Goal: Communication & Community: Ask a question

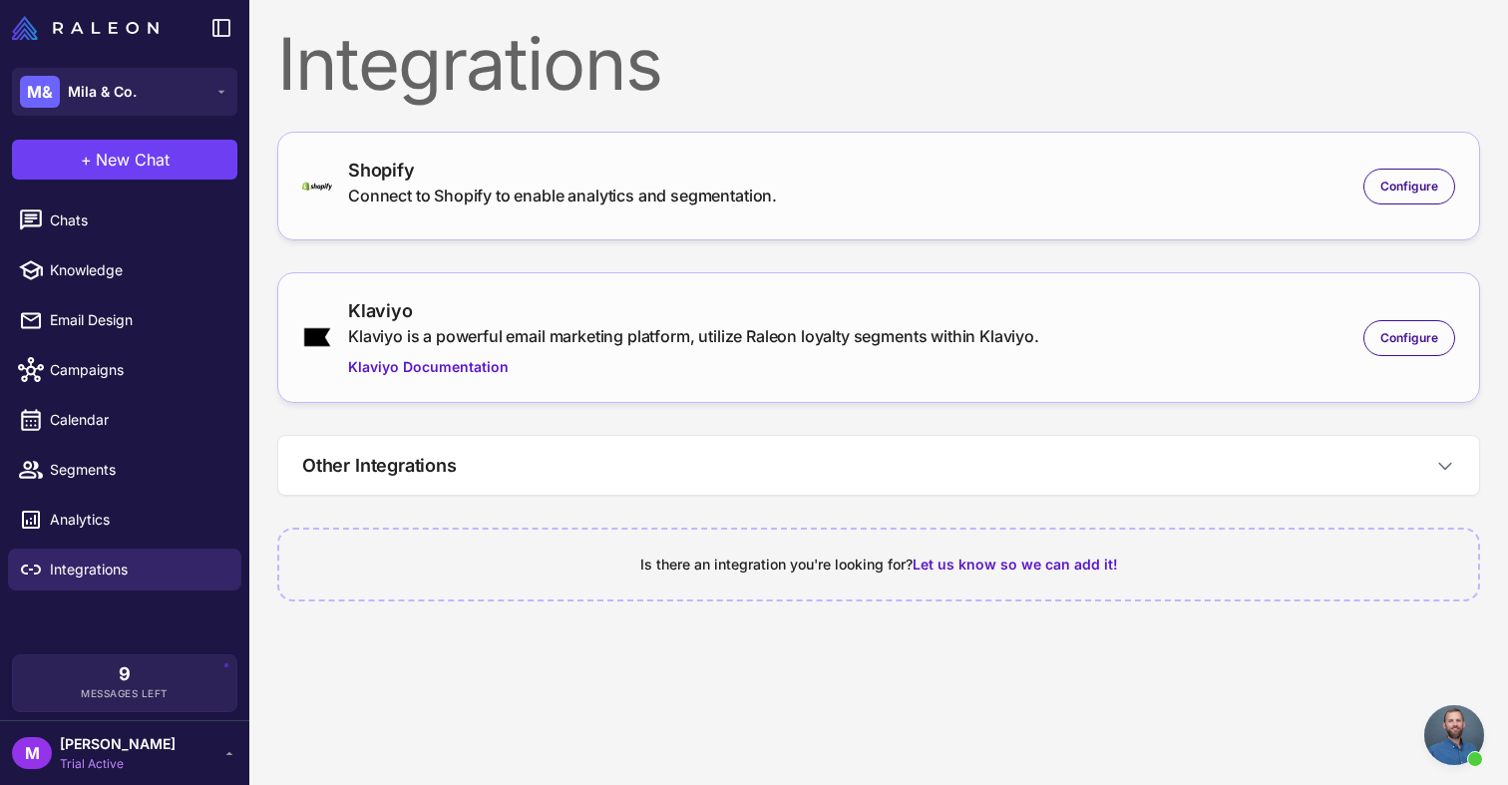
scroll to position [1466, 0]
click at [126, 327] on span "Email Design" at bounding box center [138, 320] width 176 height 22
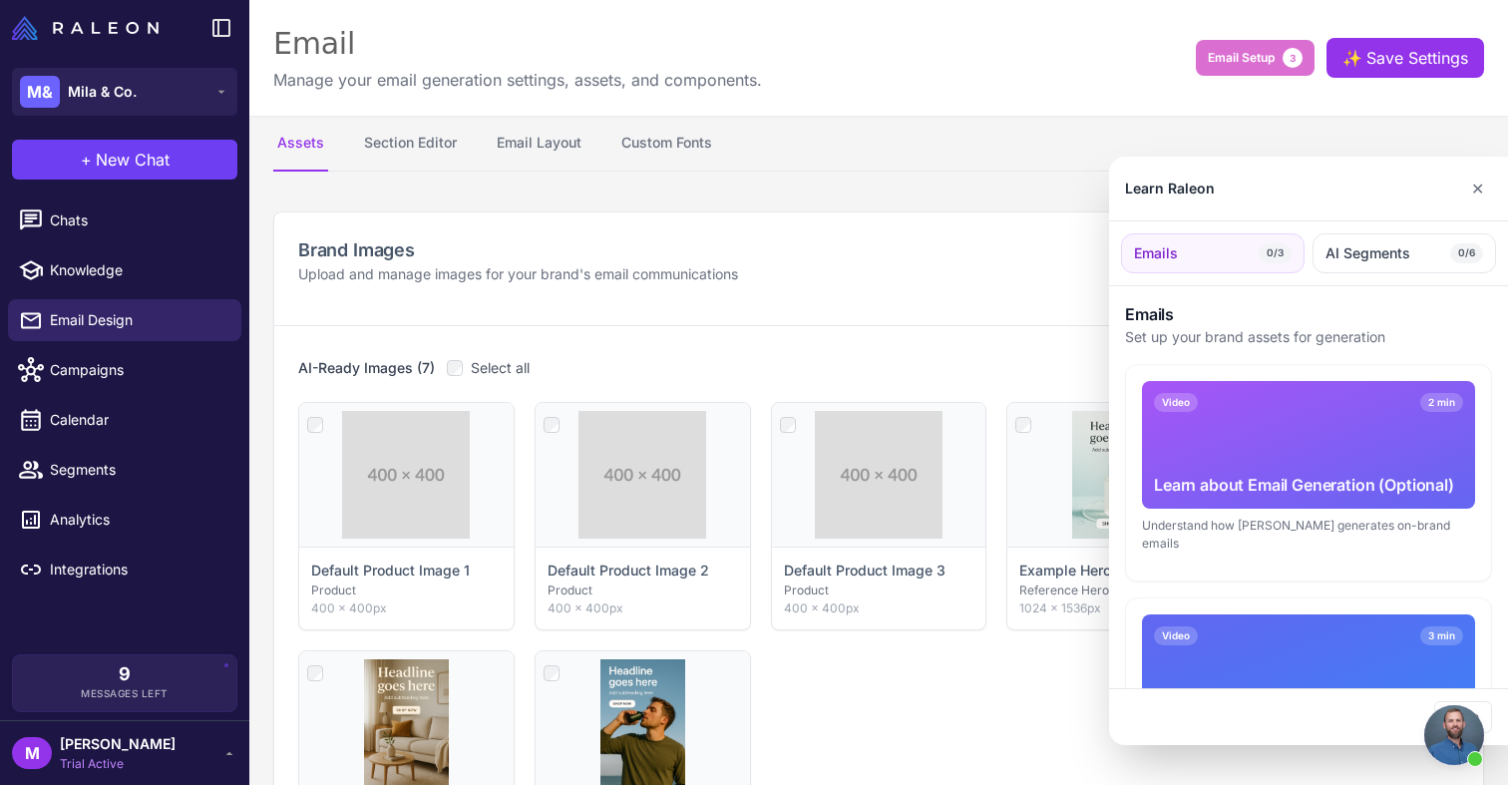
click at [1210, 434] on div "Video 2 min Learn about Email Generation (Optional)" at bounding box center [1308, 445] width 333 height 128
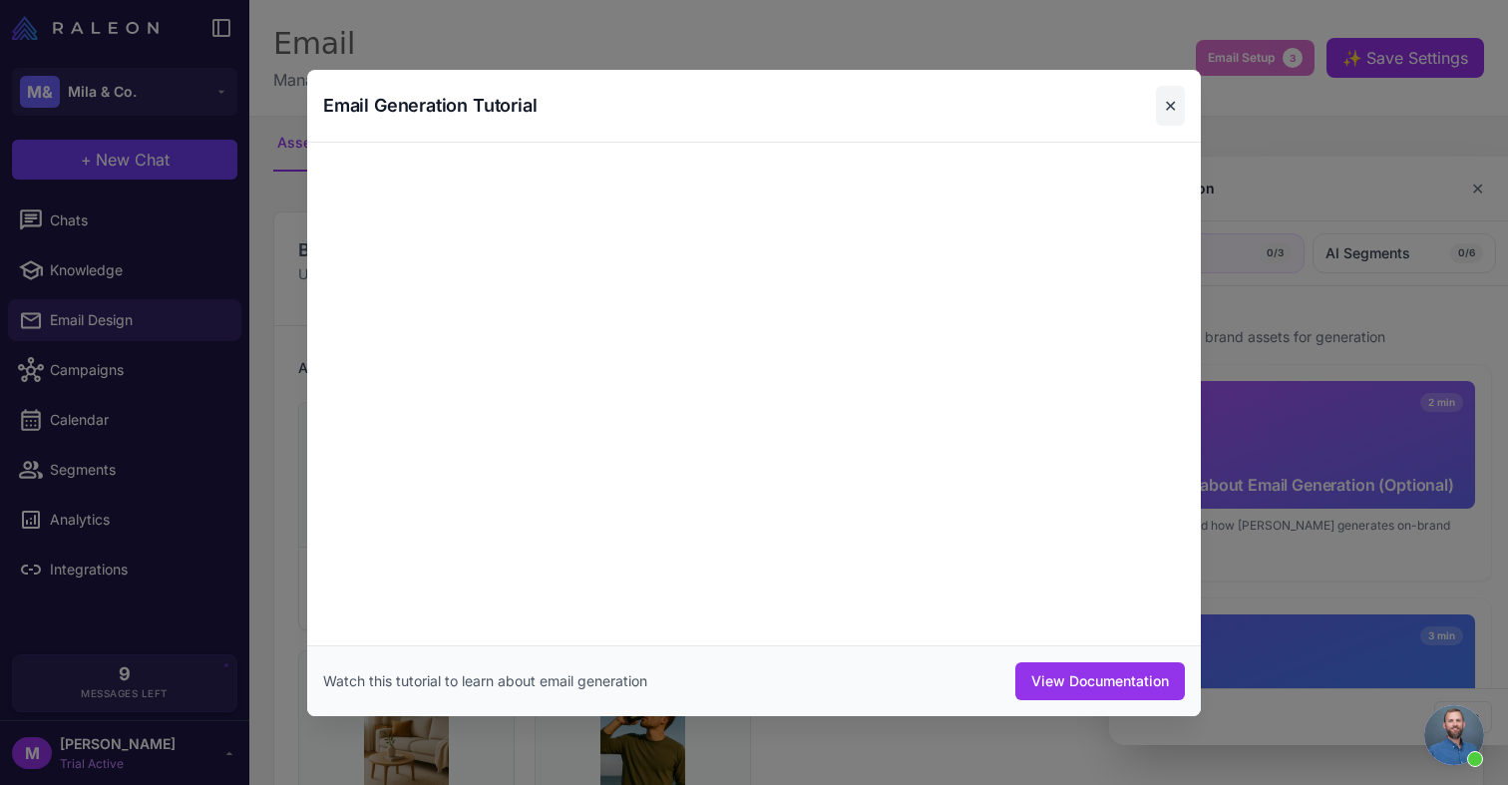
click at [1174, 105] on button "✕" at bounding box center [1170, 106] width 29 height 40
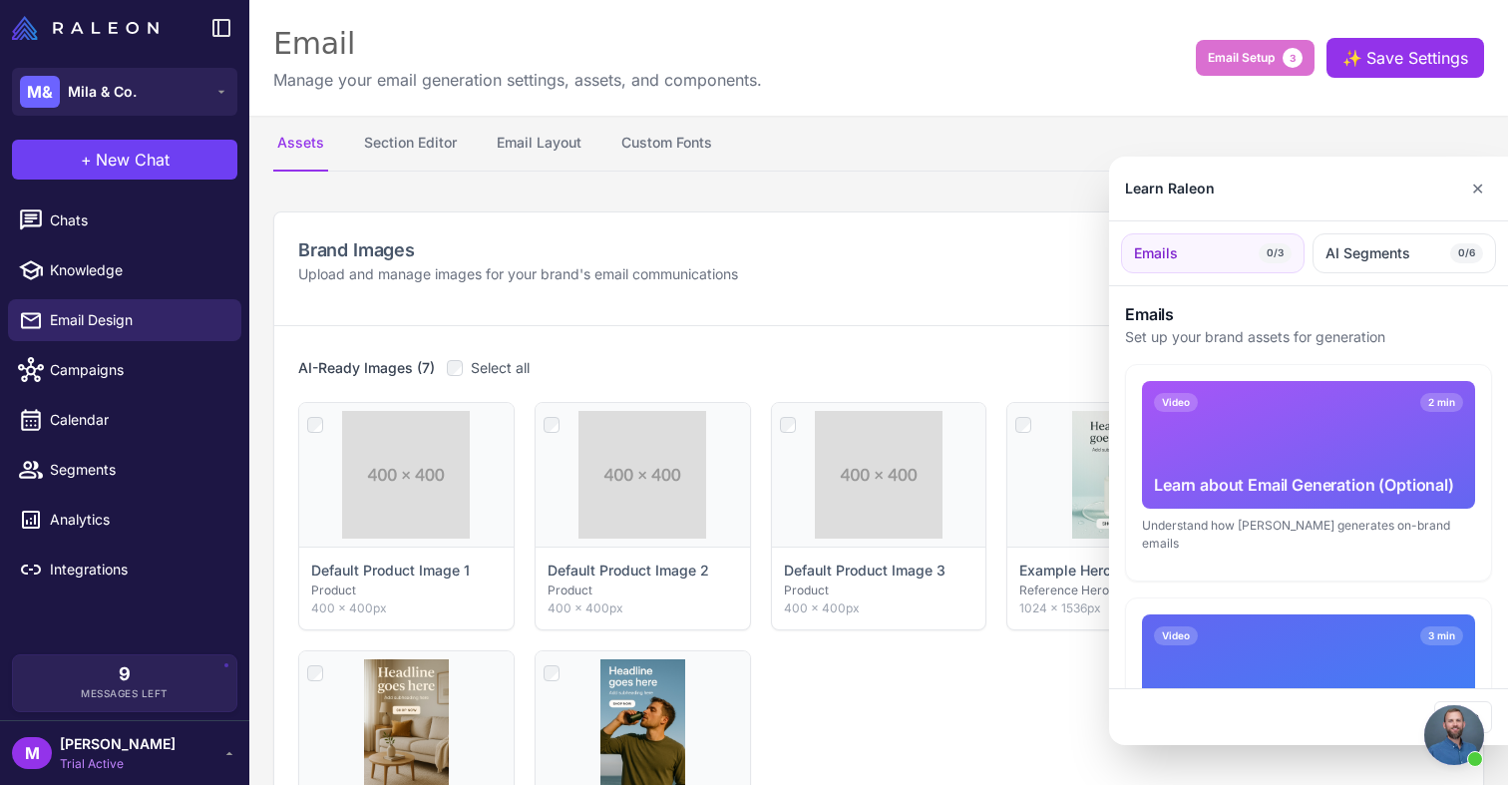
click at [1345, 455] on div "Video 2 min Learn about Email Generation (Optional)" at bounding box center [1308, 445] width 333 height 128
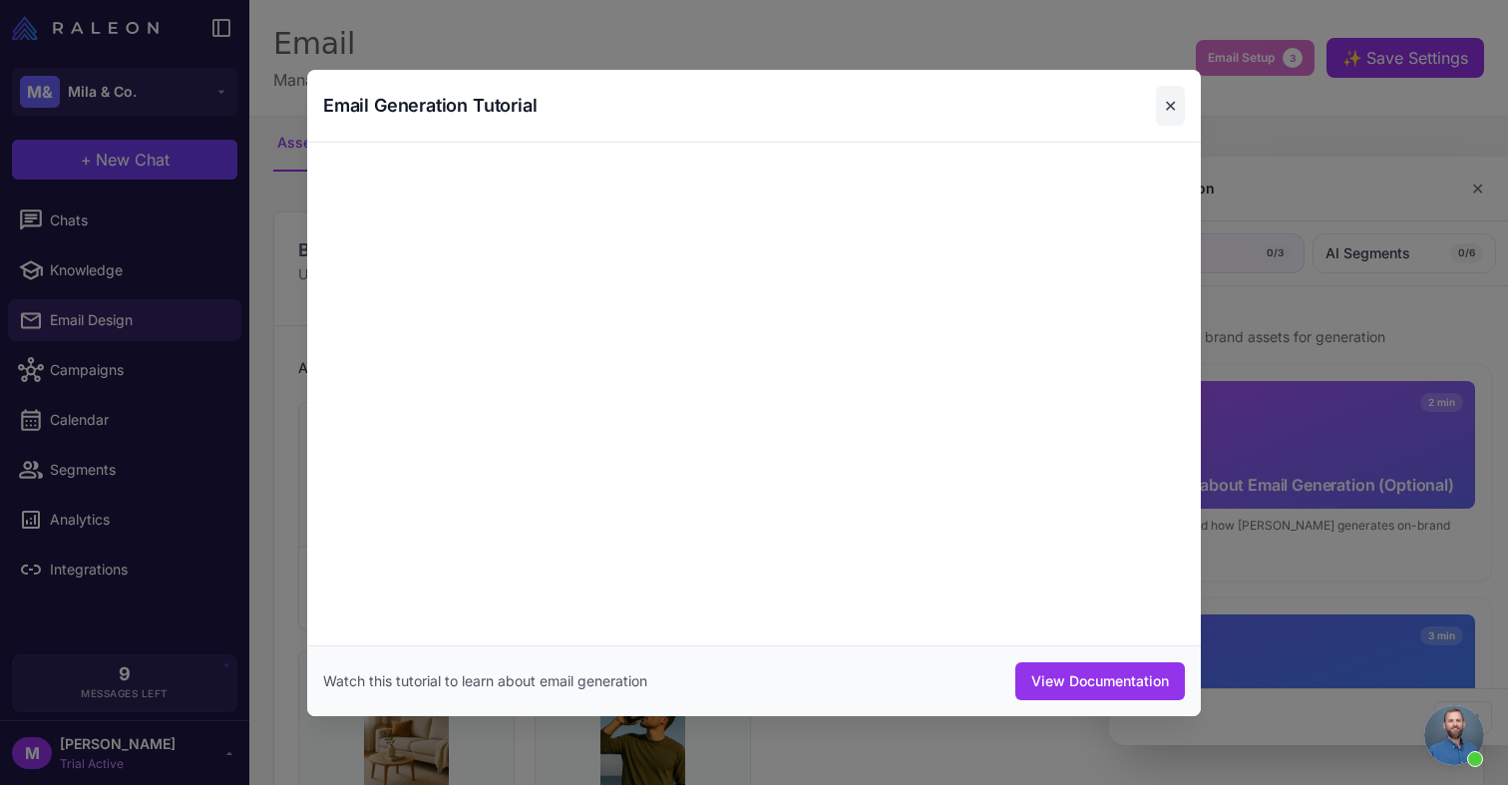
click at [1171, 104] on button "✕" at bounding box center [1170, 106] width 29 height 40
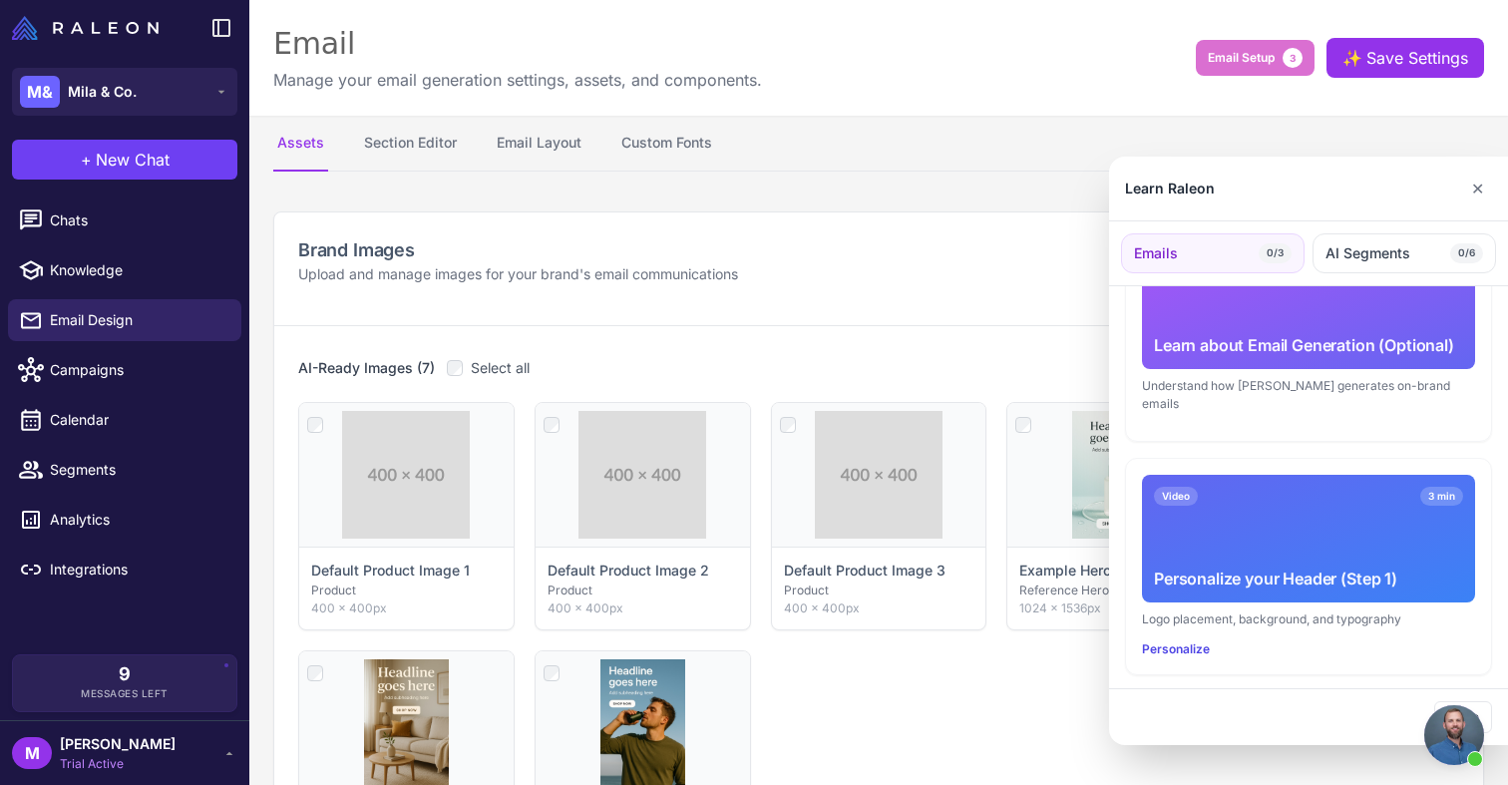
scroll to position [162, 0]
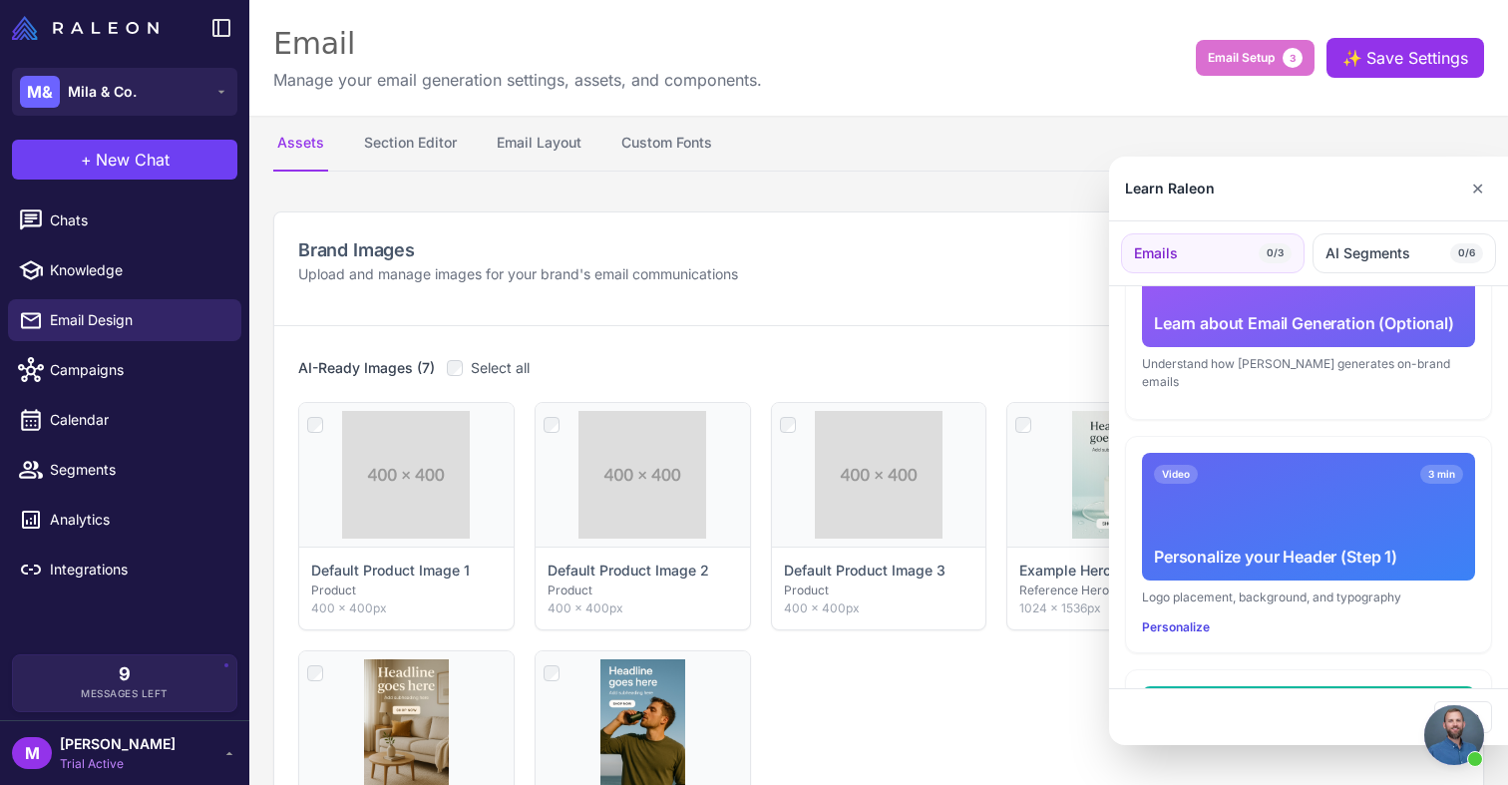
click at [1262, 483] on div "Video 3 min Personalize your Header (Step 1)" at bounding box center [1308, 517] width 333 height 128
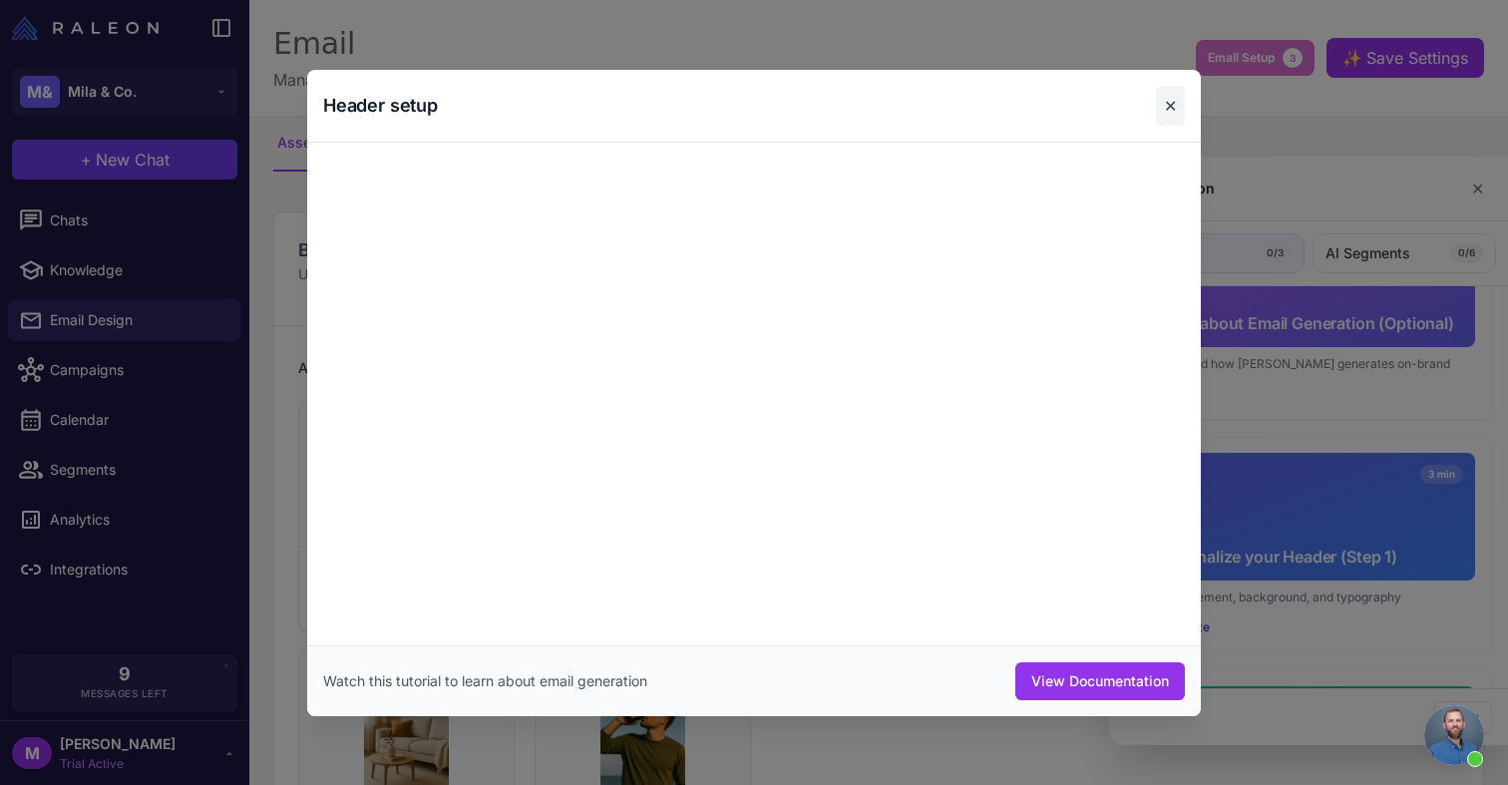
click at [1175, 113] on button "✕" at bounding box center [1170, 106] width 29 height 40
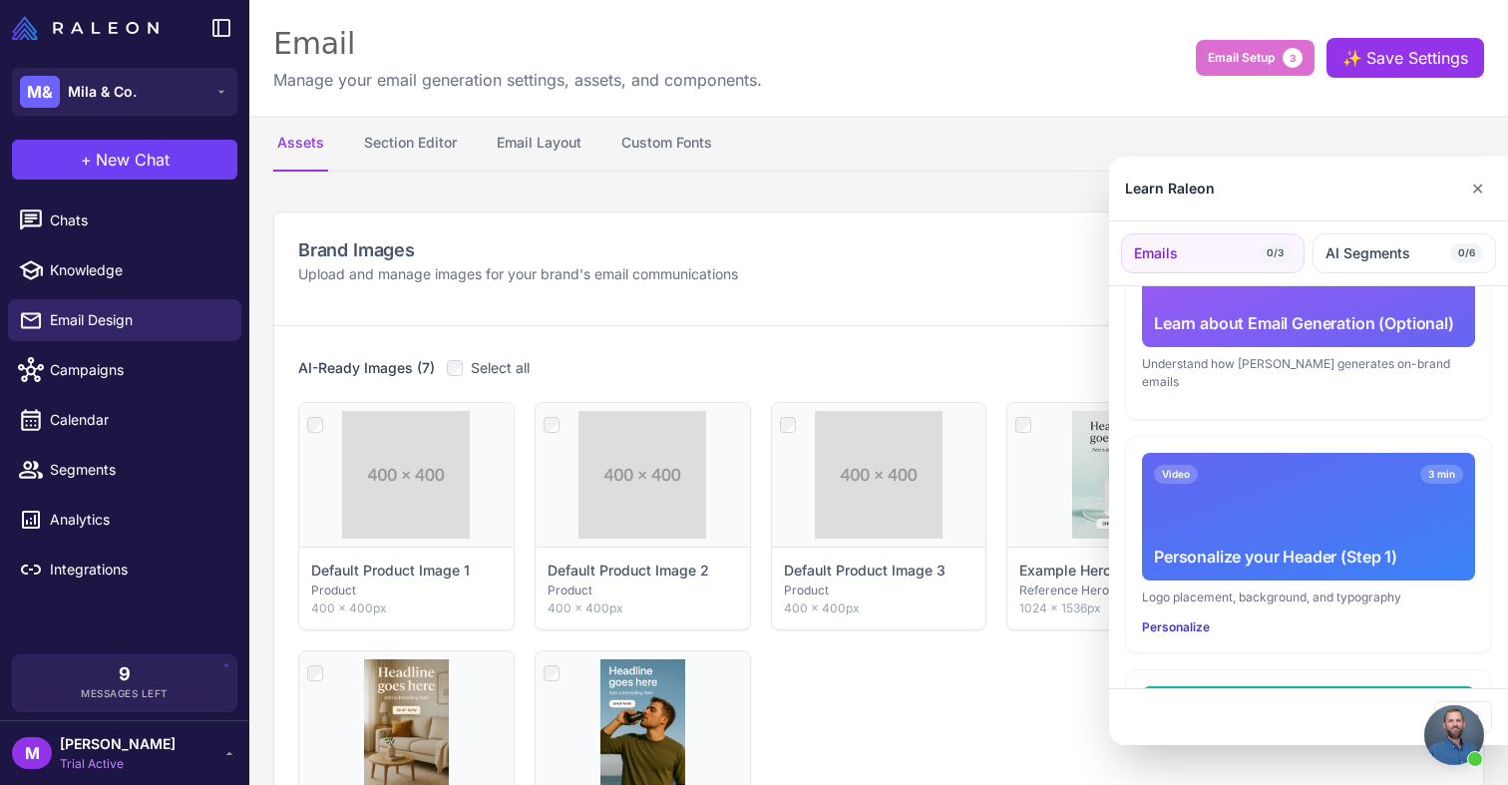
click at [1186, 618] on button "Personalize" at bounding box center [1176, 627] width 68 height 18
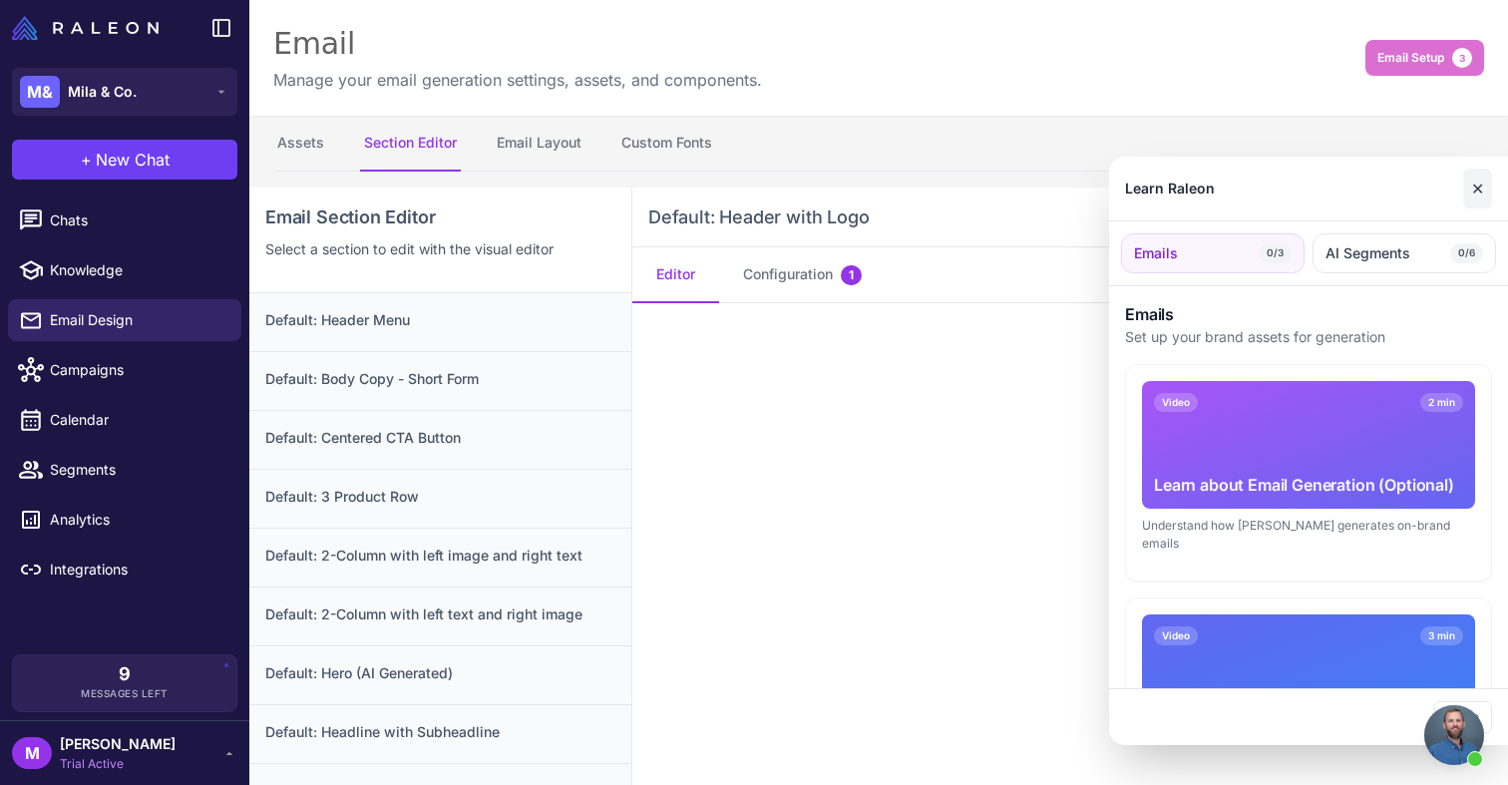
click at [1480, 186] on button "✕" at bounding box center [1477, 189] width 29 height 40
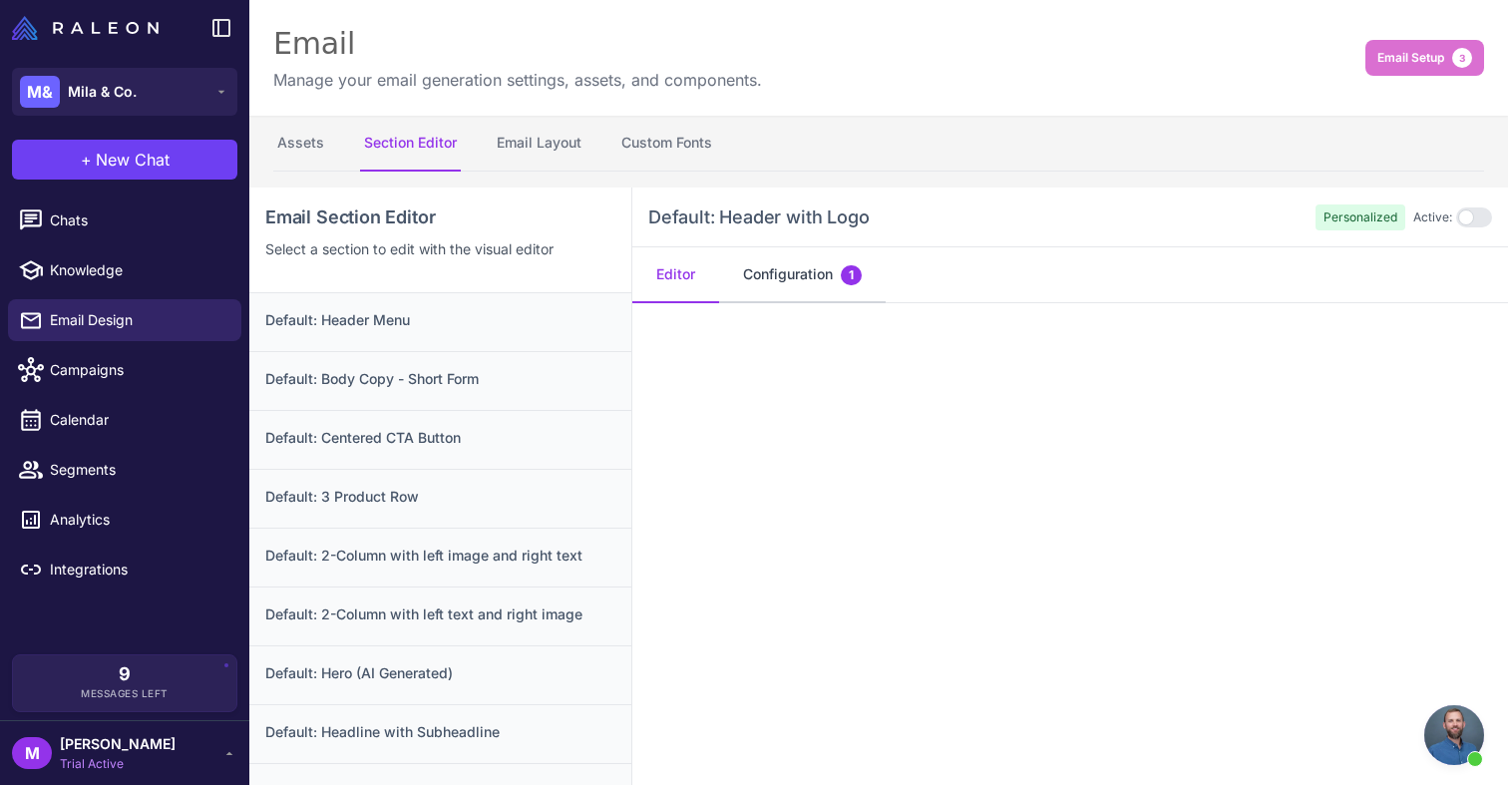
click at [803, 262] on button "Configuration 1" at bounding box center [802, 275] width 167 height 56
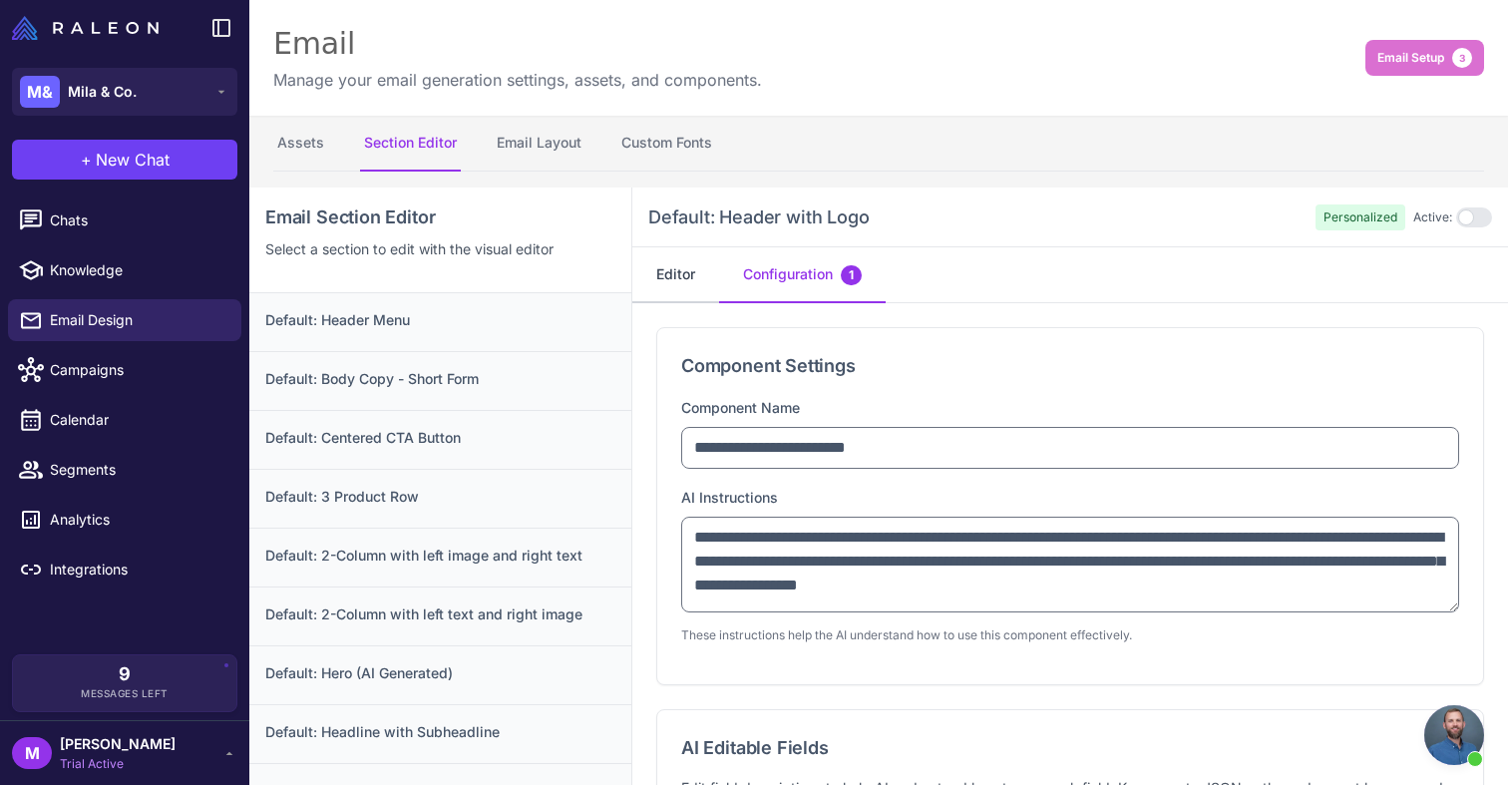
click at [695, 277] on button "Editor" at bounding box center [675, 275] width 87 height 56
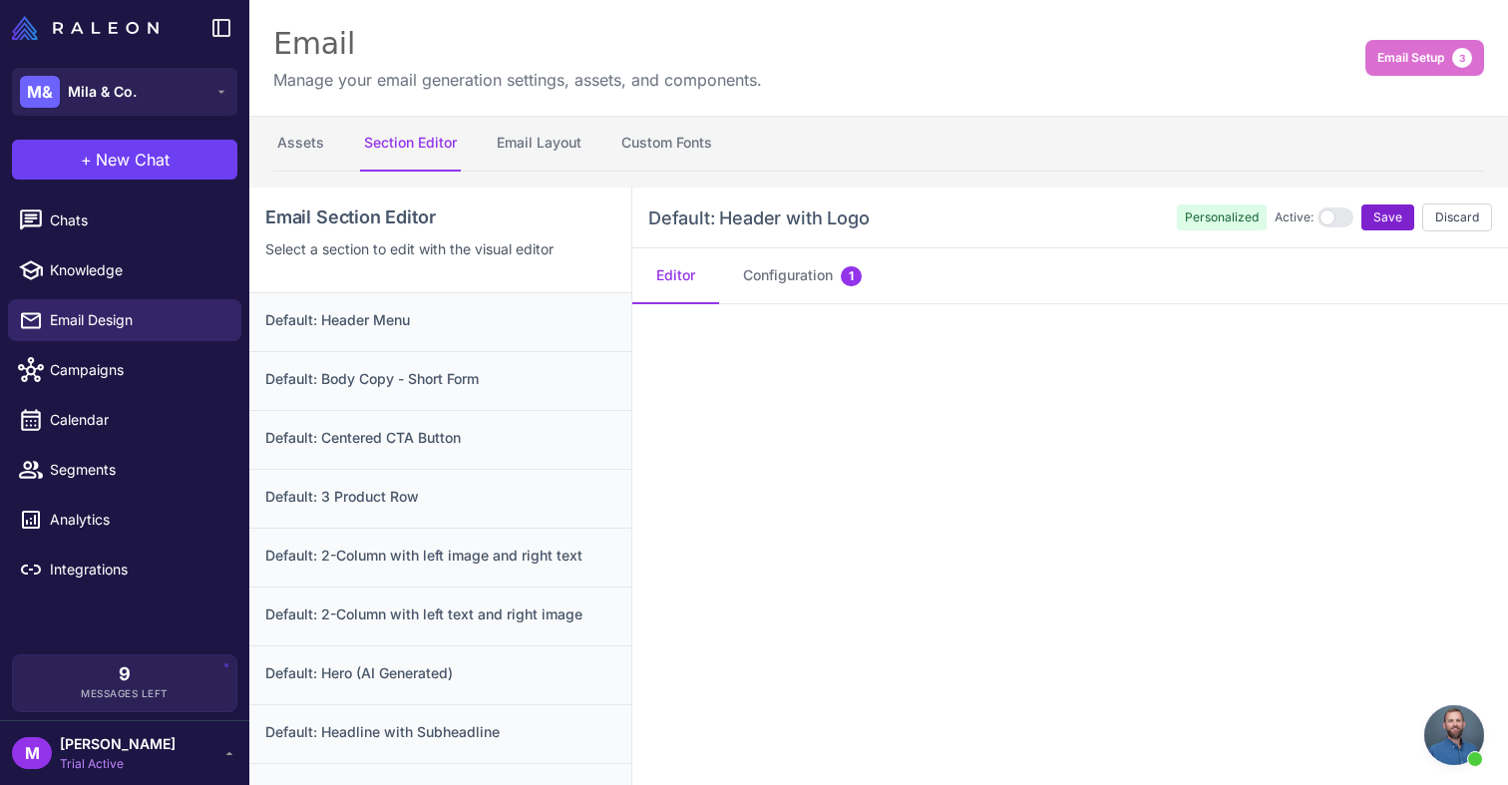
click at [1391, 217] on span "Save" at bounding box center [1388, 217] width 29 height 18
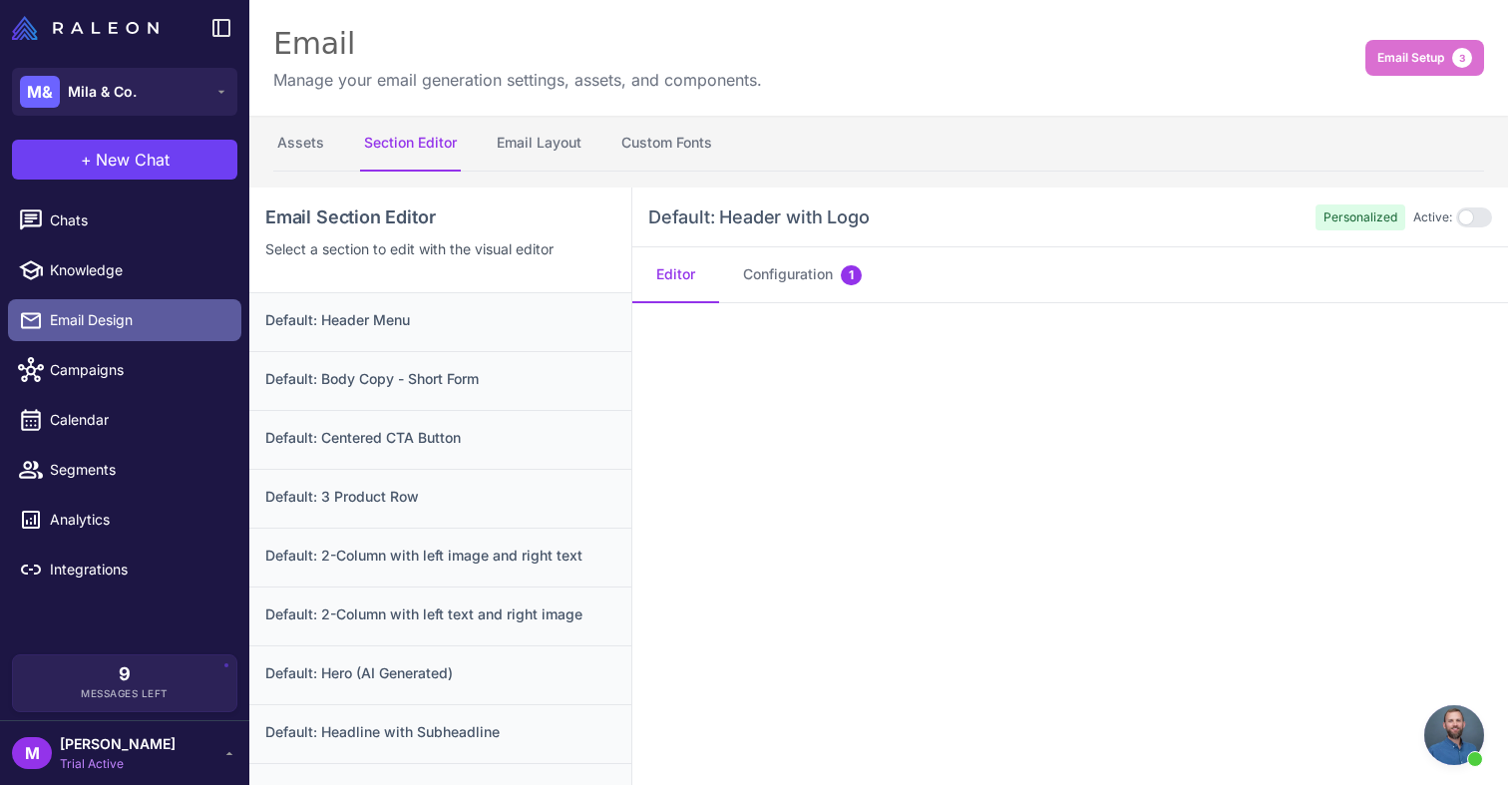
click at [93, 319] on span "Email Design" at bounding box center [138, 320] width 176 height 22
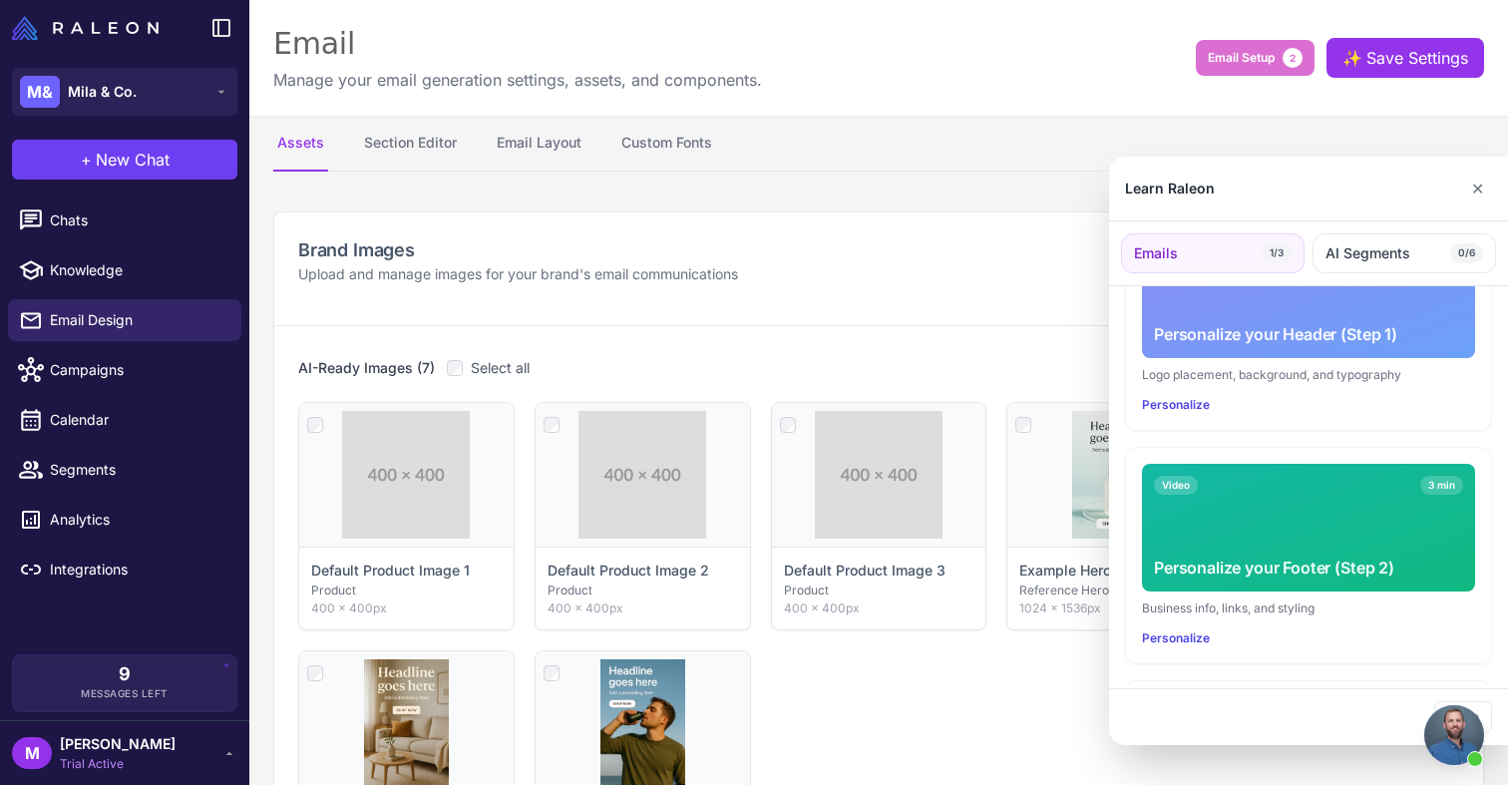
scroll to position [398, 0]
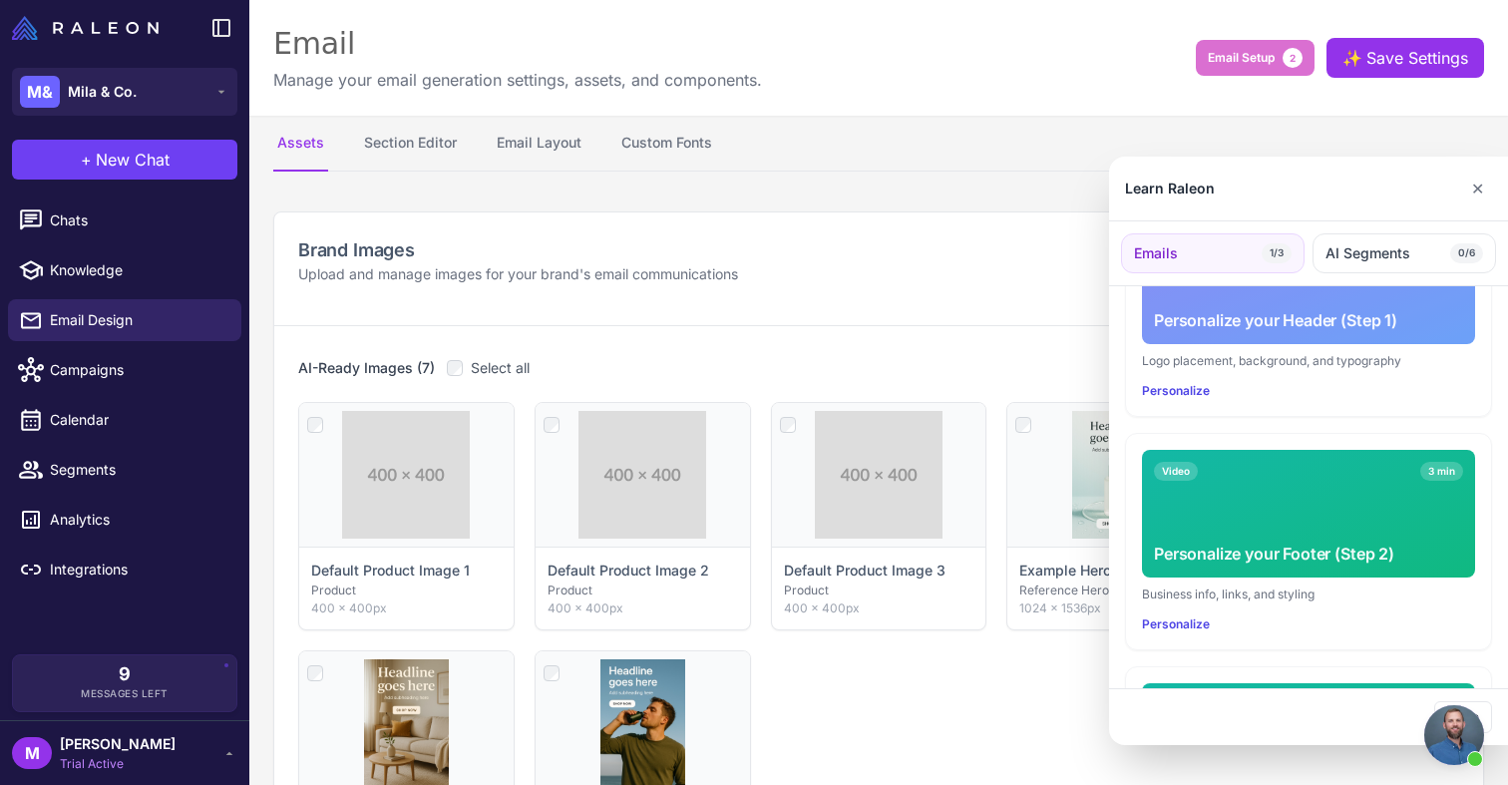
click at [1249, 502] on div "Video 3 min Personalize your Footer (Step 2)" at bounding box center [1308, 514] width 333 height 128
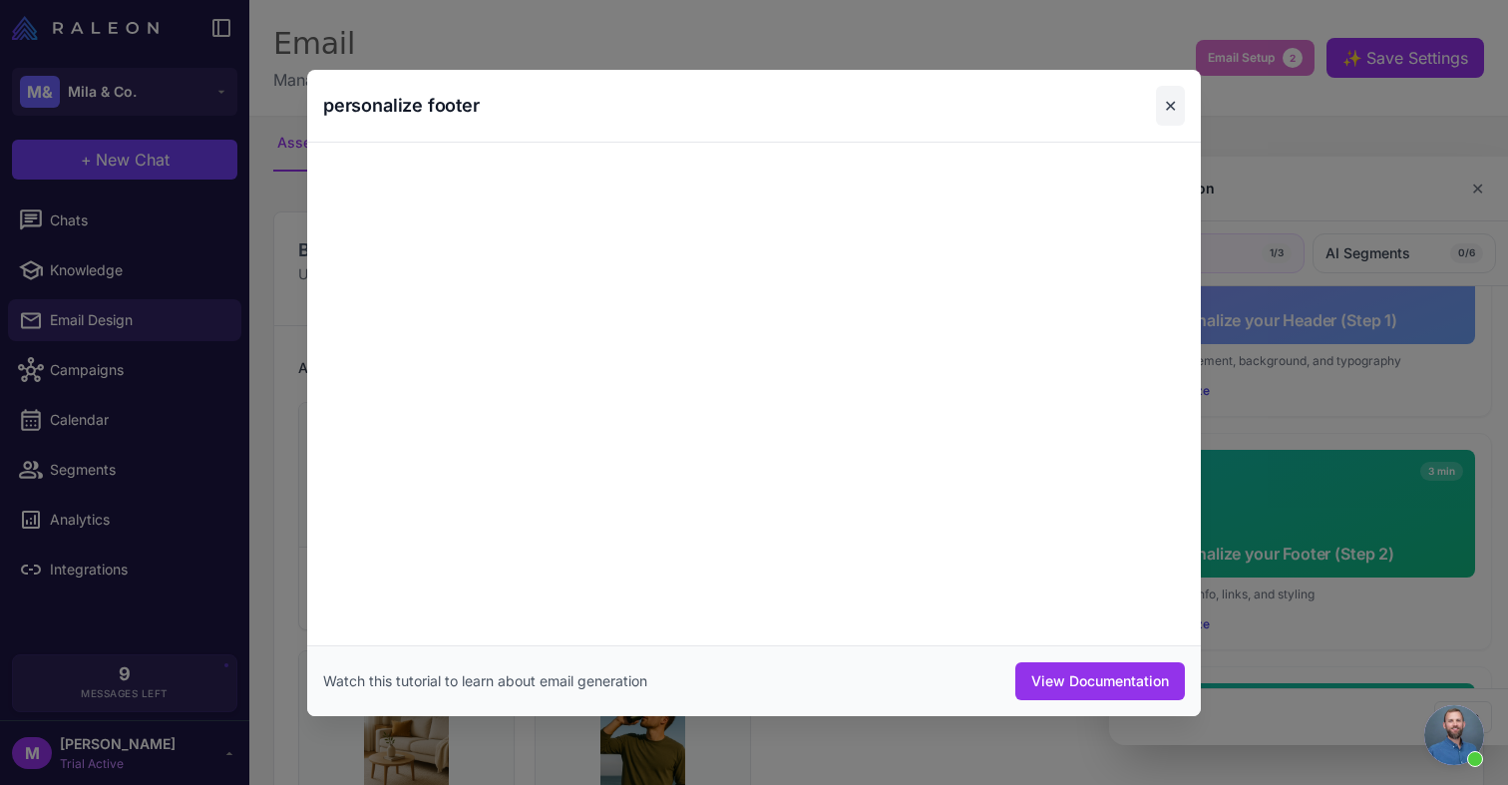
click at [1169, 99] on button "✕" at bounding box center [1170, 106] width 29 height 40
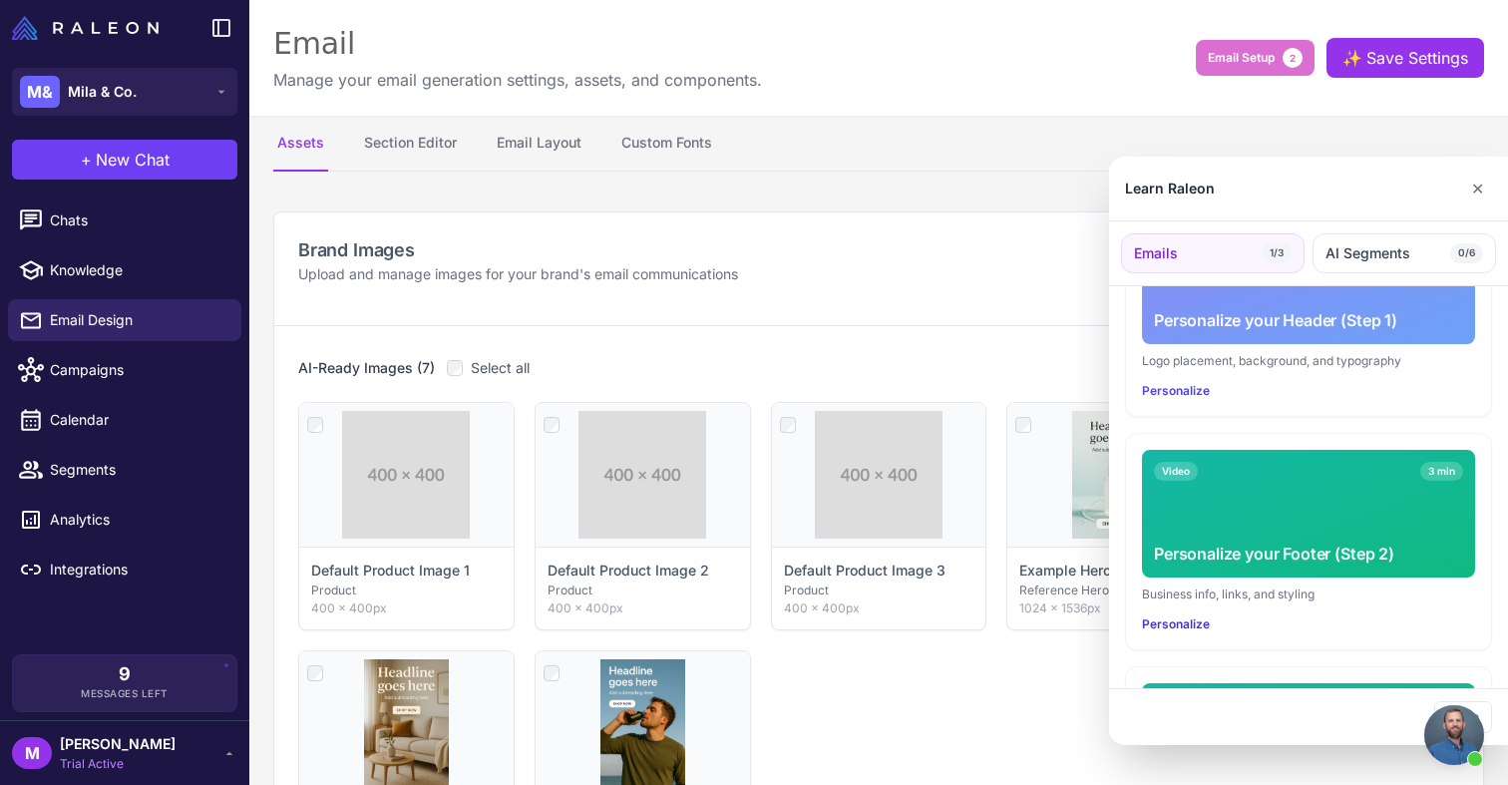
click at [1167, 615] on button "Personalize" at bounding box center [1176, 624] width 68 height 18
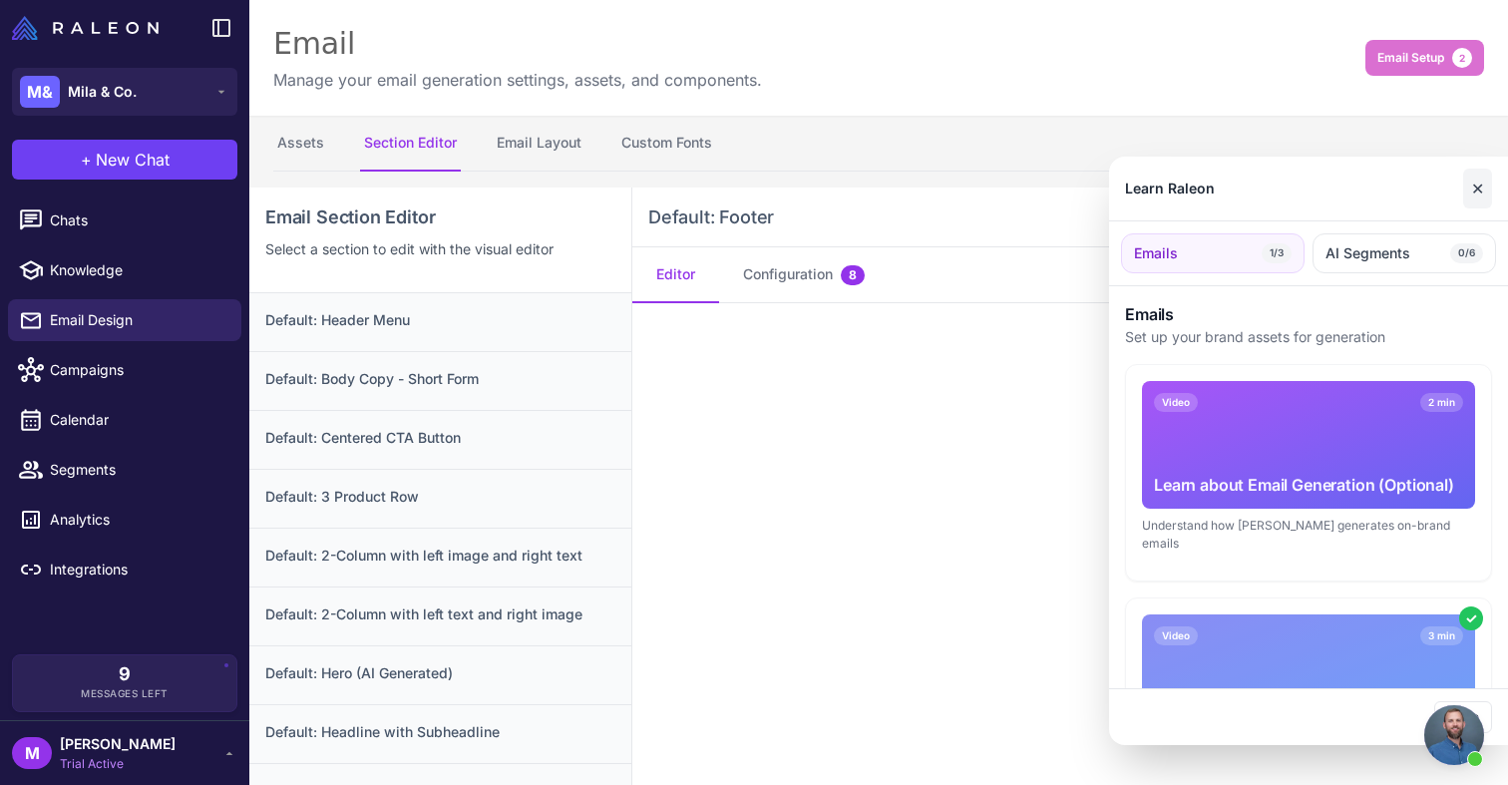
click at [1480, 195] on button "✕" at bounding box center [1477, 189] width 29 height 40
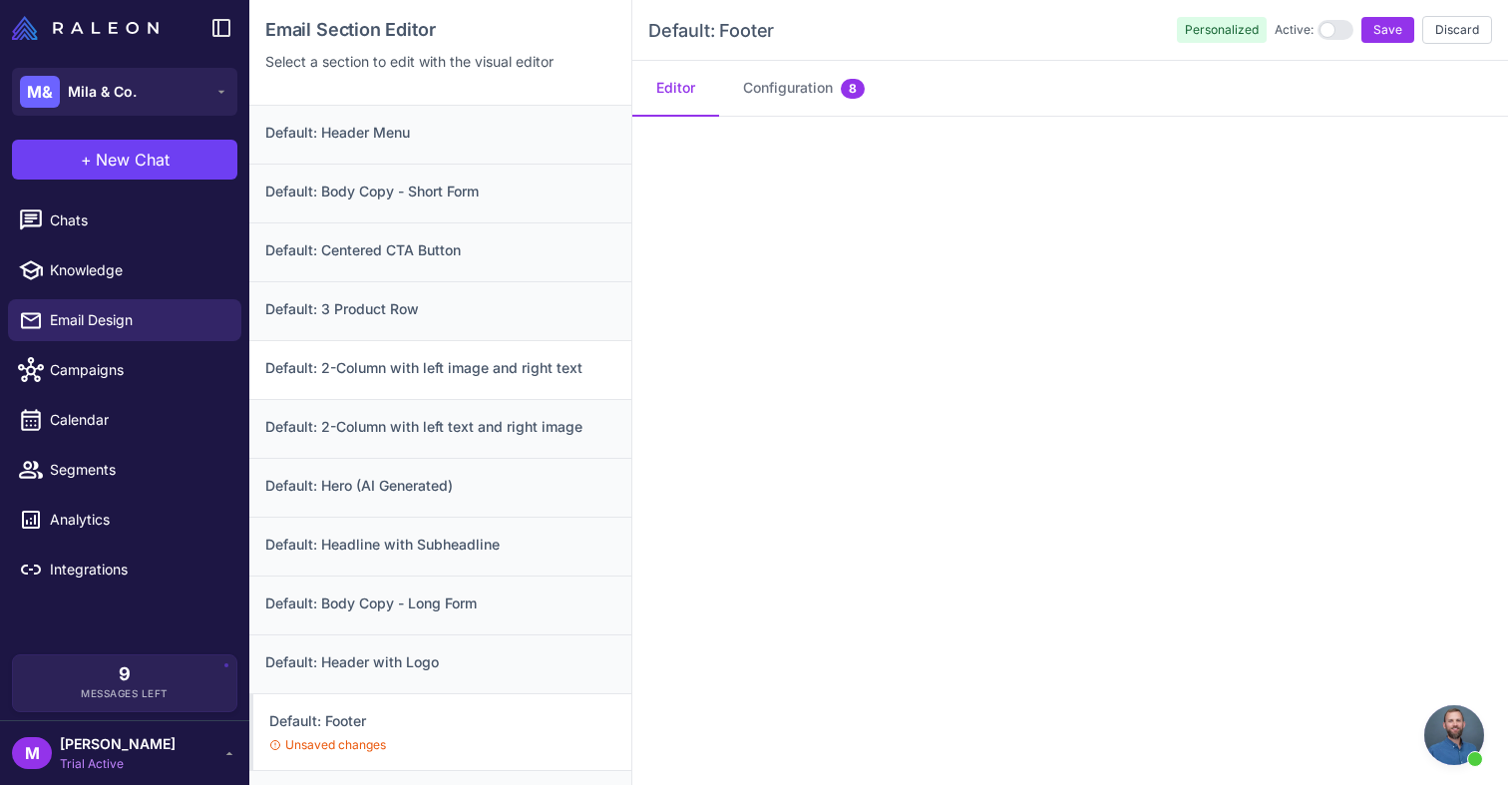
scroll to position [188, 0]
click at [1394, 35] on span "Save" at bounding box center [1388, 30] width 29 height 18
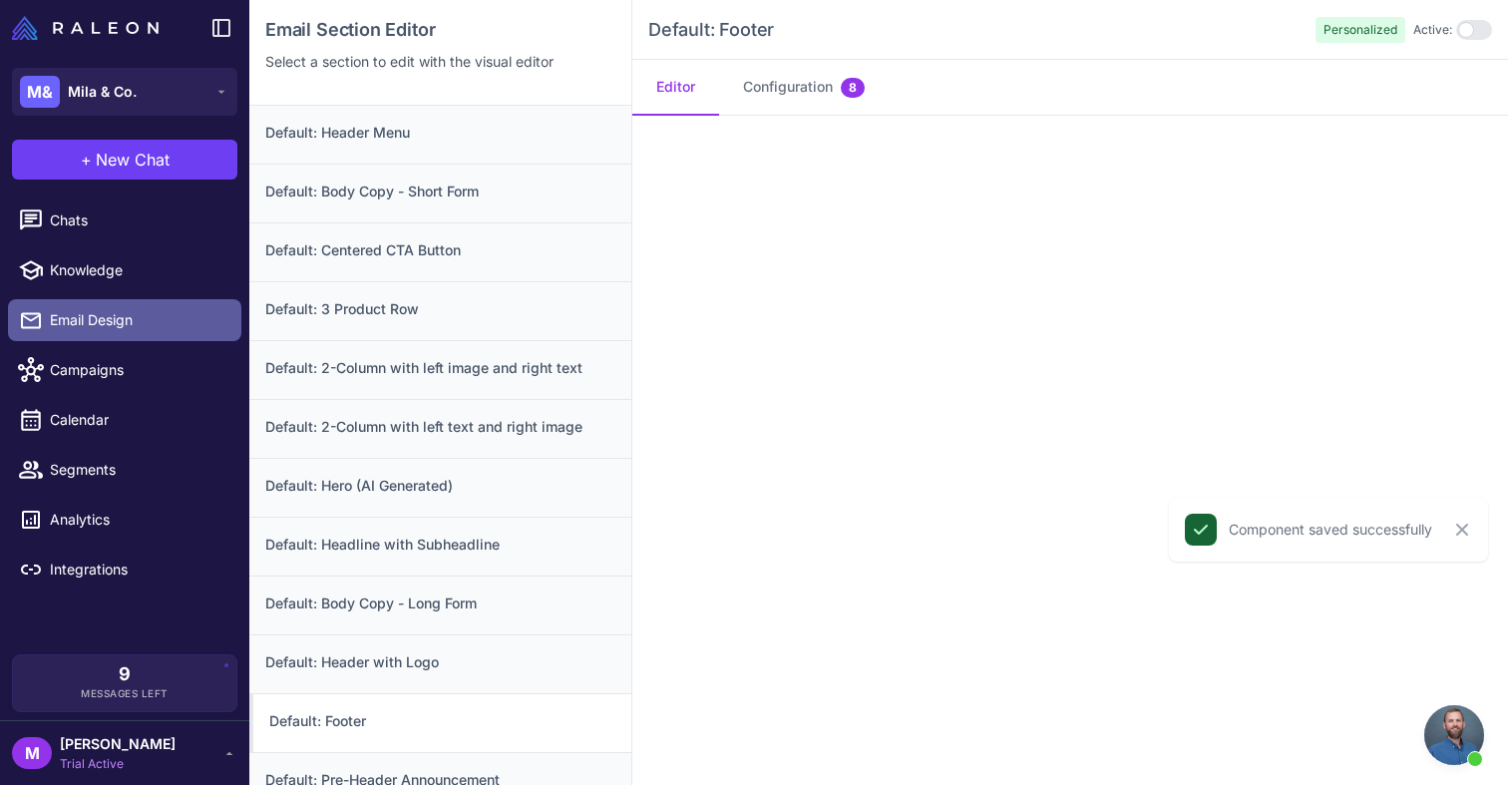
click at [96, 328] on span "Email Design" at bounding box center [138, 320] width 176 height 22
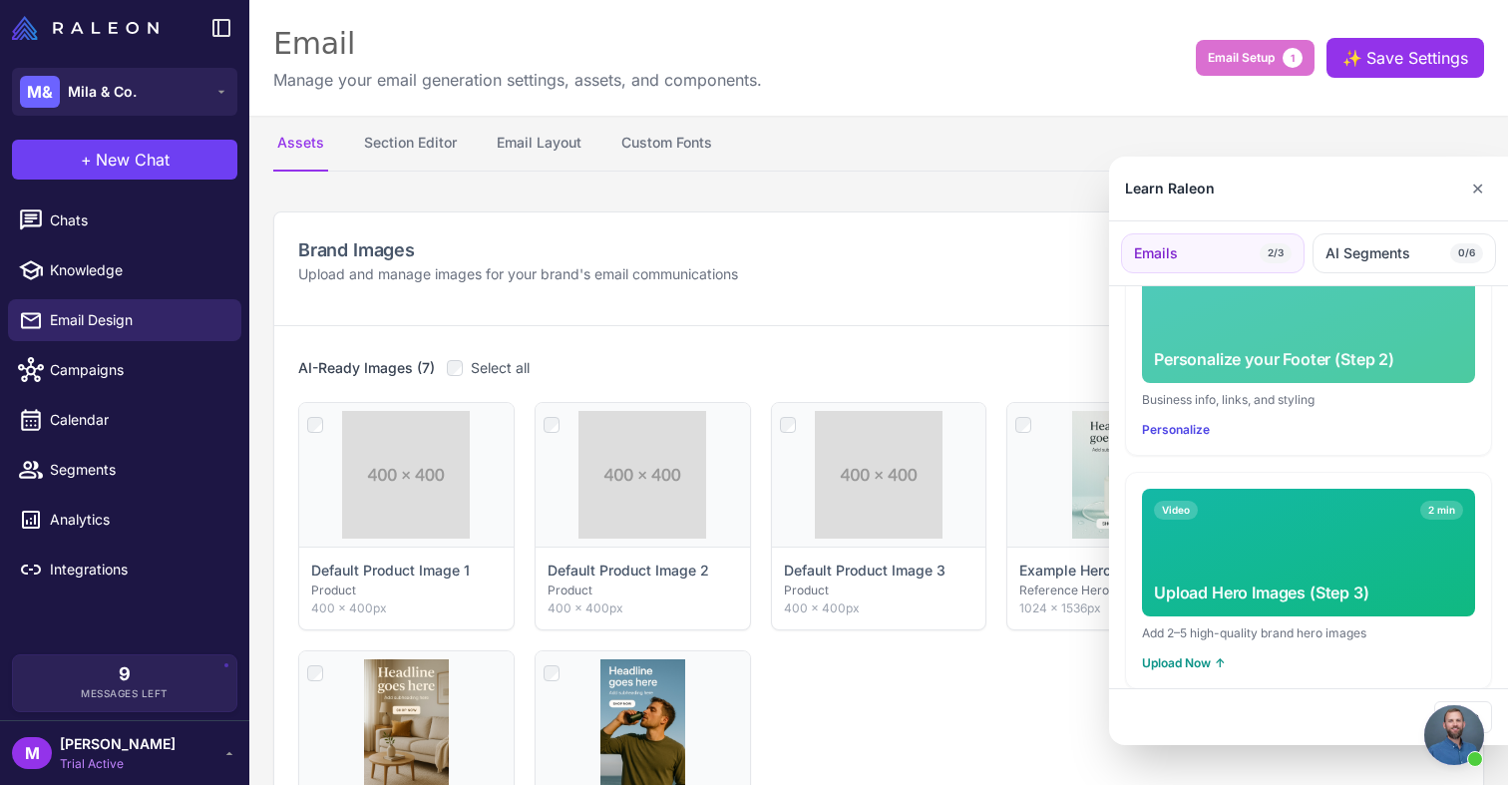
scroll to position [592, 0]
click at [1173, 655] on button "Upload Now ↑" at bounding box center [1184, 664] width 84 height 18
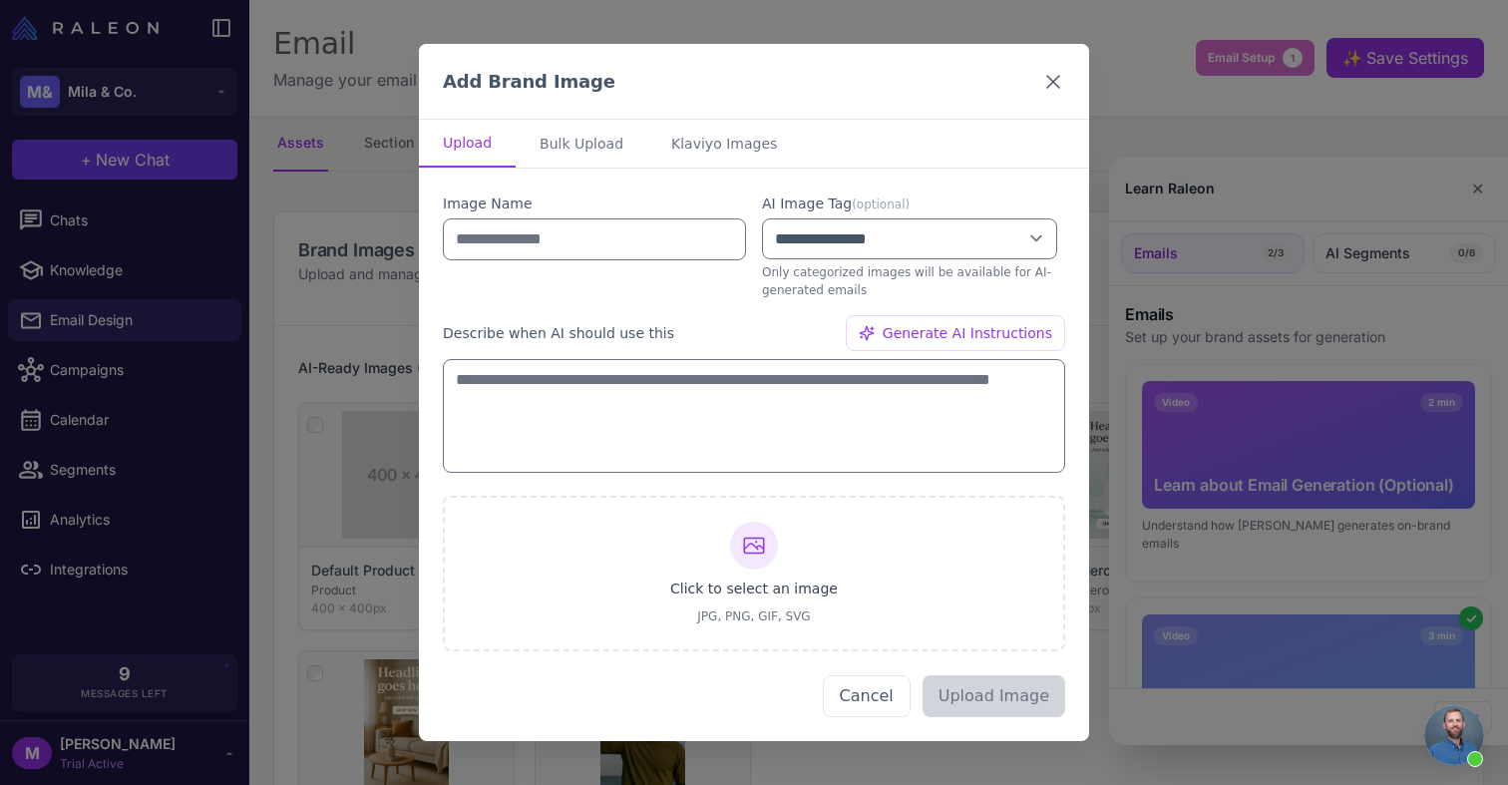
click at [1049, 82] on icon at bounding box center [1053, 82] width 24 height 24
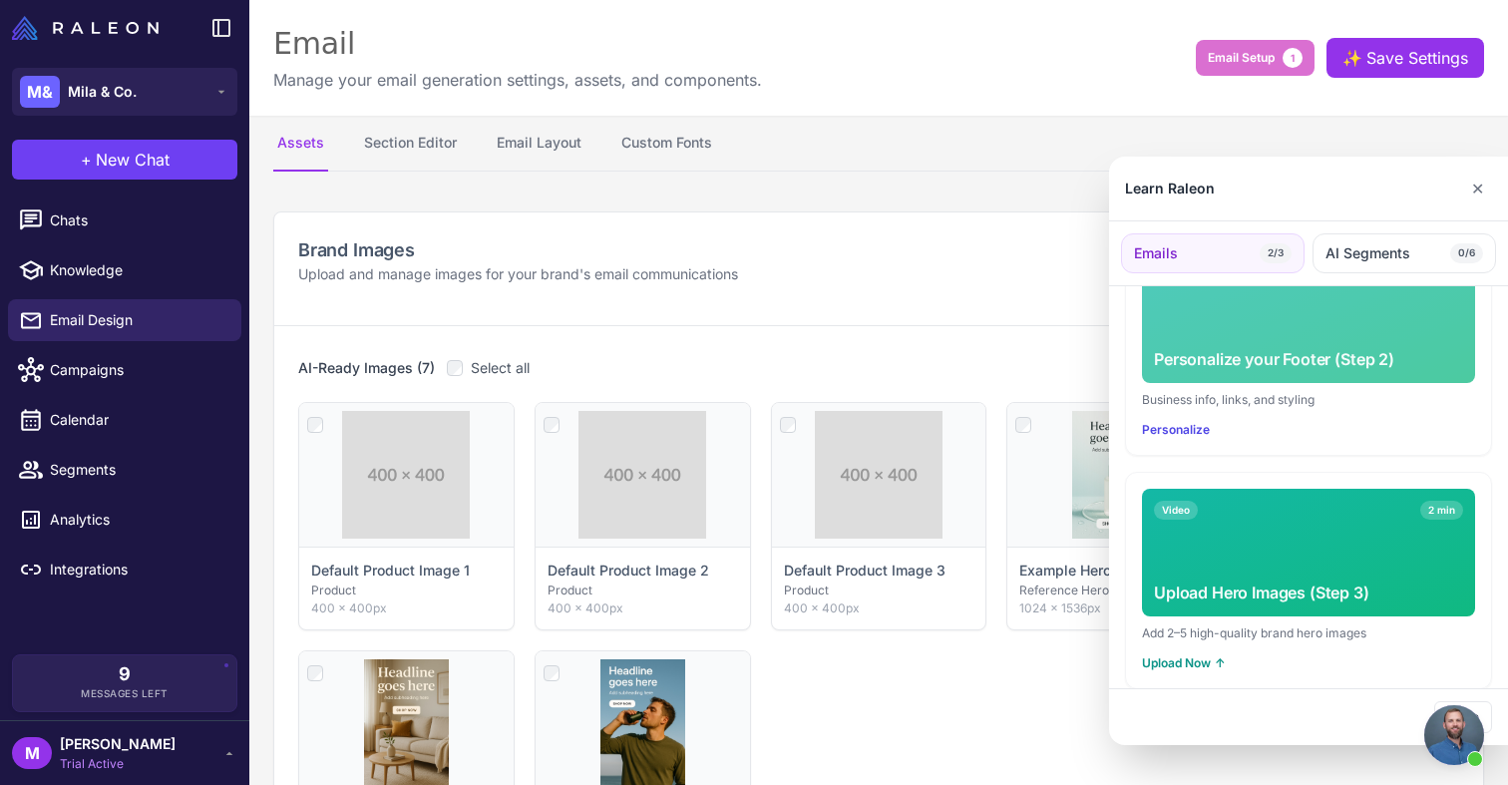
scroll to position [592, 0]
click at [1202, 655] on button "Upload Now ↑" at bounding box center [1184, 664] width 84 height 18
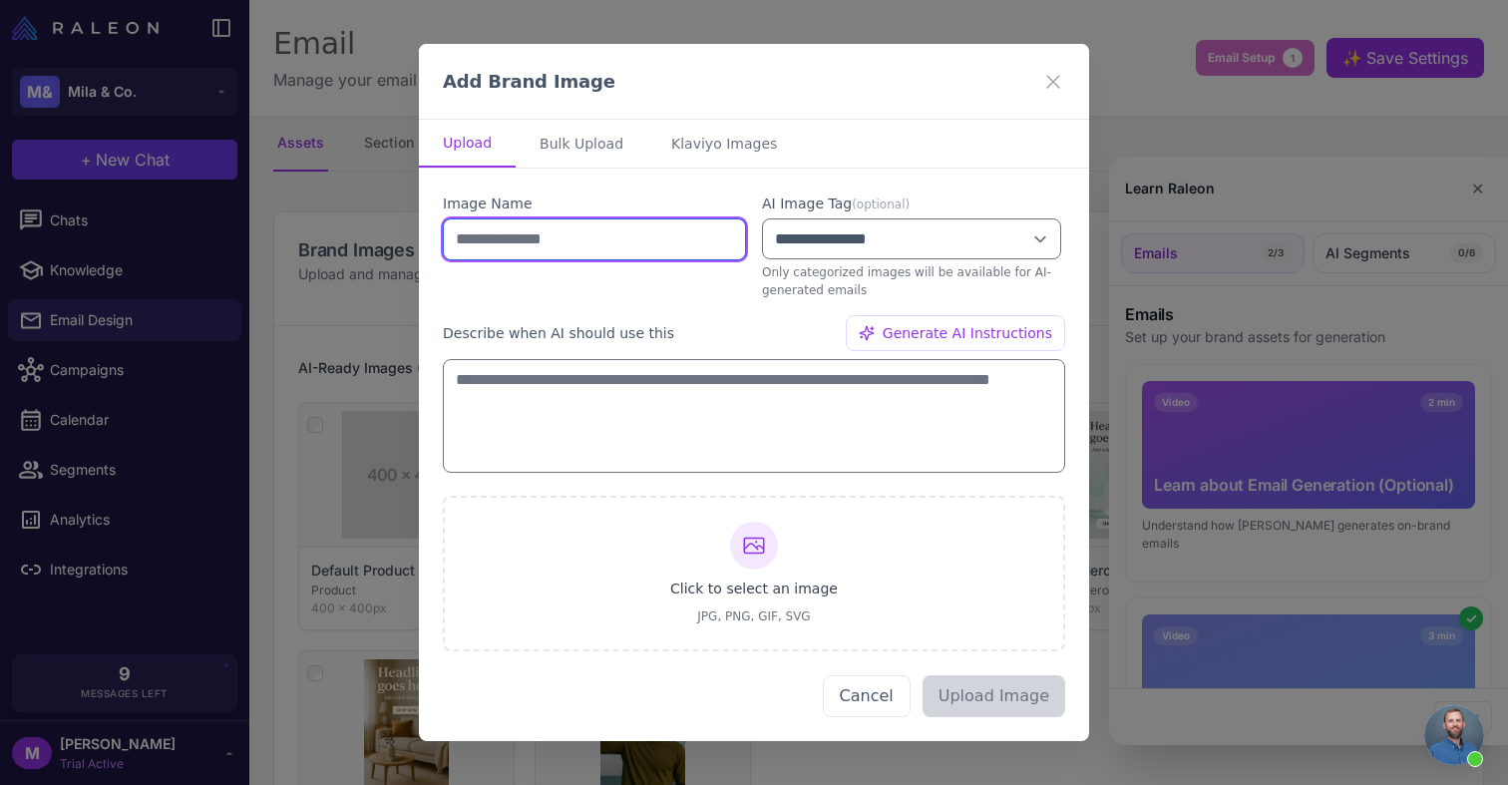
click at [545, 241] on input "text" at bounding box center [594, 239] width 303 height 42
type input "**********"
click at [756, 558] on div at bounding box center [754, 546] width 48 height 48
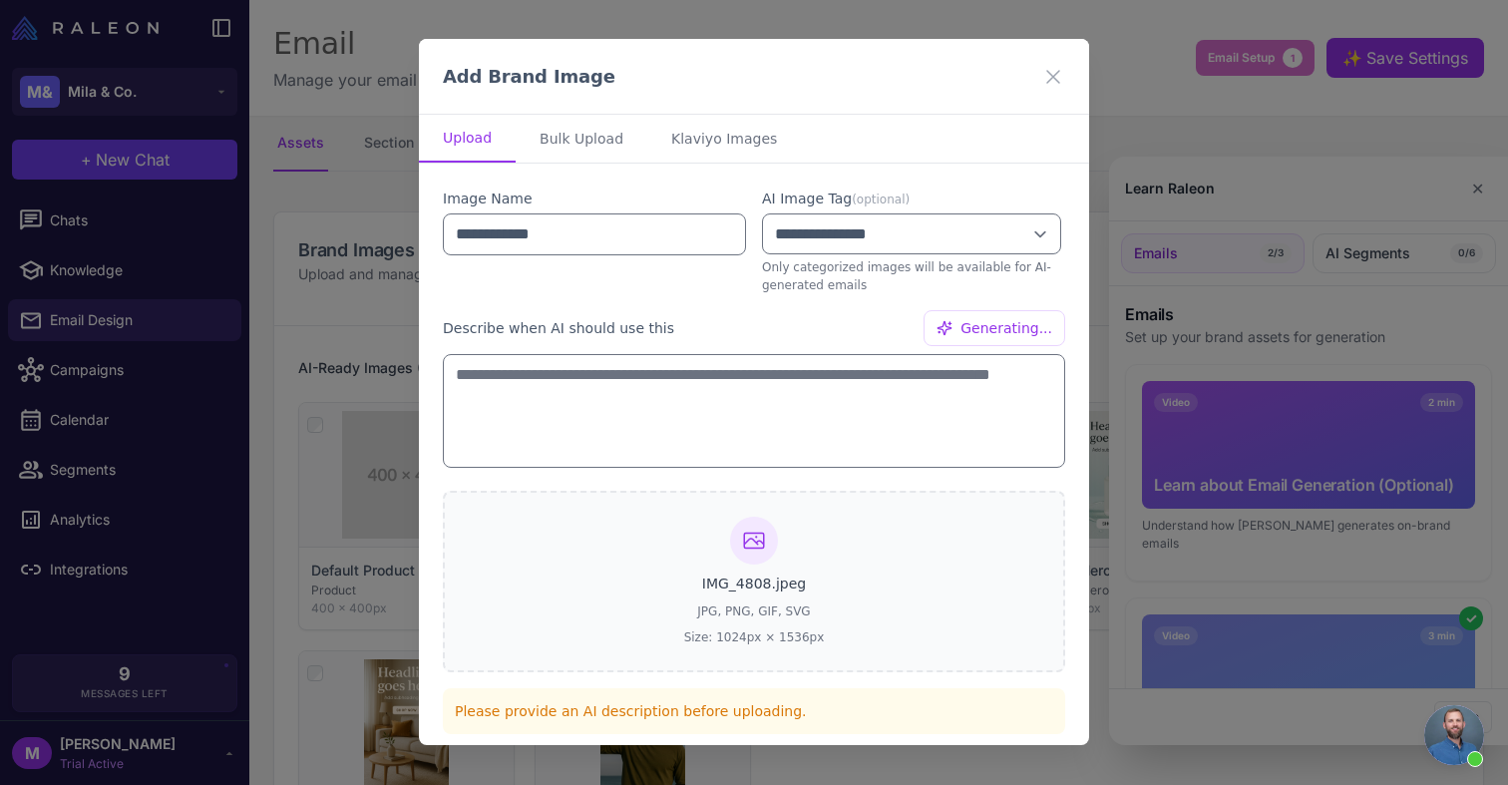
type textarea "**********"
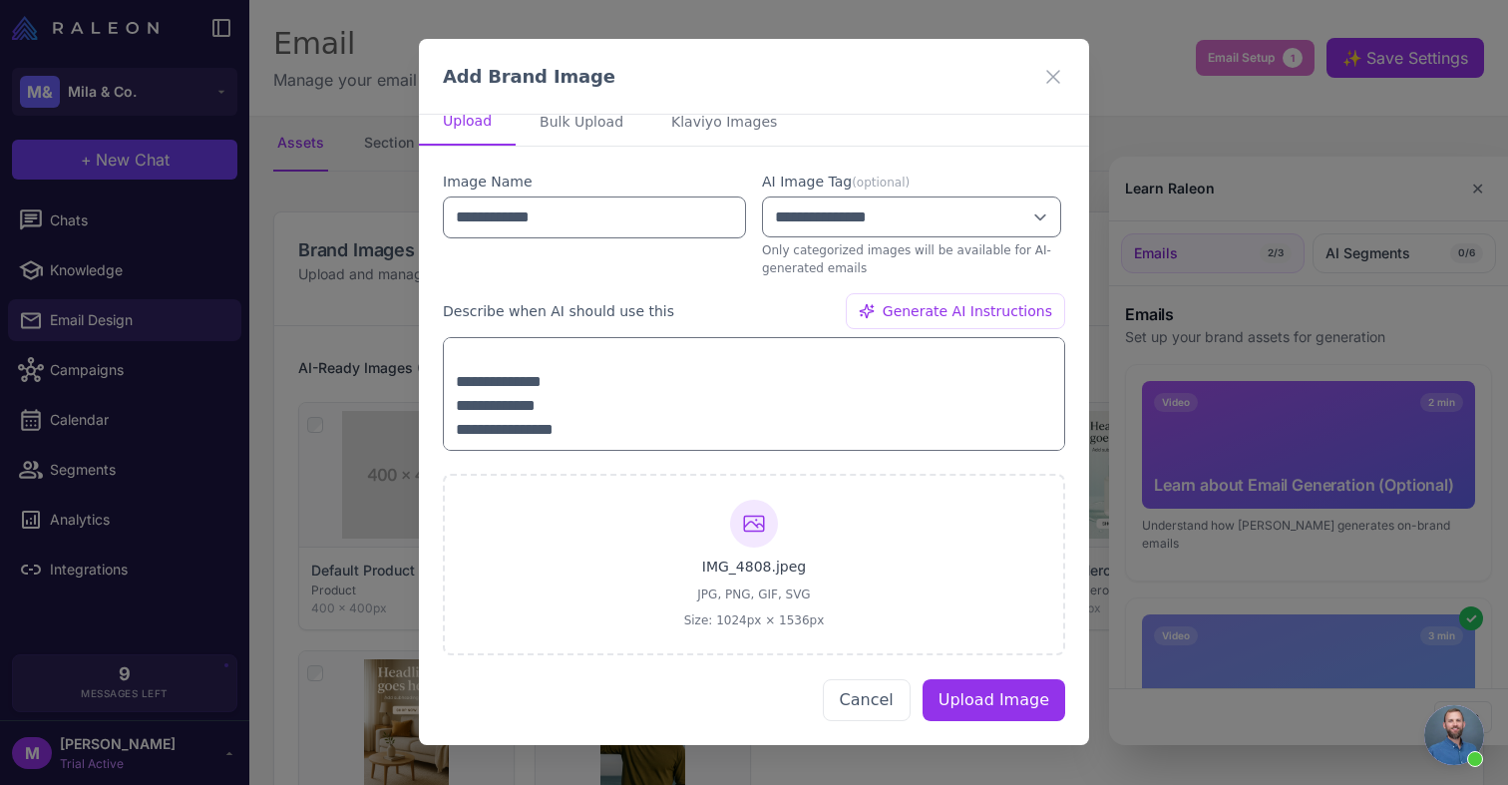
scroll to position [168, 0]
click at [966, 703] on button "Upload Image" at bounding box center [994, 701] width 143 height 42
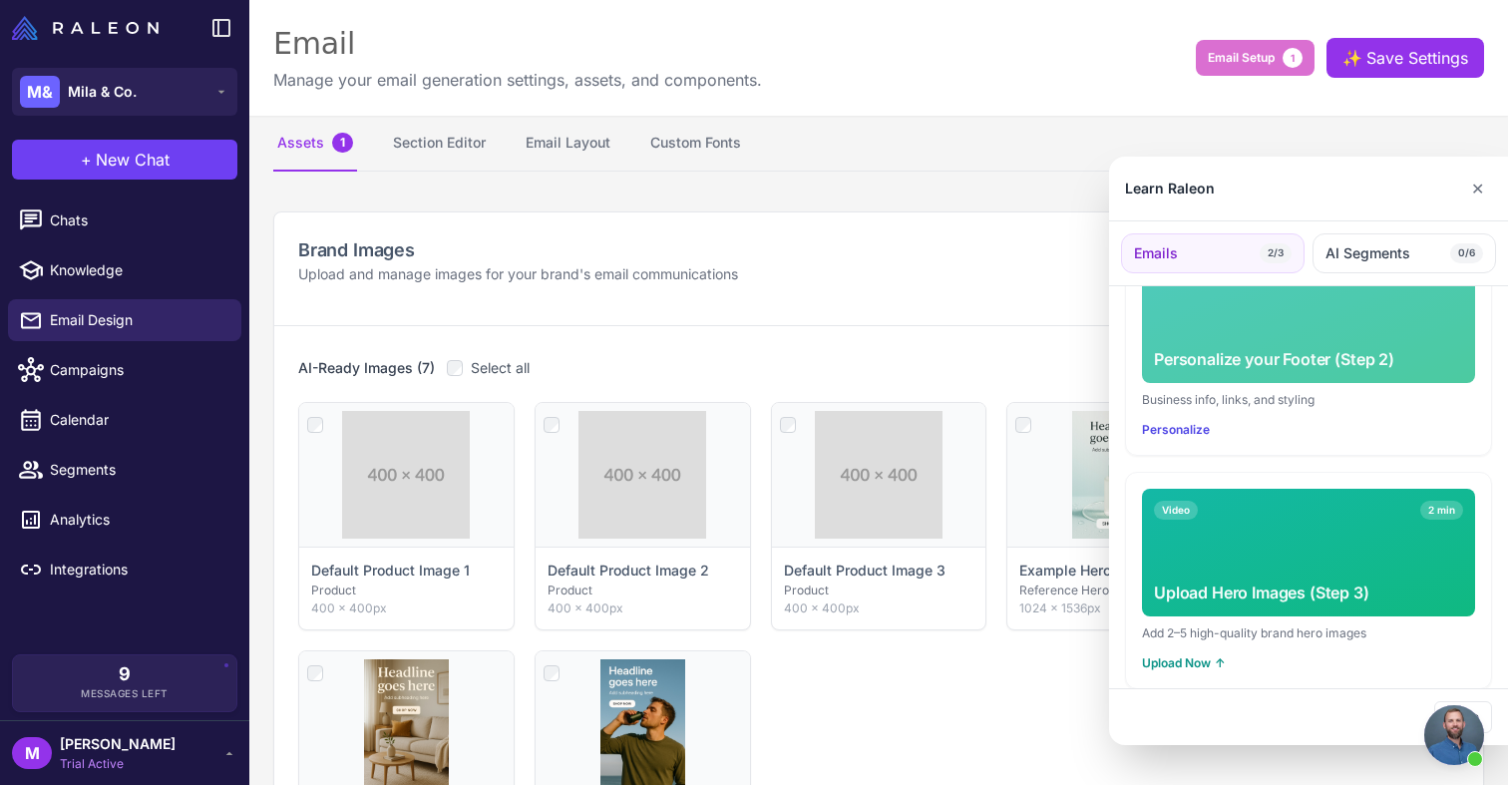
scroll to position [592, 0]
click at [1483, 172] on button "✕" at bounding box center [1477, 189] width 29 height 40
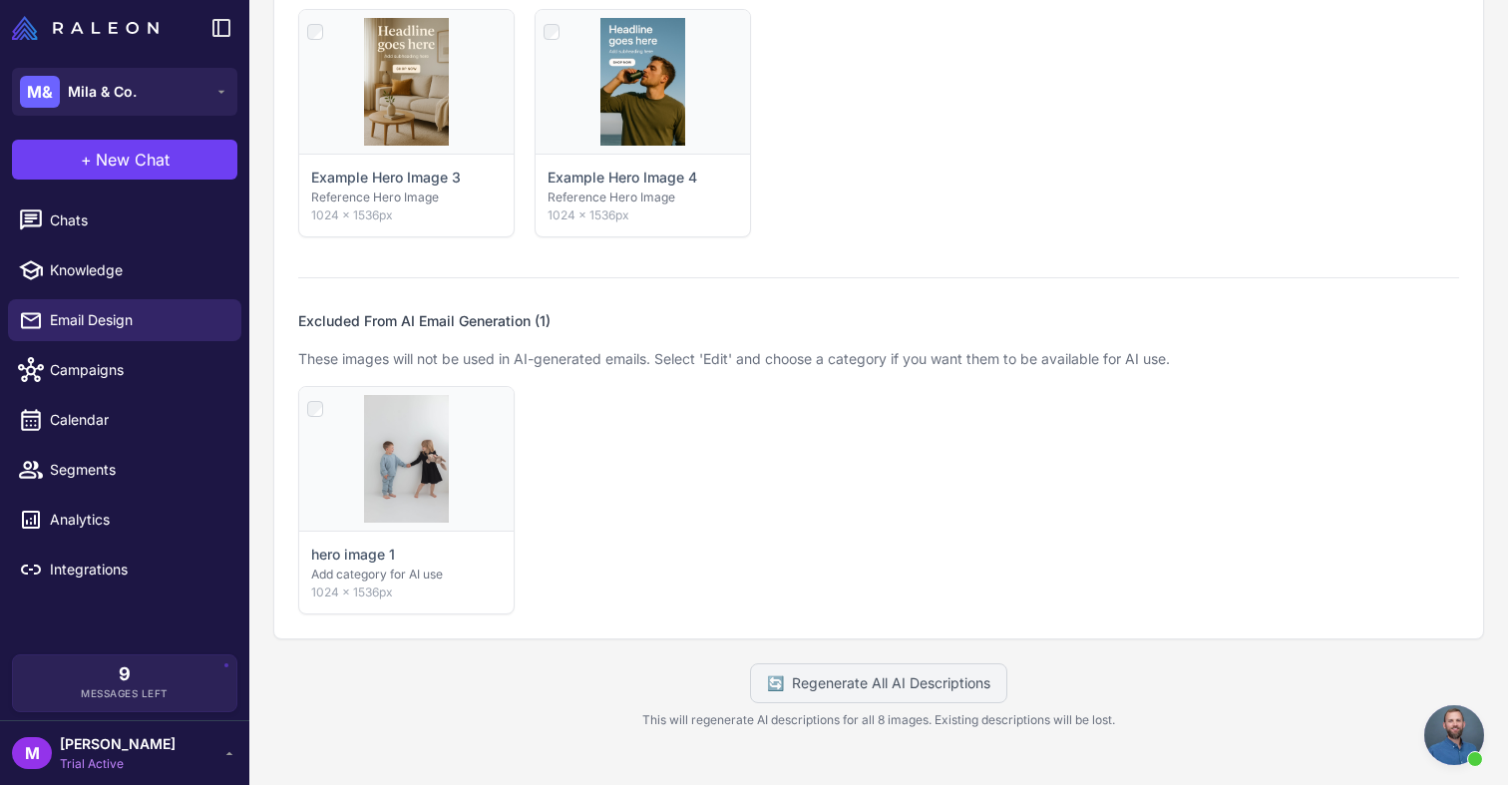
scroll to position [641, 0]
click at [446, 414] on icon at bounding box center [447, 409] width 13 height 13
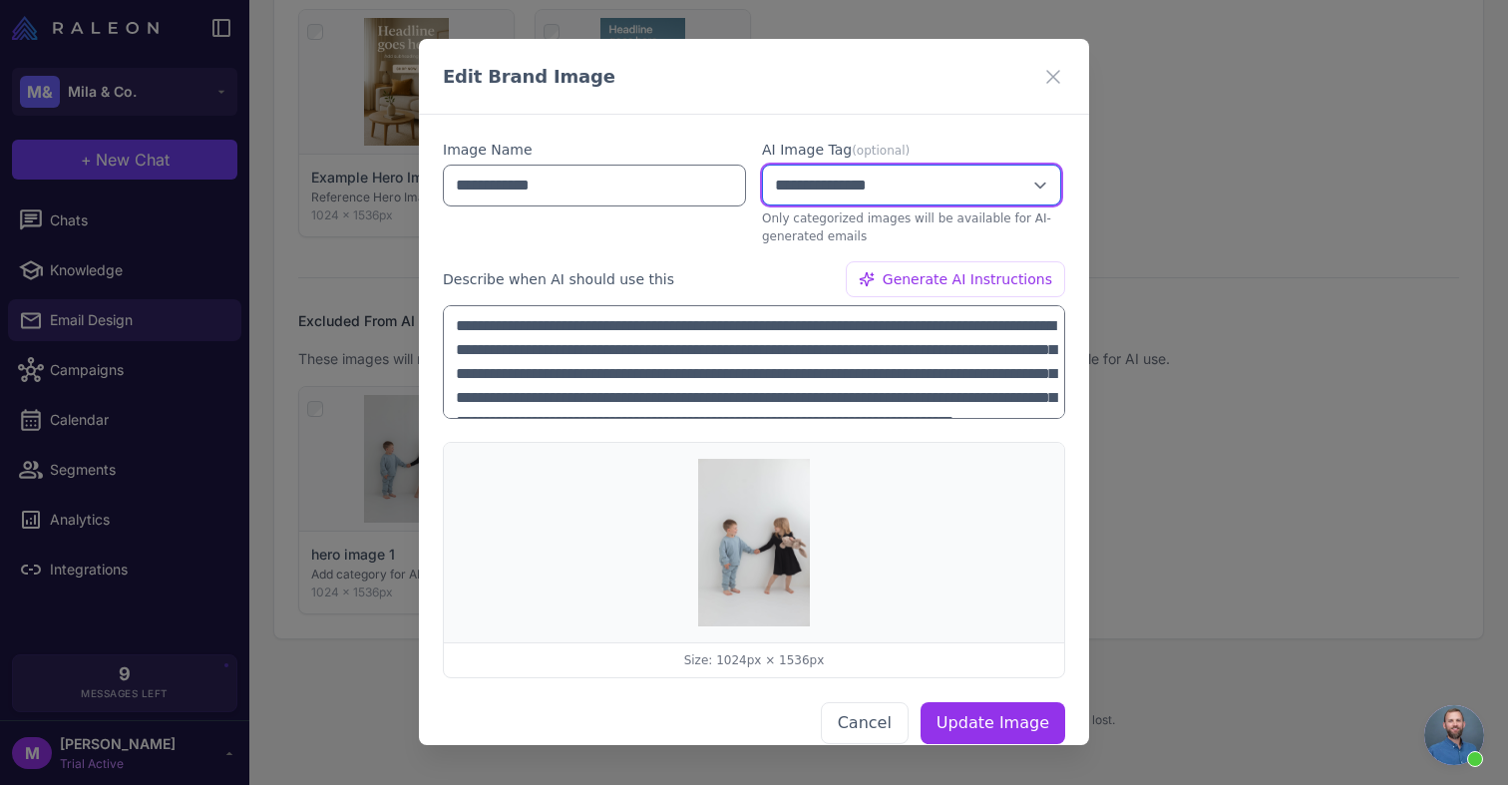
select select "**********"
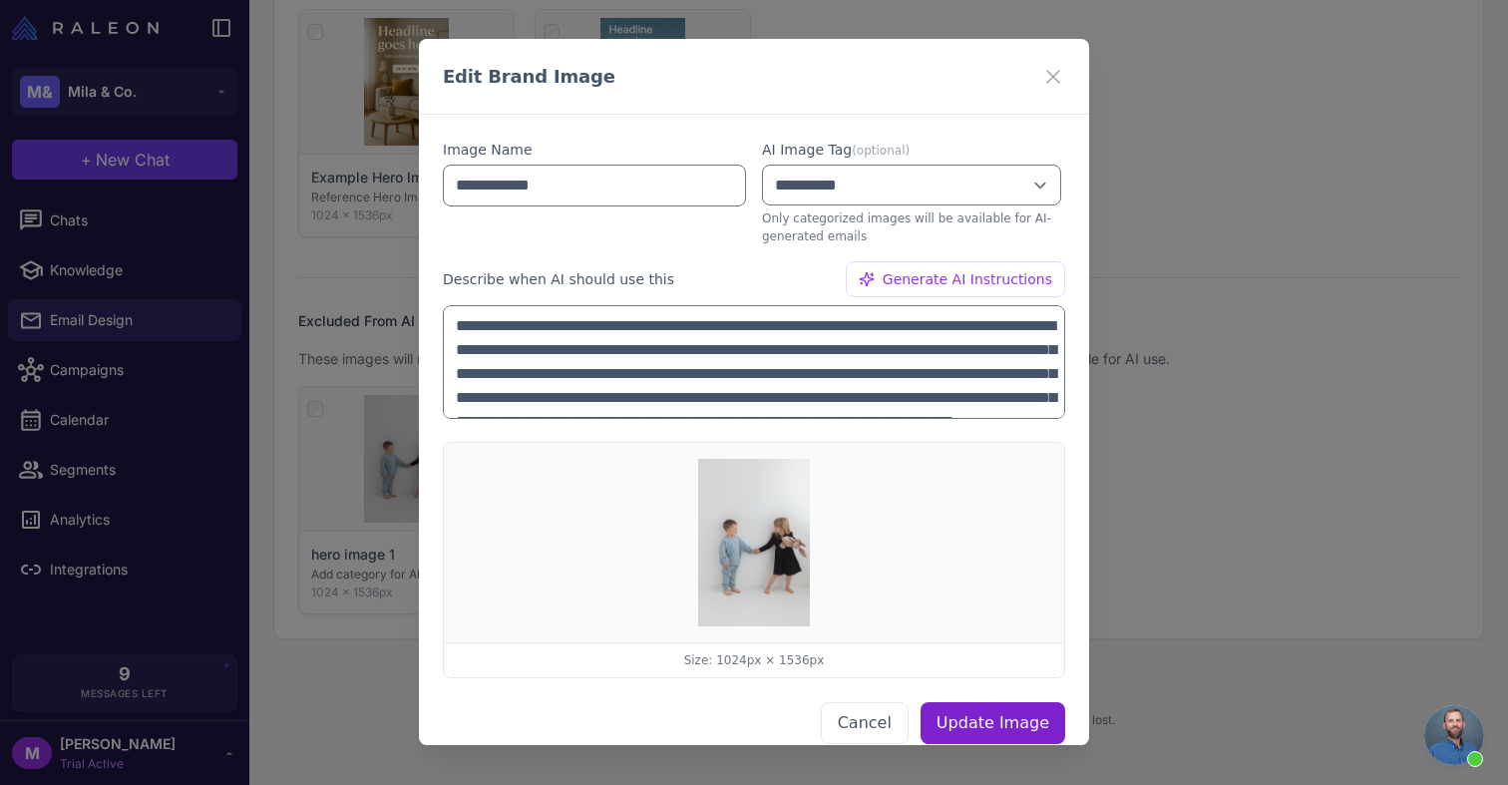
click at [985, 727] on button "Update Image" at bounding box center [993, 724] width 145 height 42
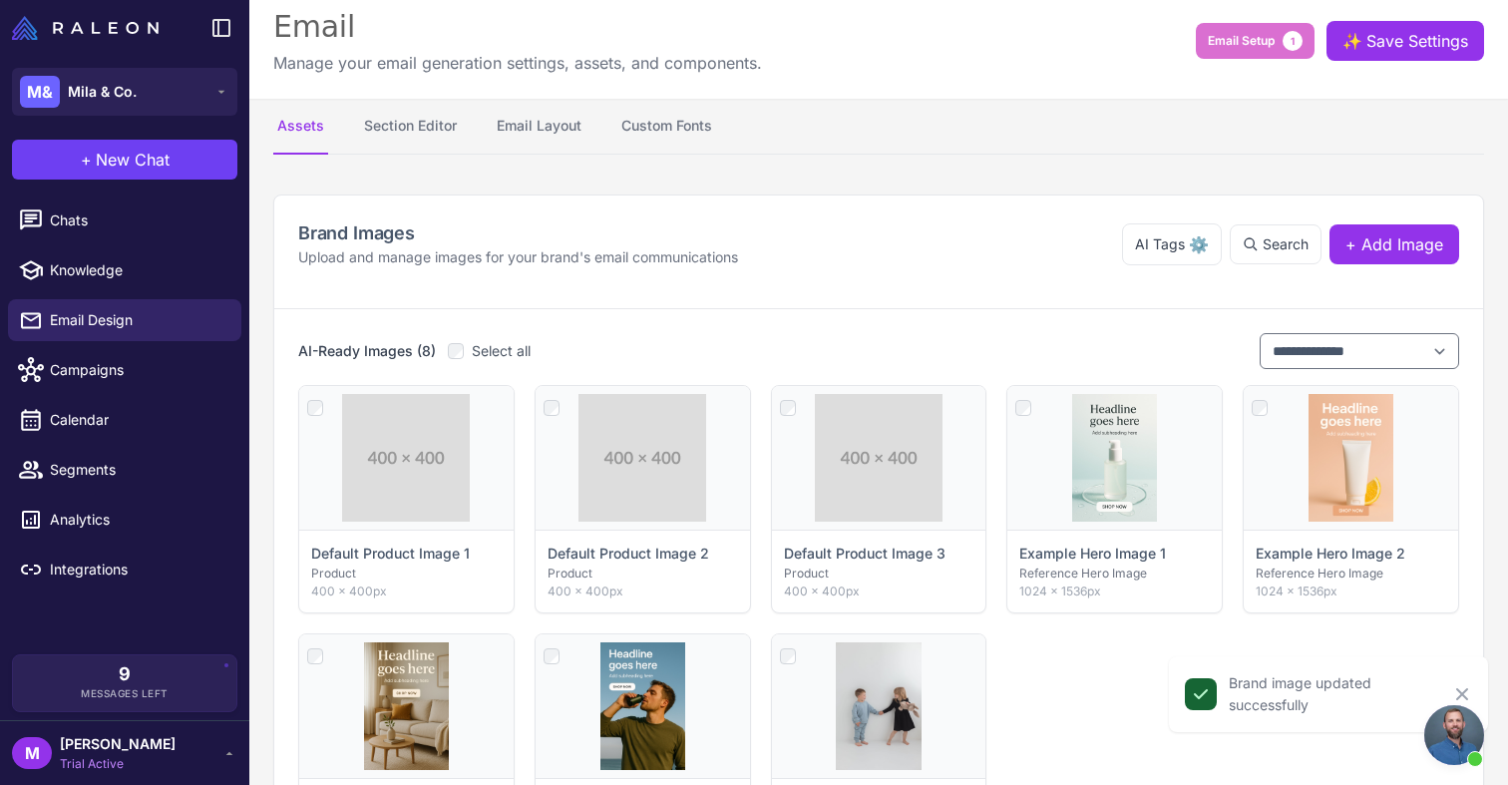
scroll to position [18, 0]
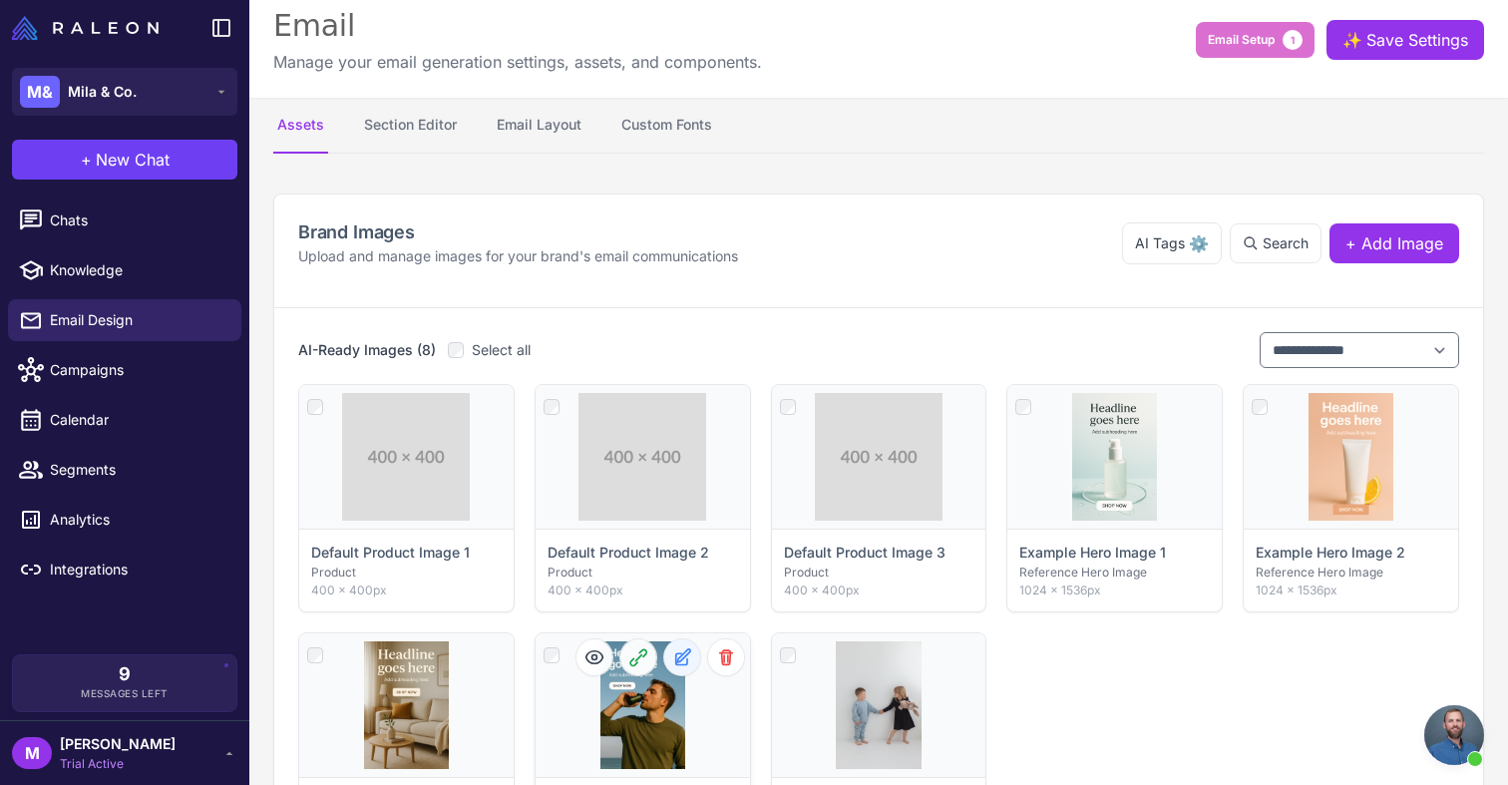
click at [680, 670] on button at bounding box center [682, 657] width 36 height 36
select select "**********"
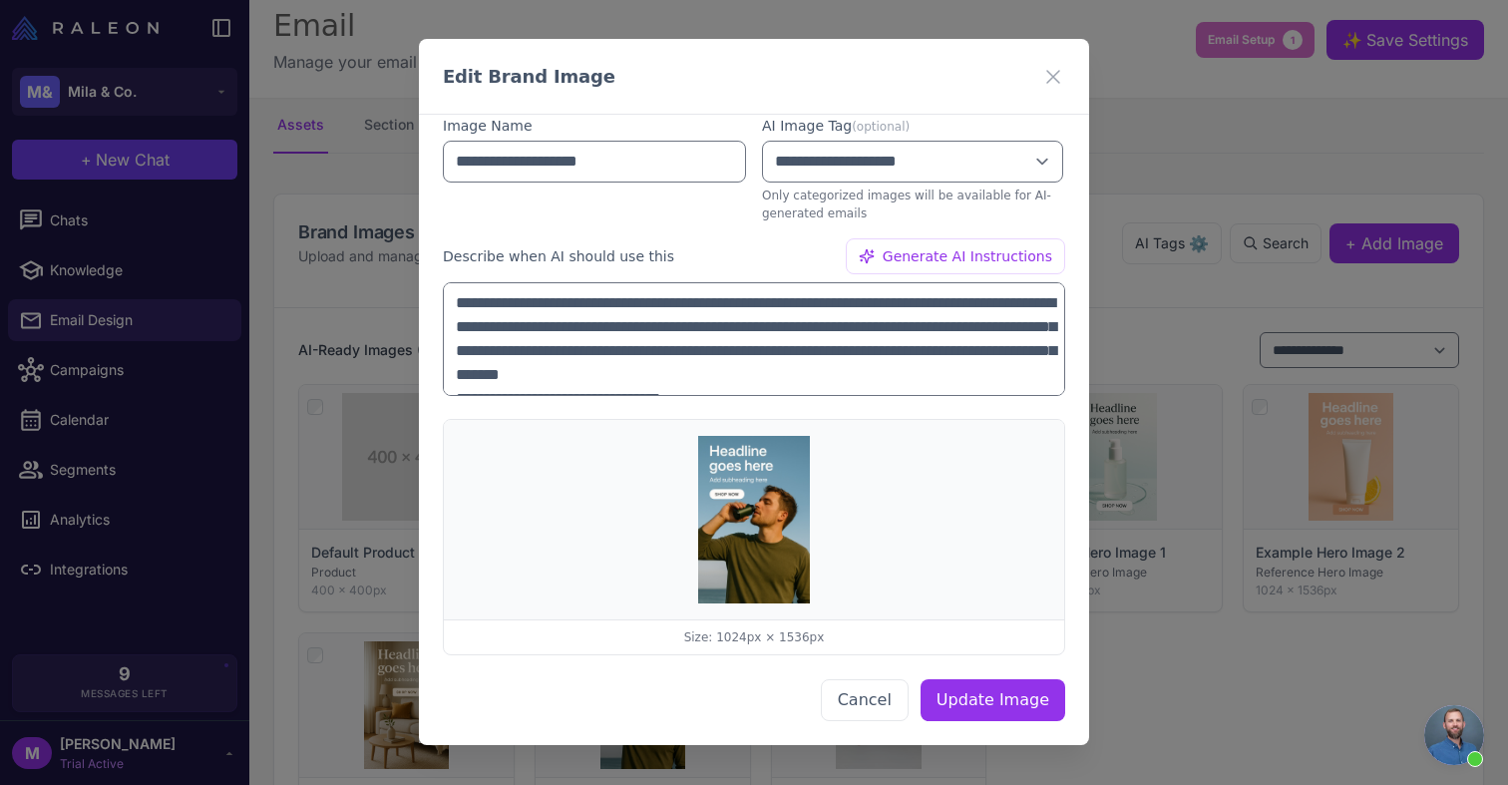
scroll to position [23, 0]
click at [1063, 71] on icon at bounding box center [1053, 77] width 24 height 24
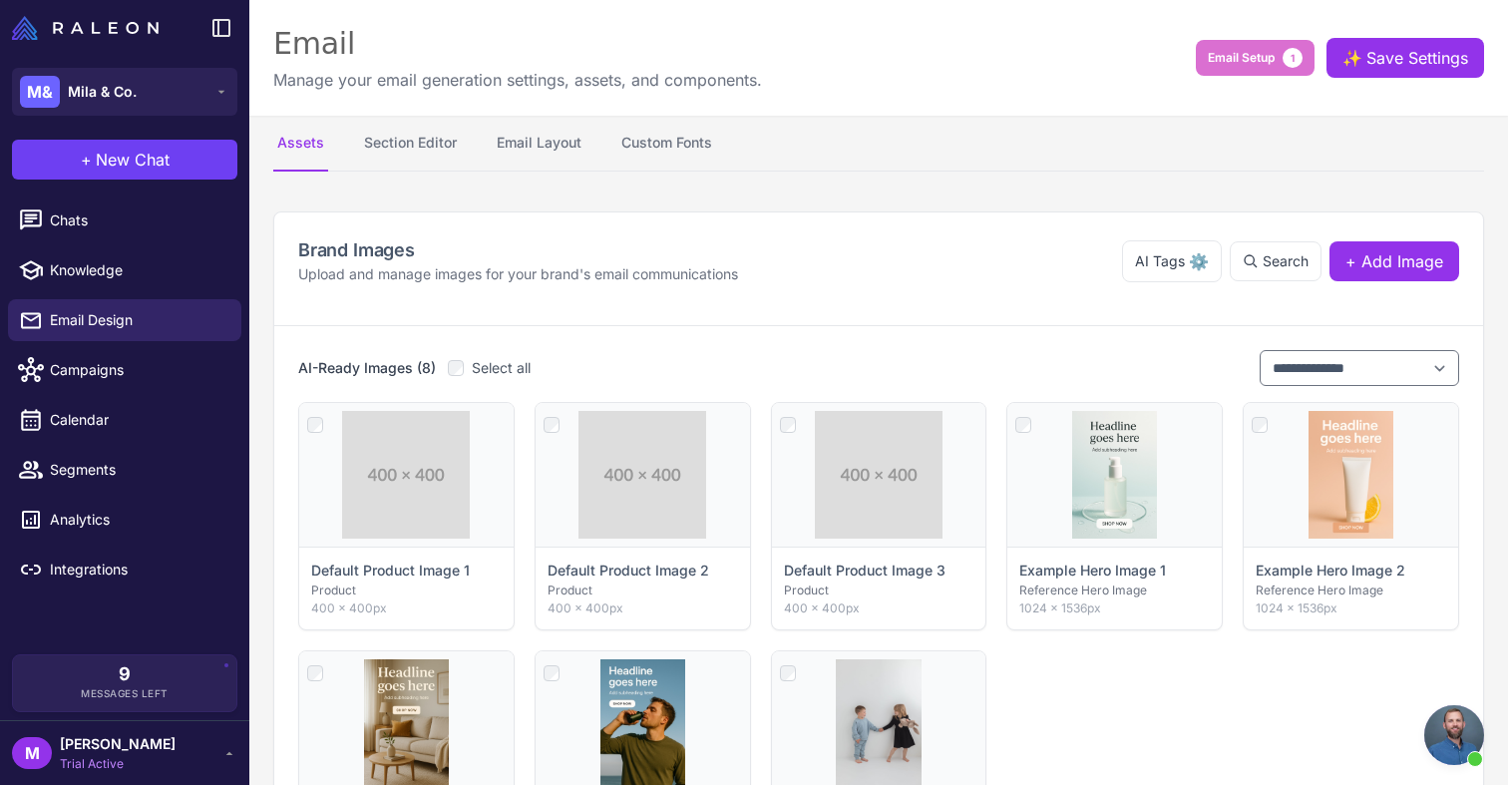
scroll to position [0, 0]
click at [423, 158] on button "Section Editor" at bounding box center [410, 144] width 101 height 56
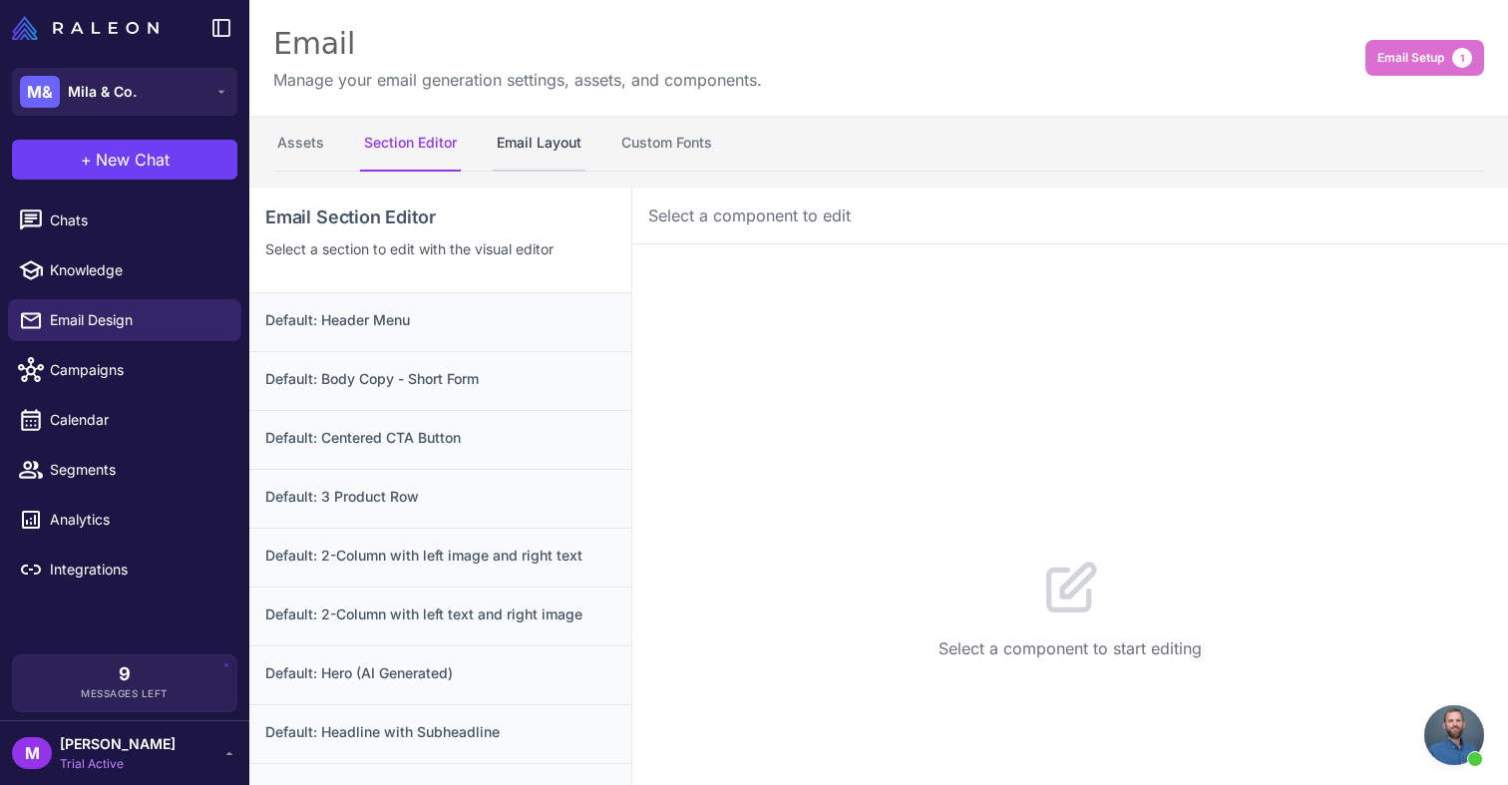
click at [531, 156] on button "Email Layout" at bounding box center [539, 144] width 93 height 56
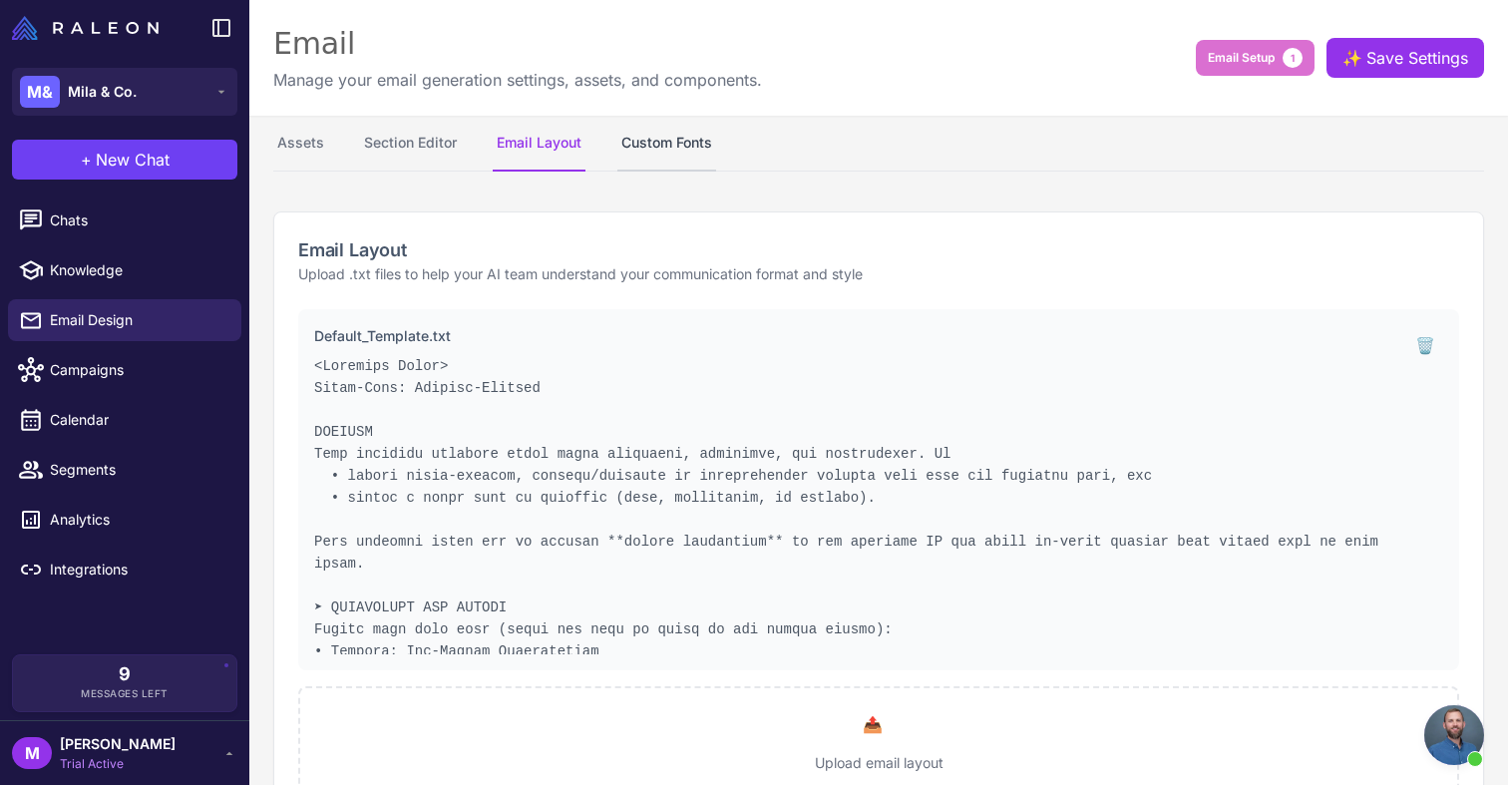
click at [663, 136] on button "Custom Fonts" at bounding box center [666, 144] width 99 height 56
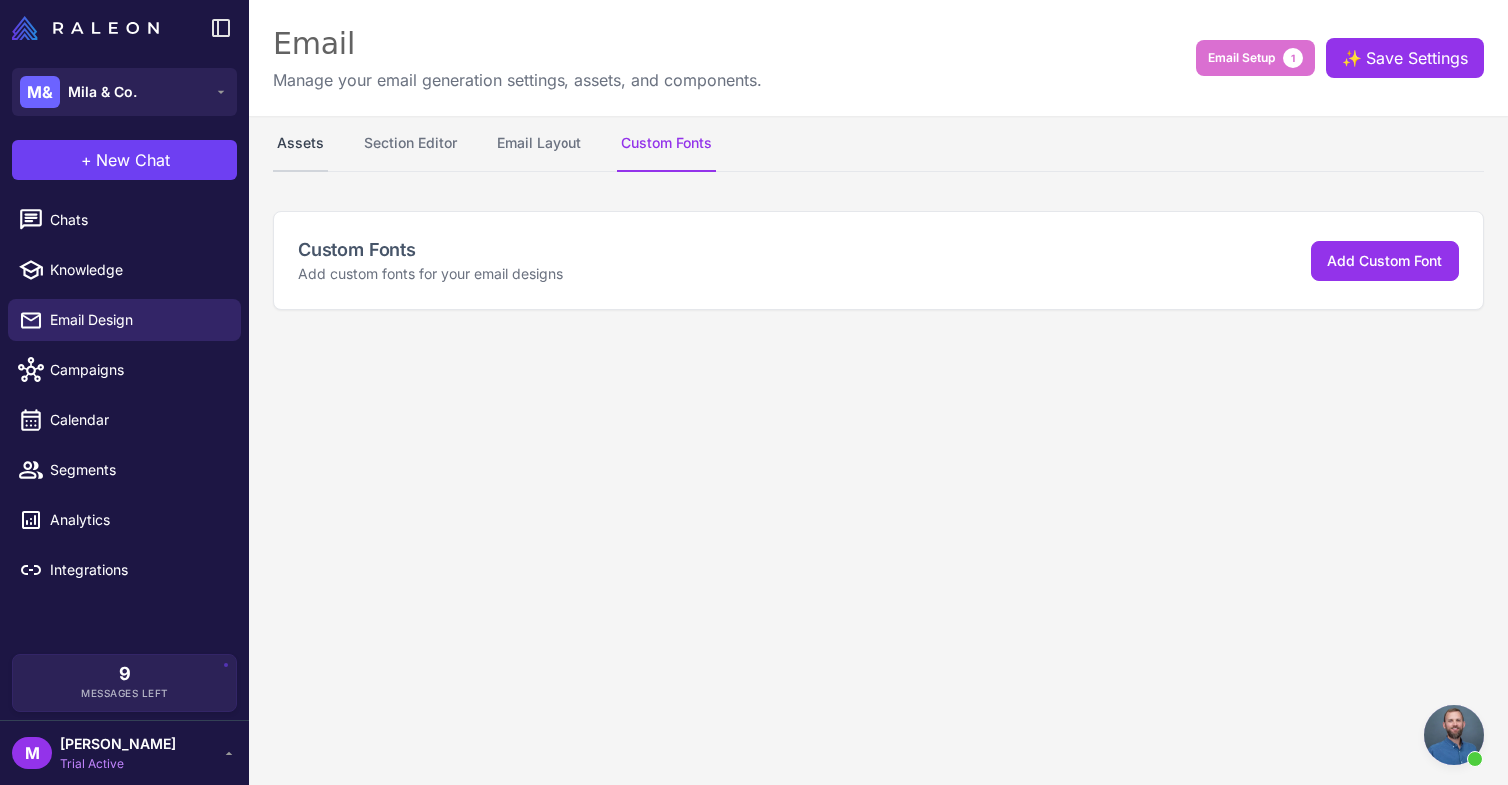
click at [283, 141] on button "Assets" at bounding box center [300, 144] width 55 height 56
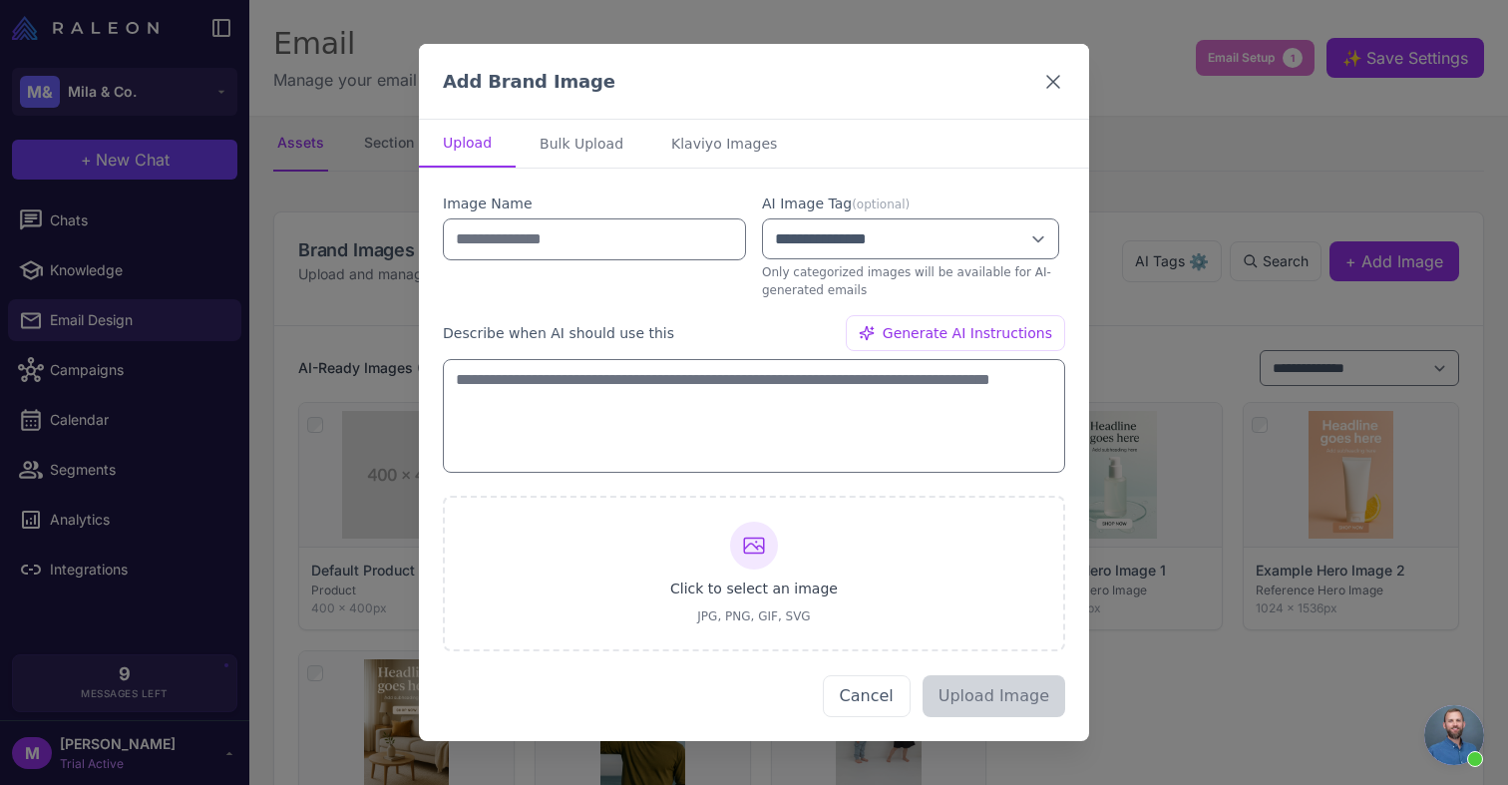
click at [1050, 80] on icon at bounding box center [1053, 81] width 24 height 24
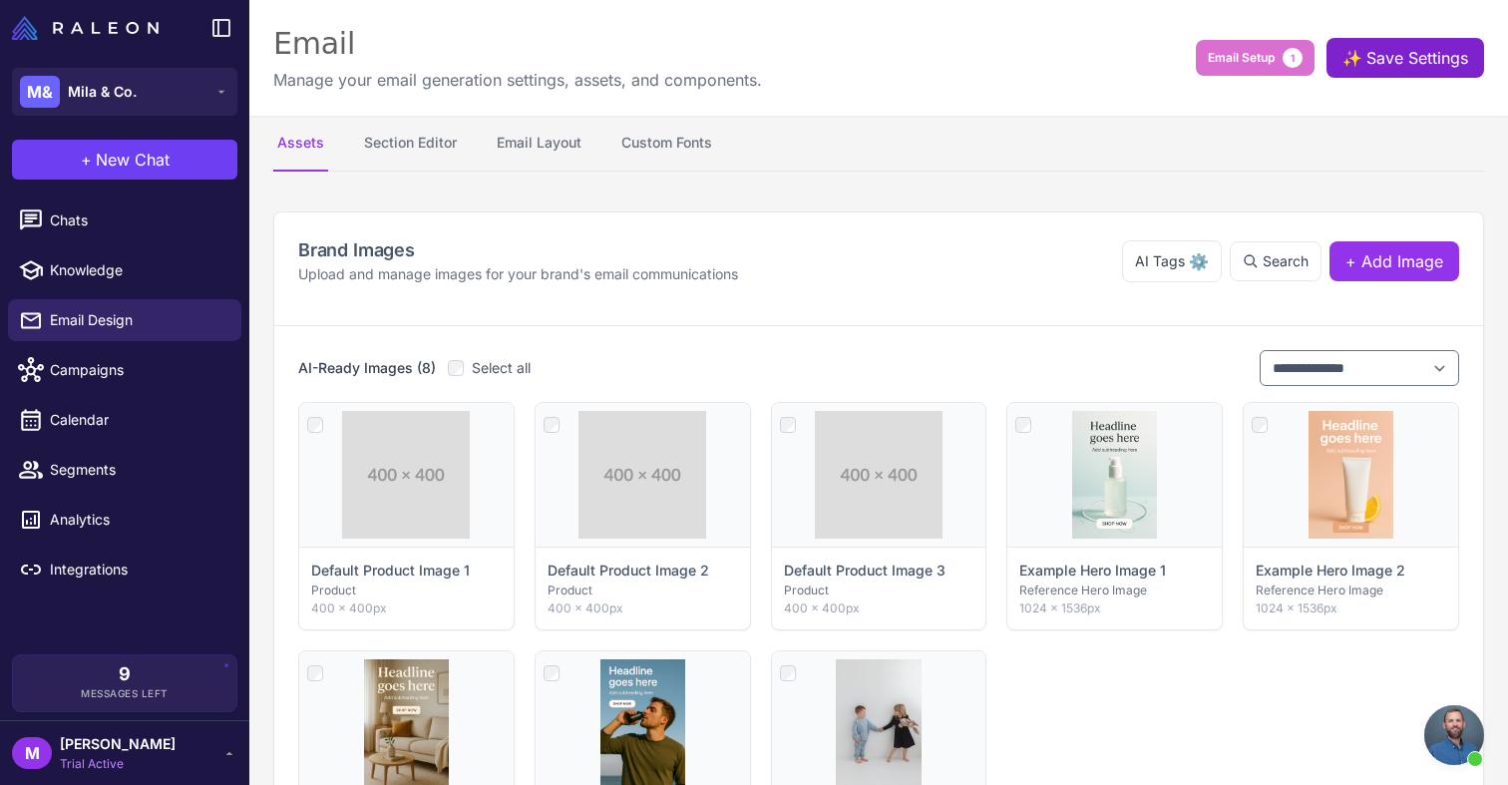
click at [1391, 58] on button "✨ Save Settings" at bounding box center [1406, 58] width 158 height 40
click at [451, 159] on button "Section Editor" at bounding box center [410, 144] width 101 height 56
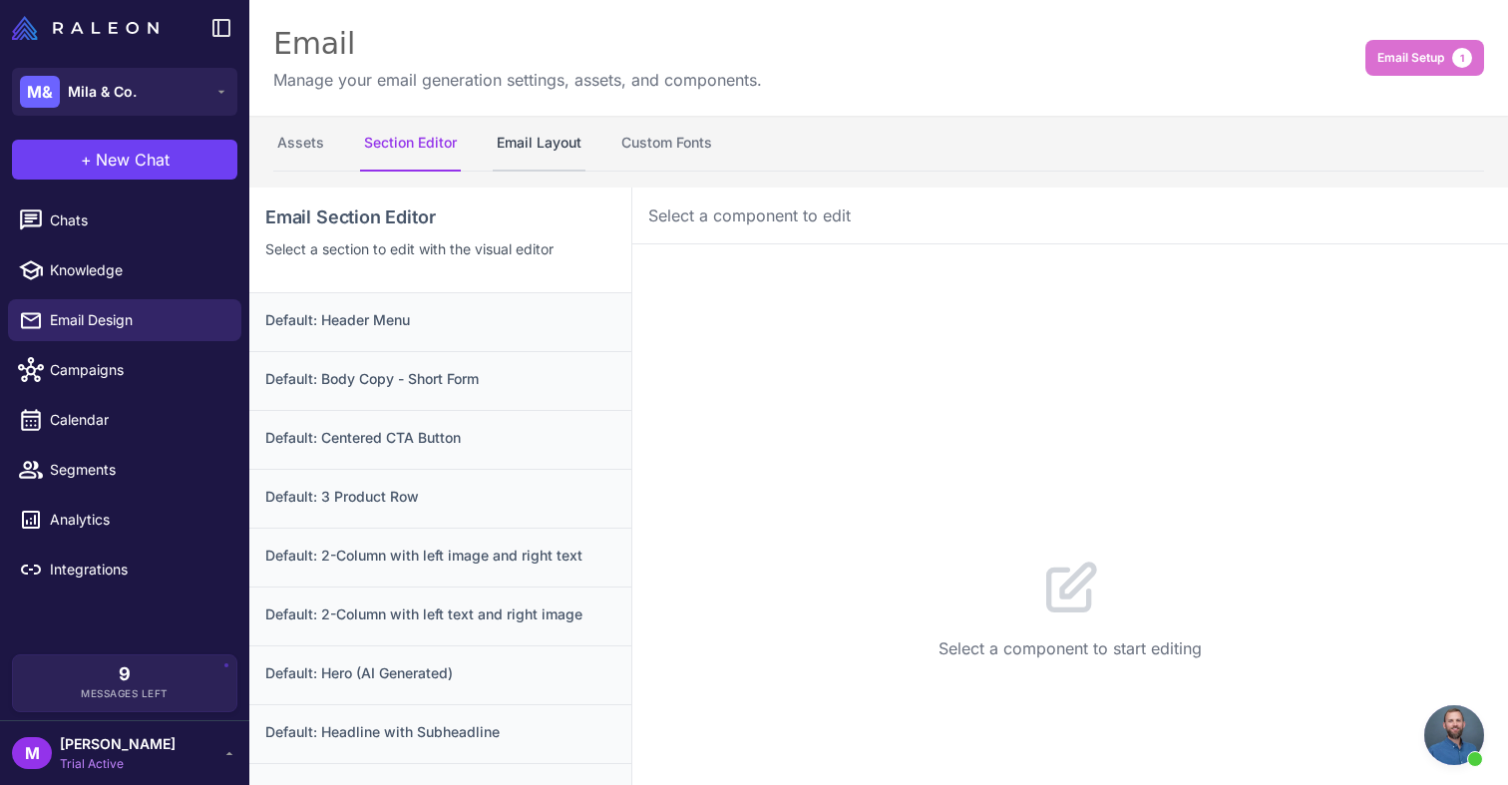
click at [540, 150] on button "Email Layout" at bounding box center [539, 144] width 93 height 56
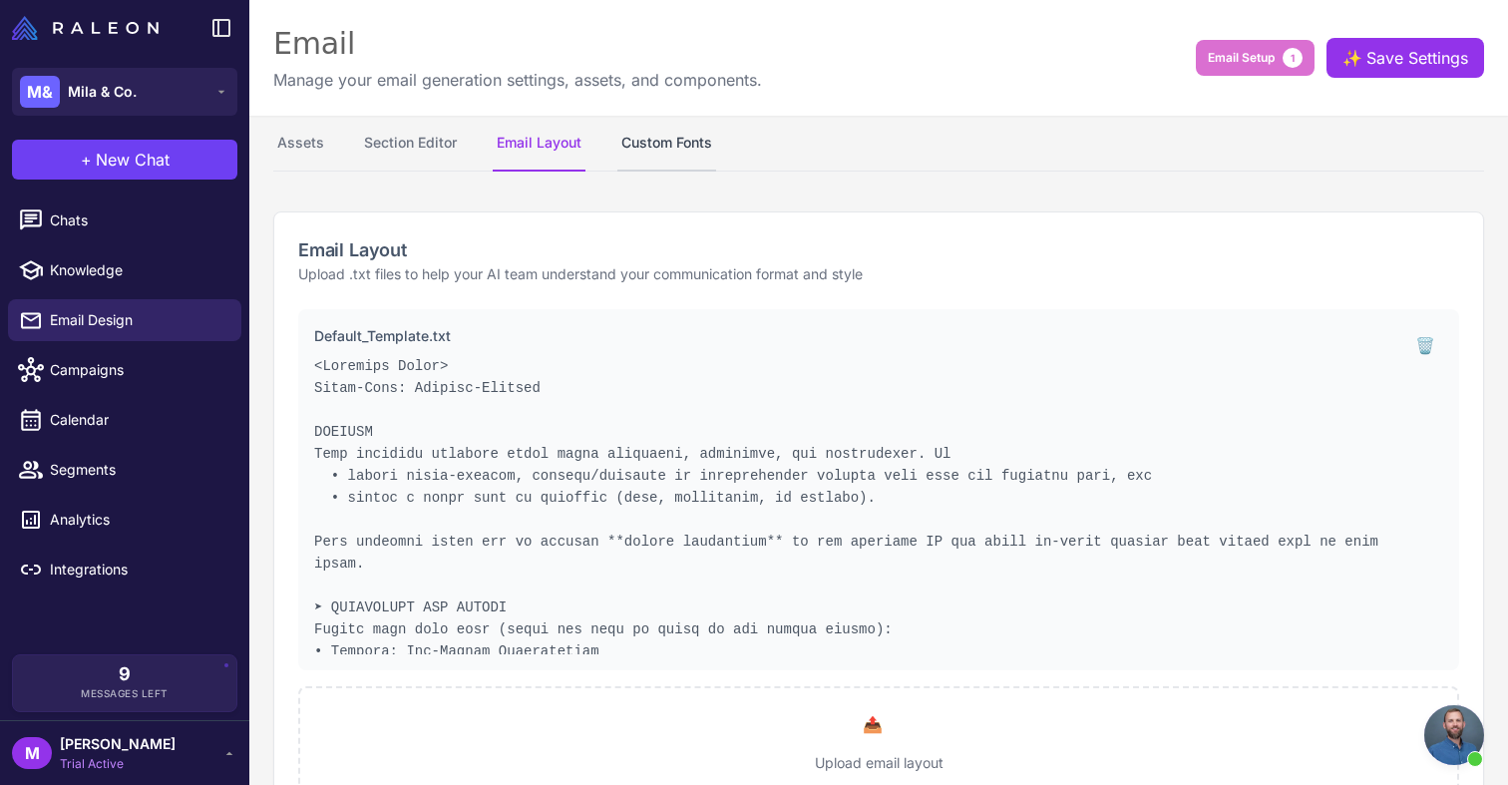
click at [637, 141] on button "Custom Fonts" at bounding box center [666, 144] width 99 height 56
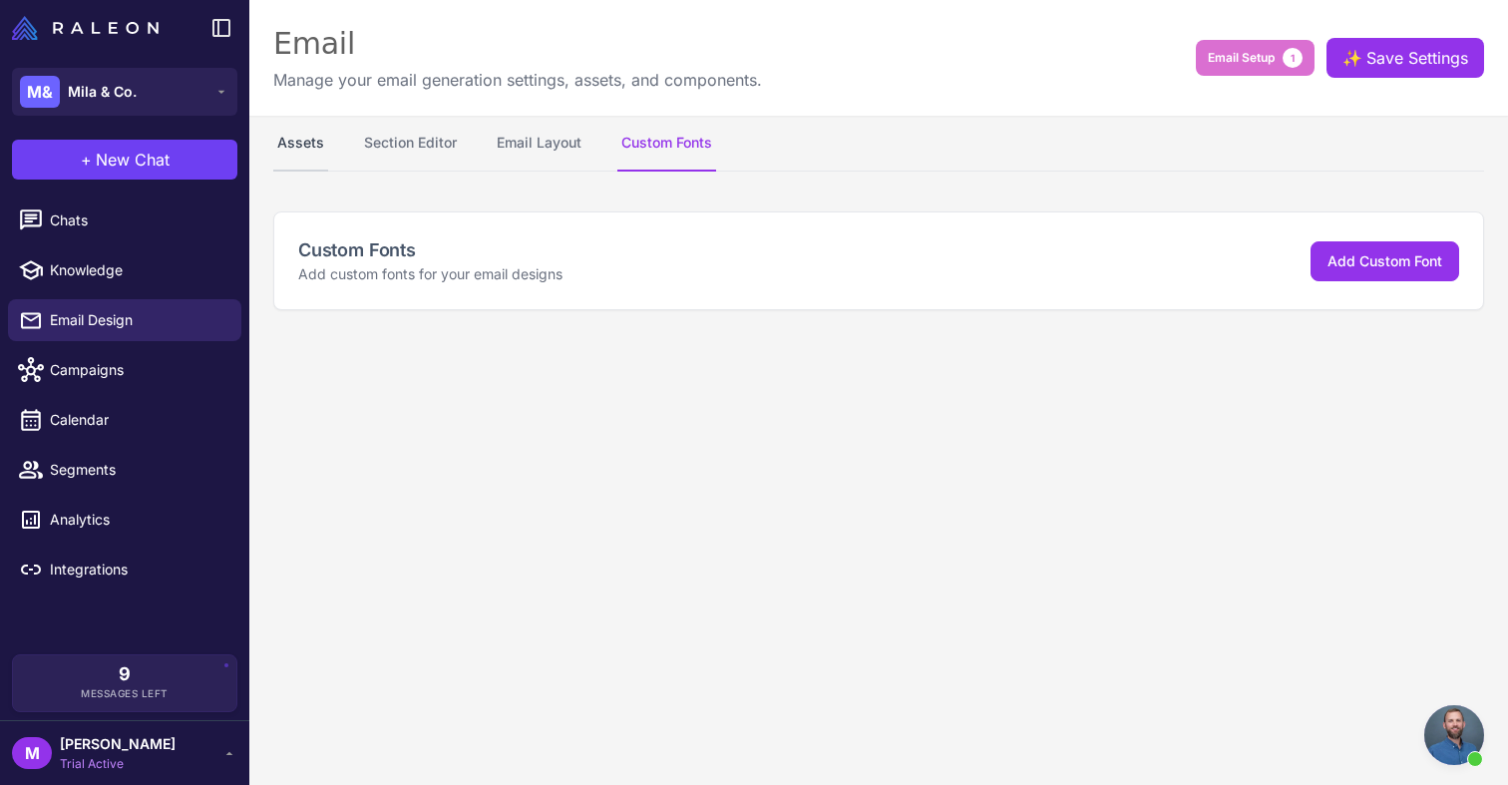
click at [303, 158] on button "Assets" at bounding box center [300, 144] width 55 height 56
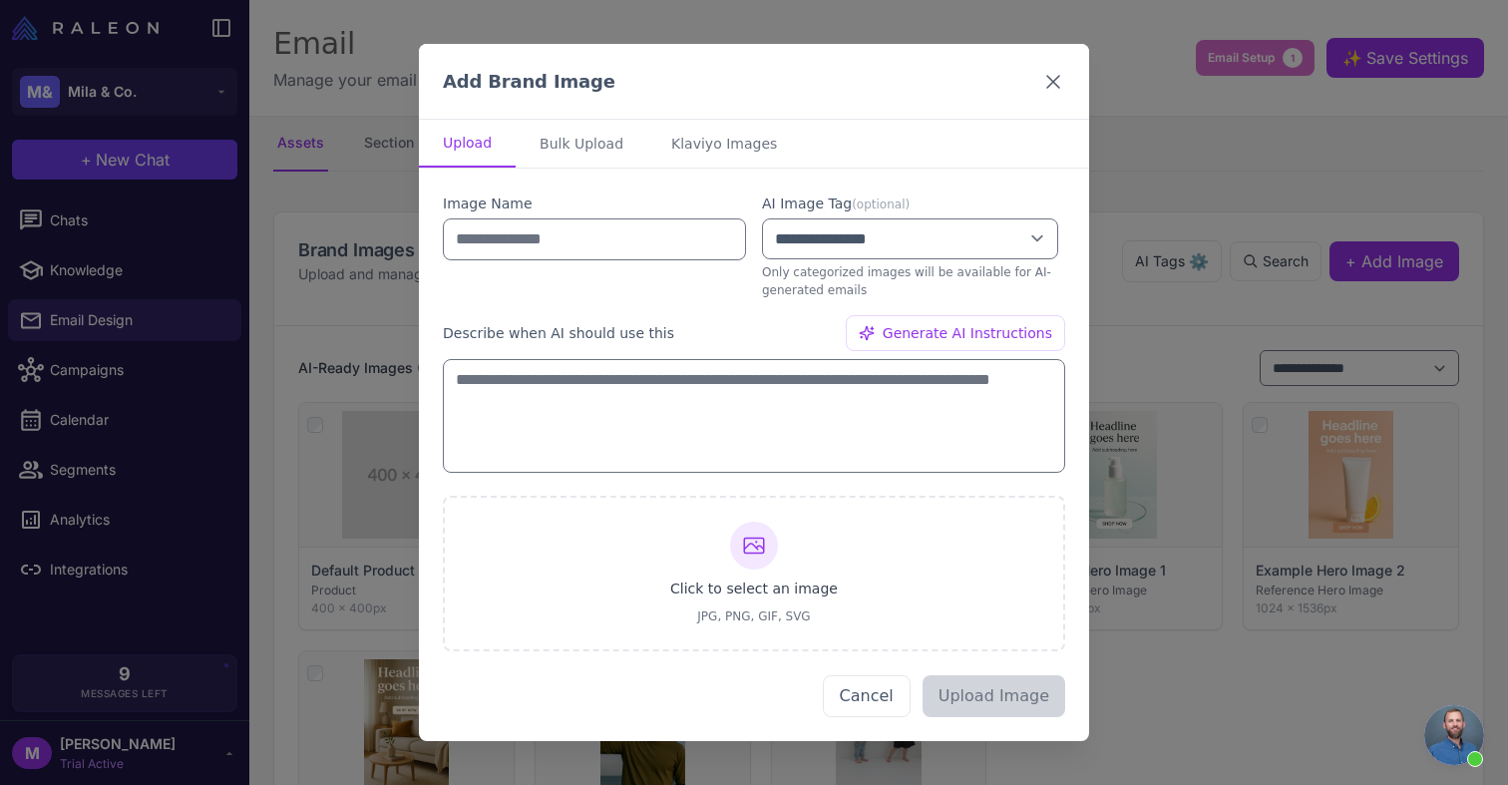
click at [1062, 75] on icon at bounding box center [1053, 82] width 24 height 24
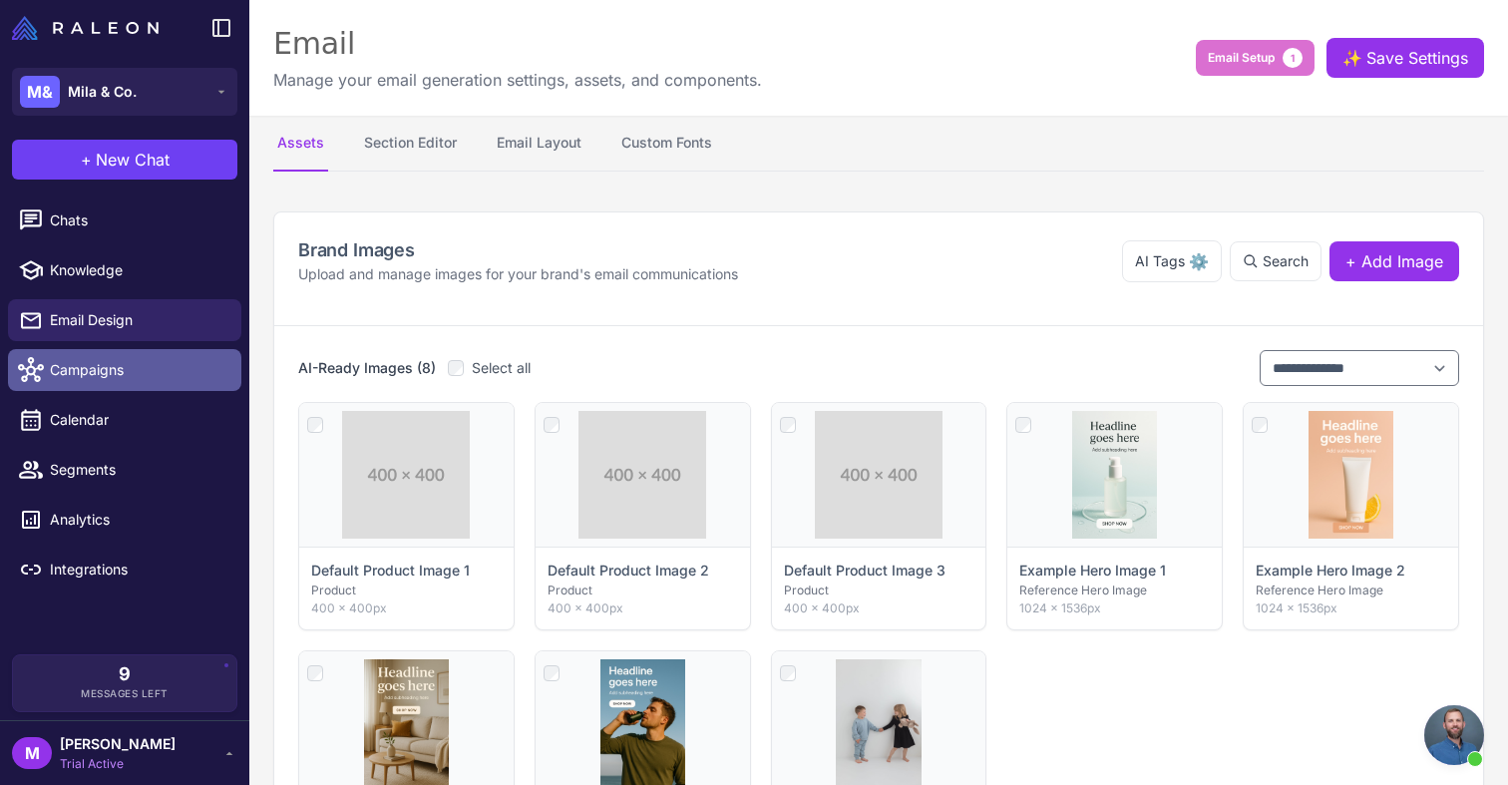
click at [83, 371] on span "Campaigns" at bounding box center [138, 370] width 176 height 22
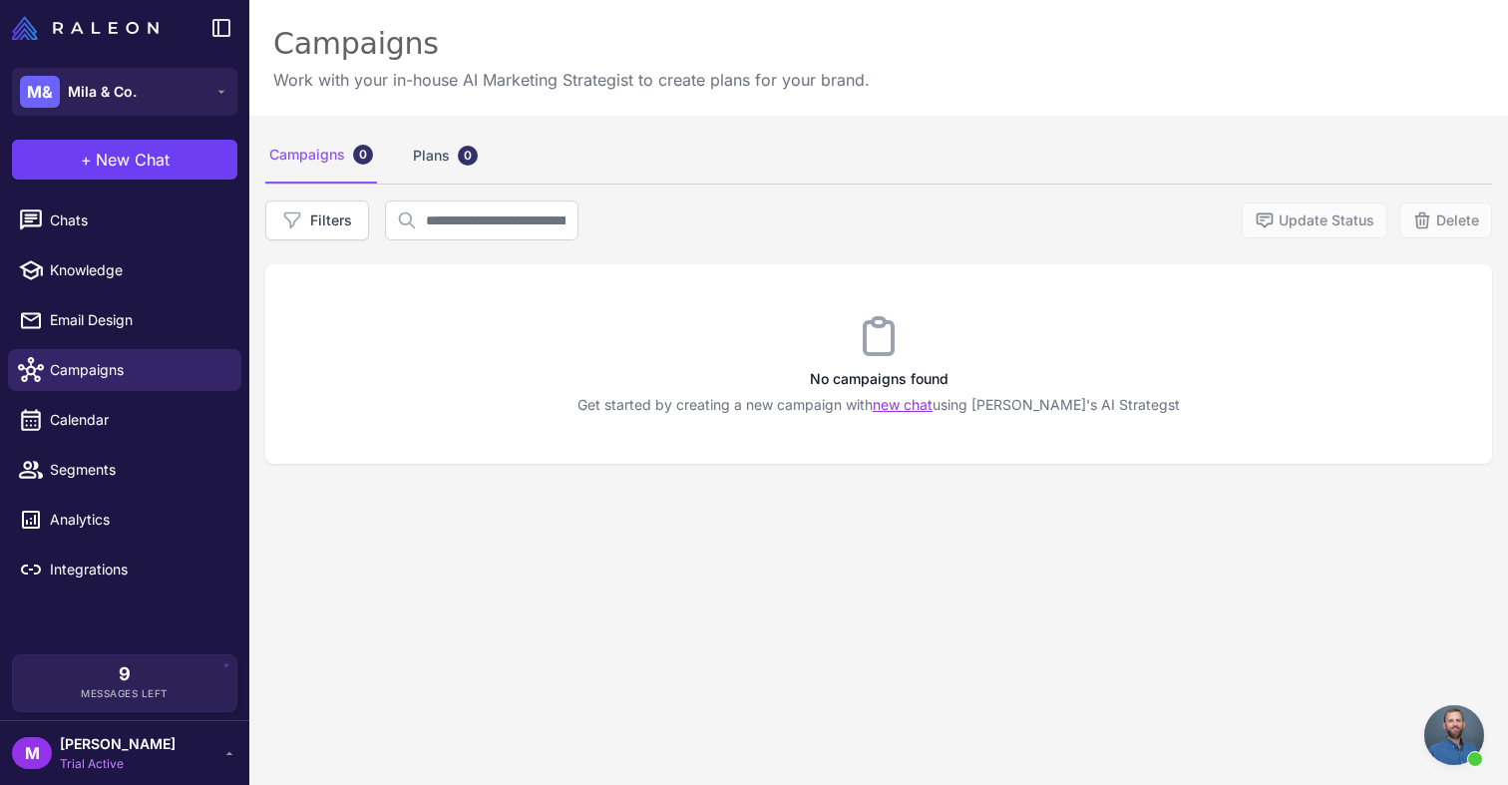
click at [923, 408] on link "new chat" at bounding box center [903, 404] width 60 height 17
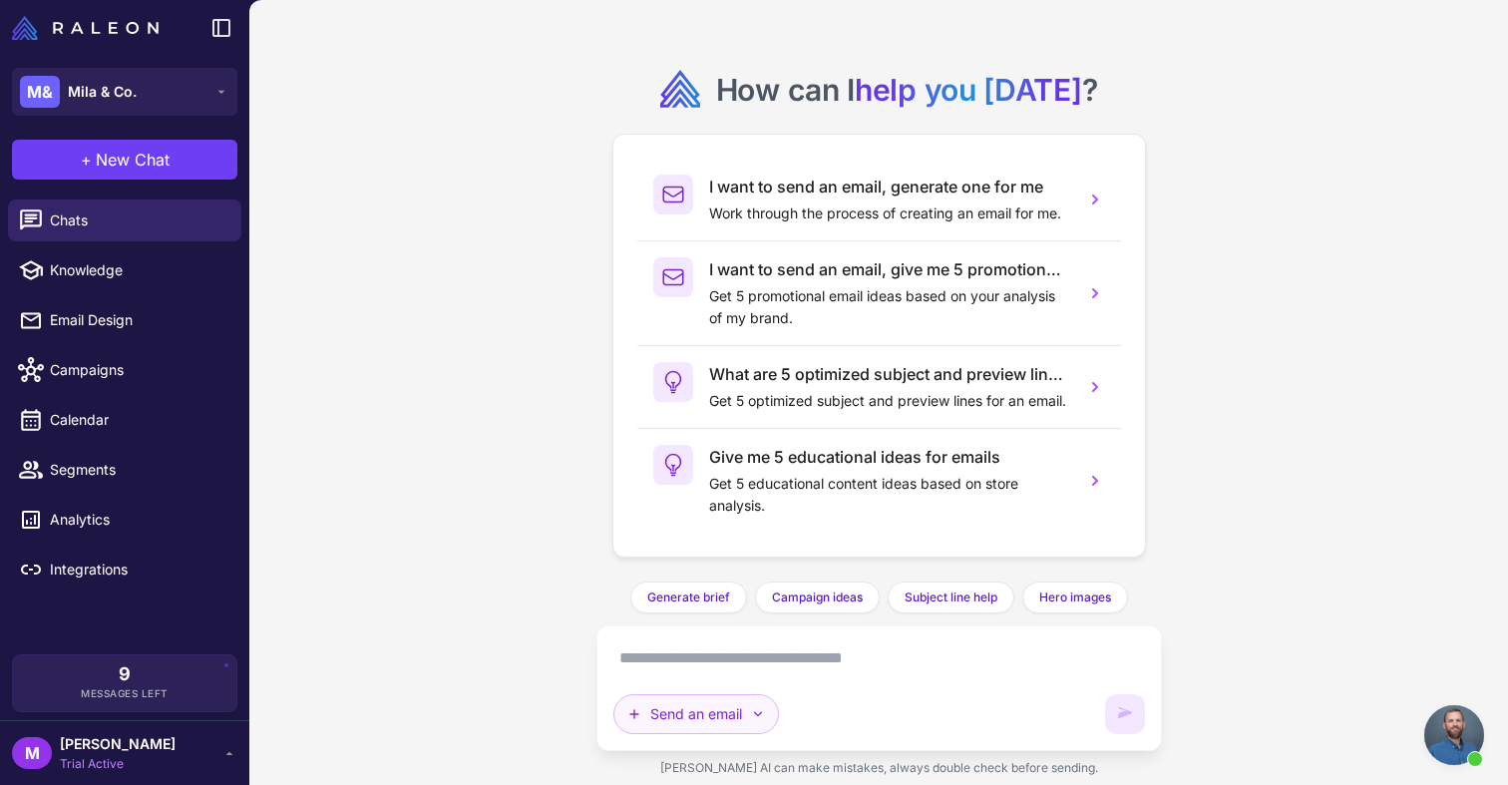
click at [763, 711] on icon "button" at bounding box center [758, 714] width 16 height 16
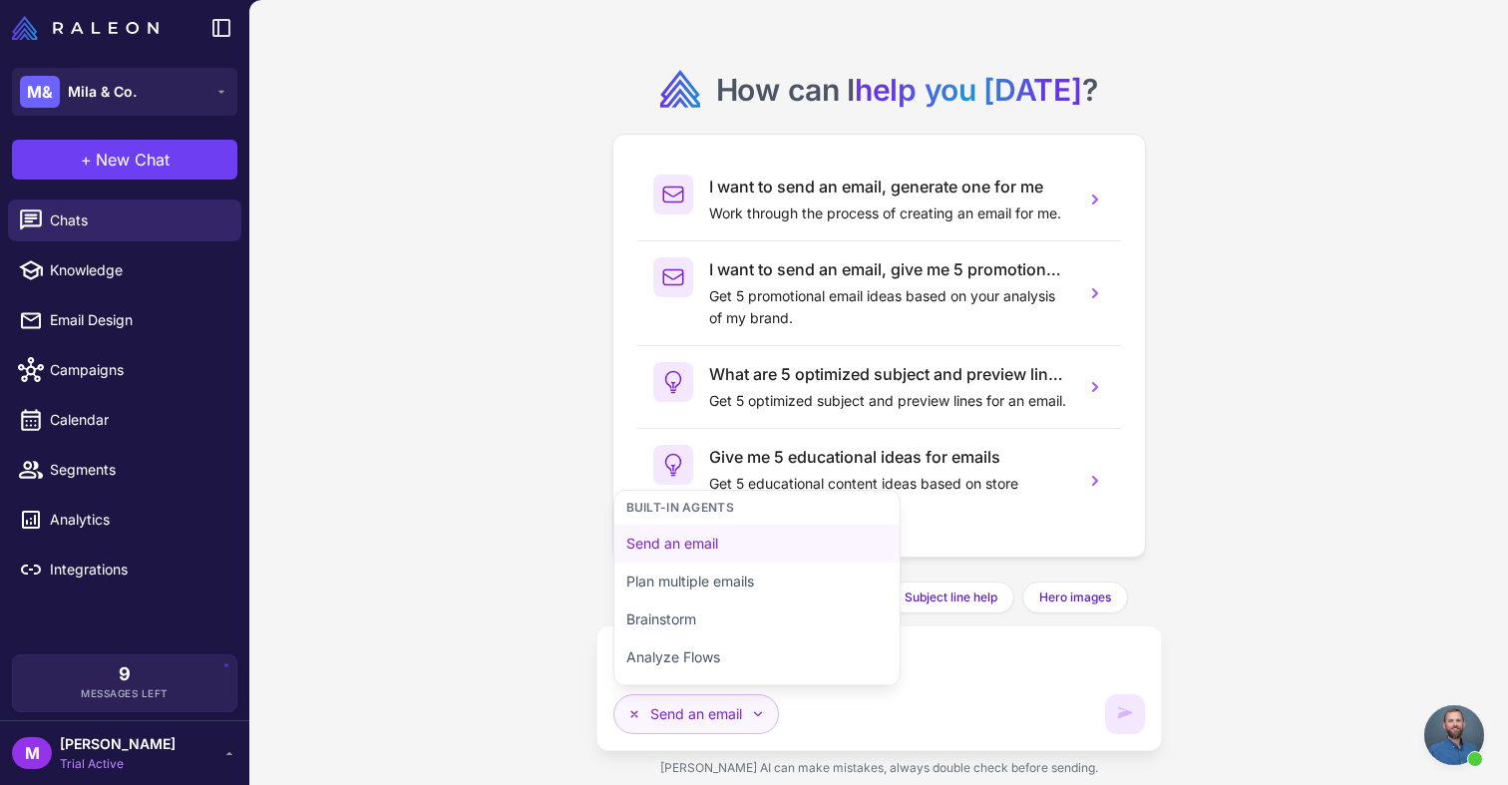
click at [763, 712] on icon "button" at bounding box center [758, 714] width 16 height 16
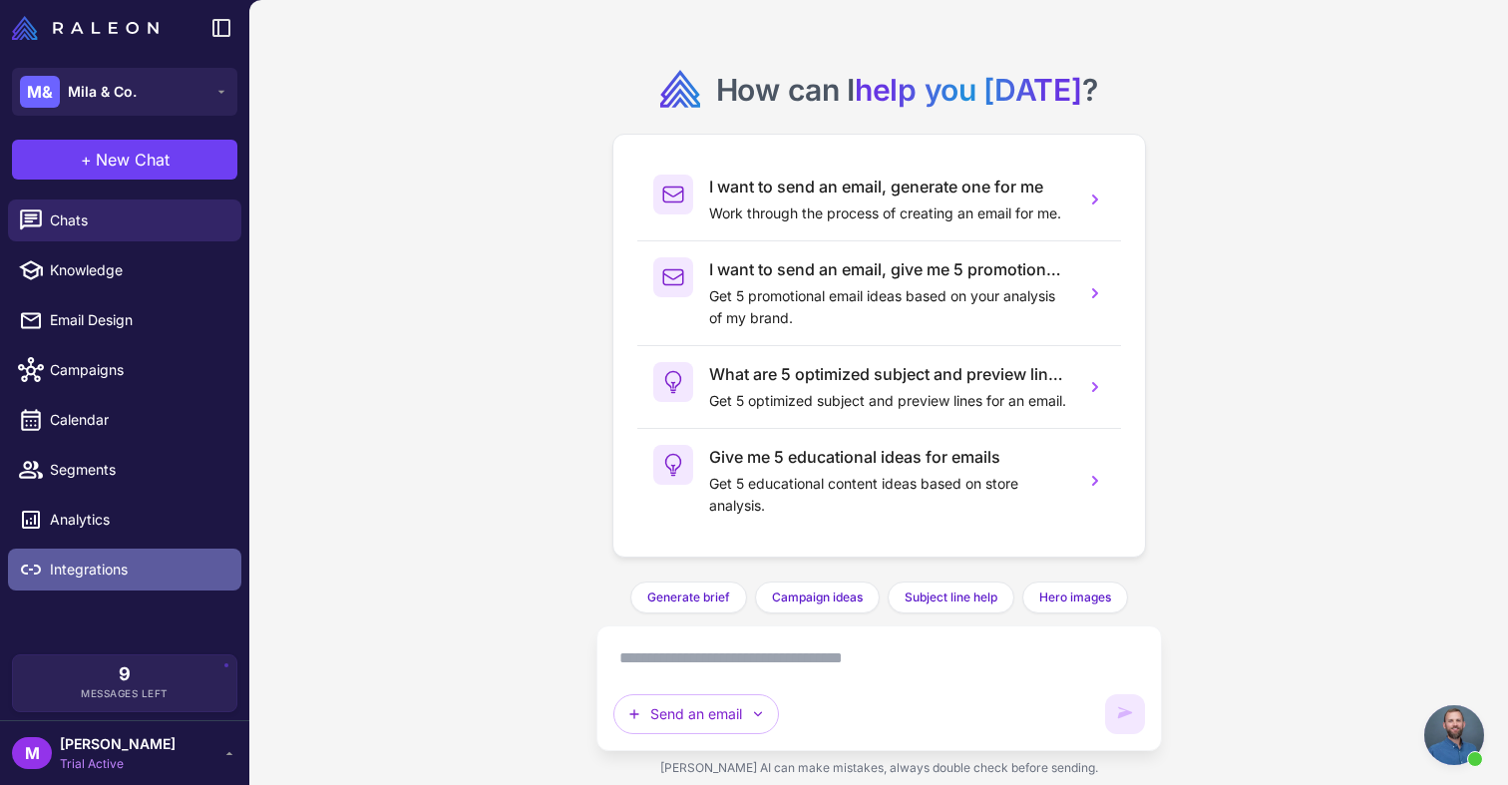
click at [96, 565] on span "Integrations" at bounding box center [138, 570] width 176 height 22
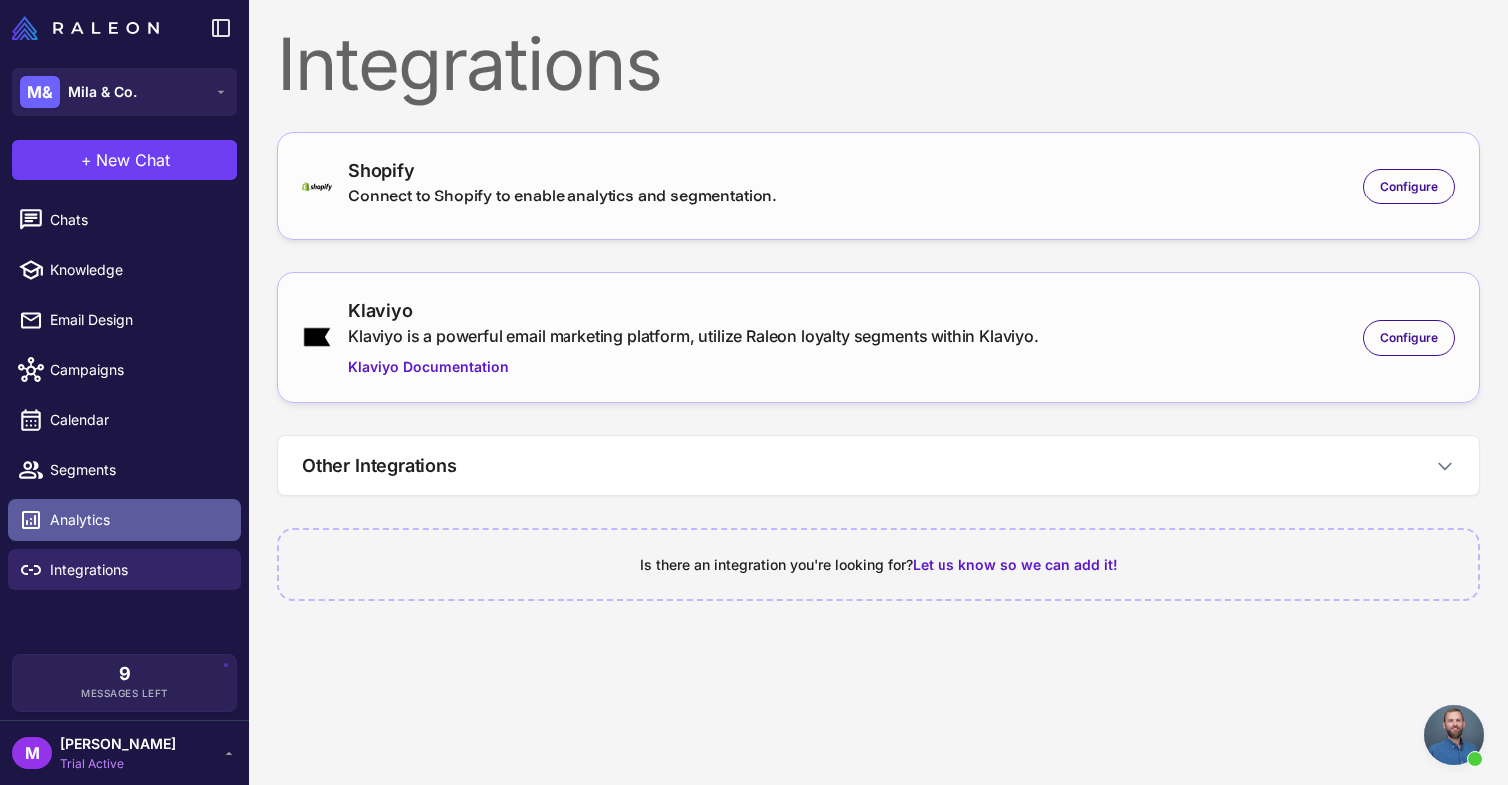
click at [95, 522] on span "Analytics" at bounding box center [138, 520] width 176 height 22
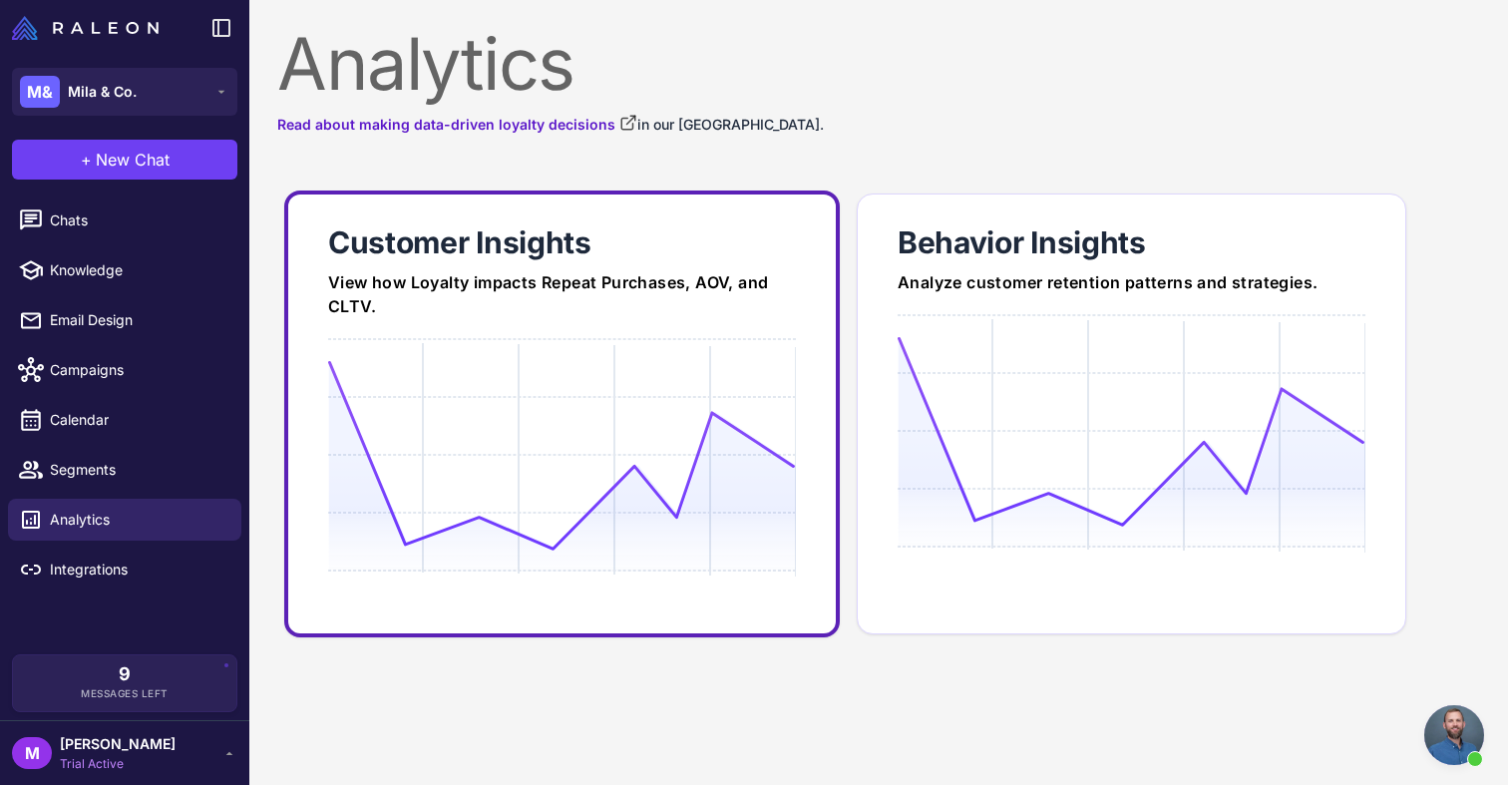
click at [493, 441] on icon at bounding box center [561, 455] width 467 height 191
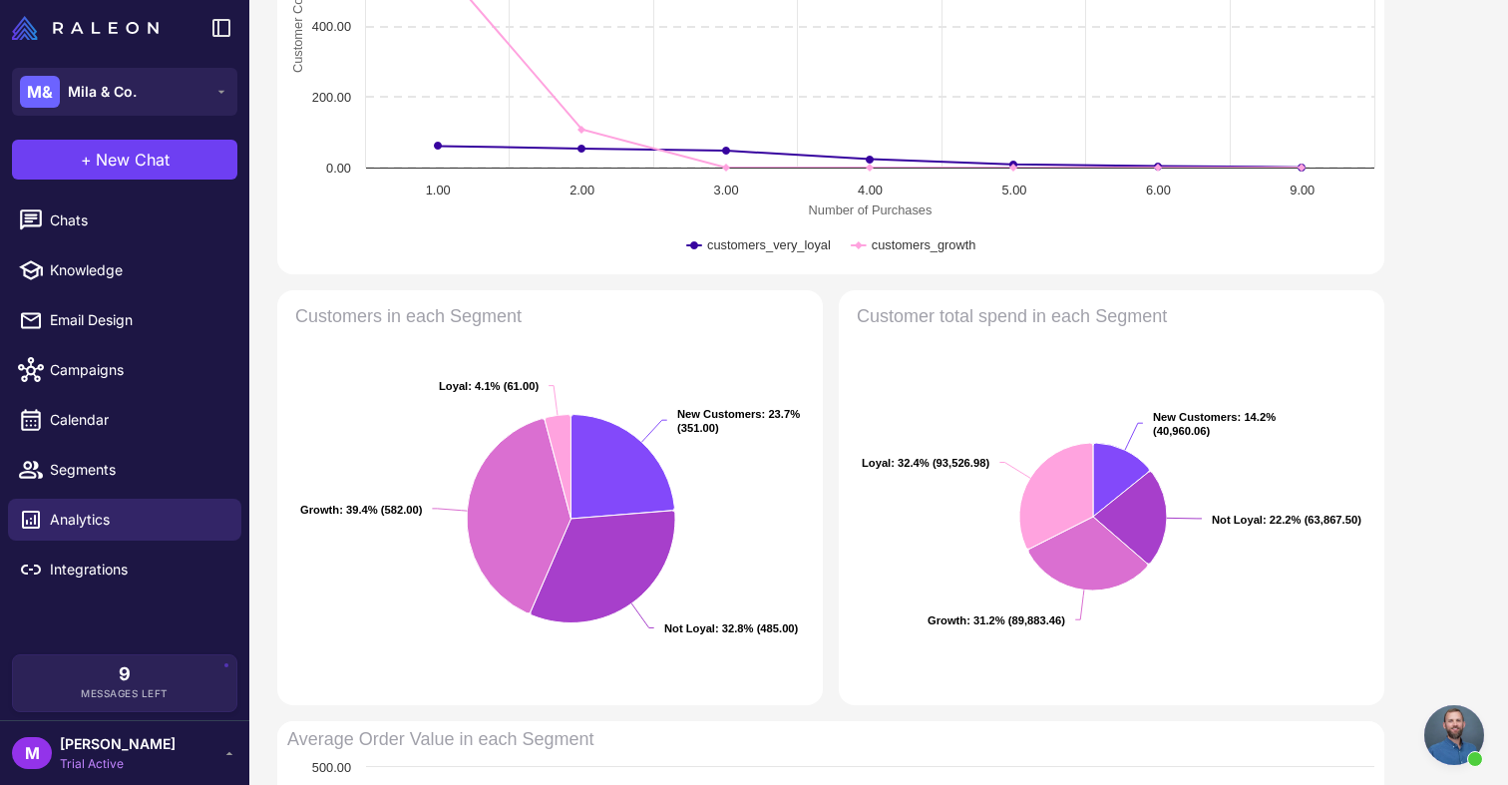
scroll to position [346, 0]
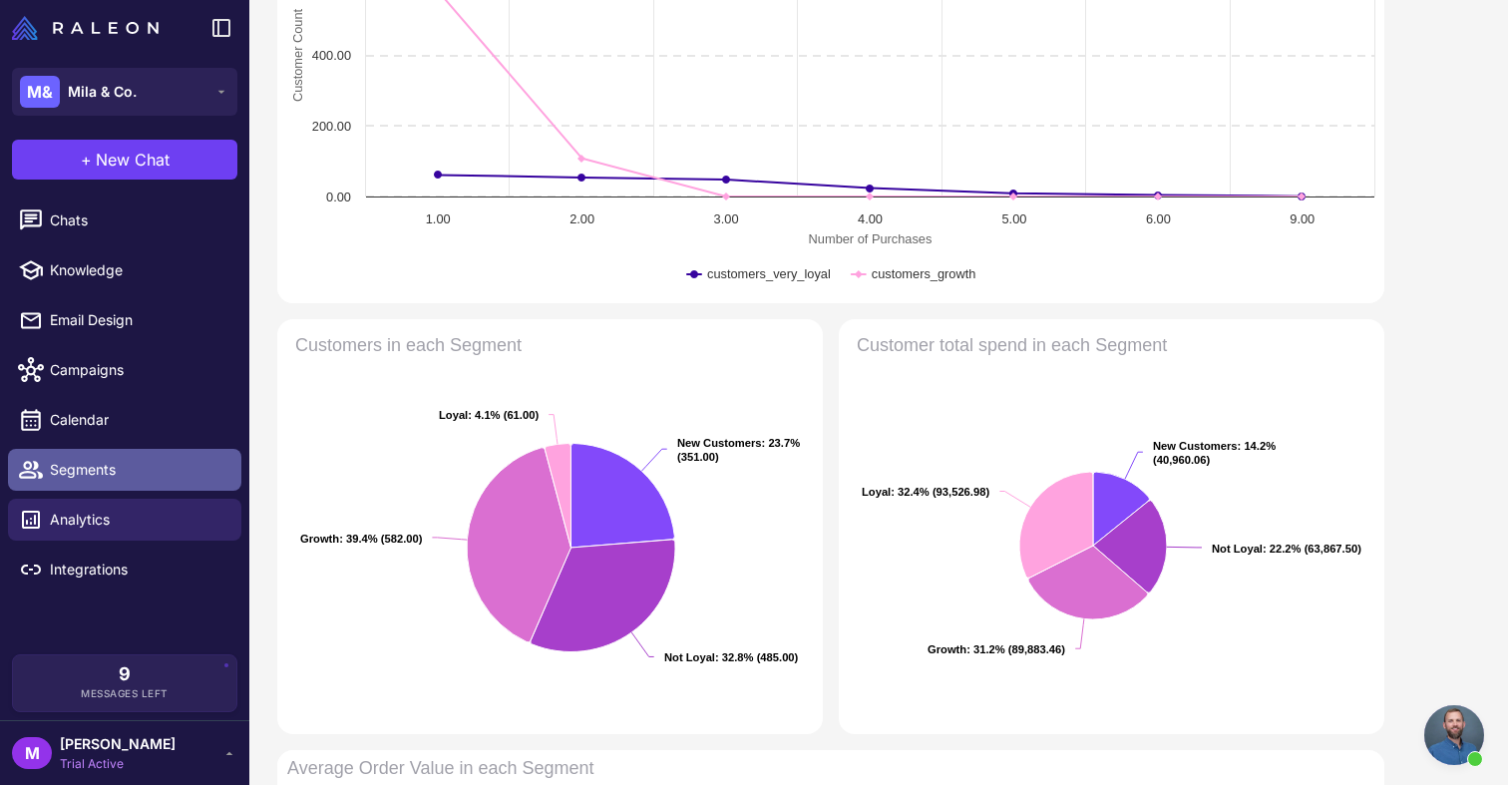
click at [161, 471] on span "Segments" at bounding box center [138, 470] width 176 height 22
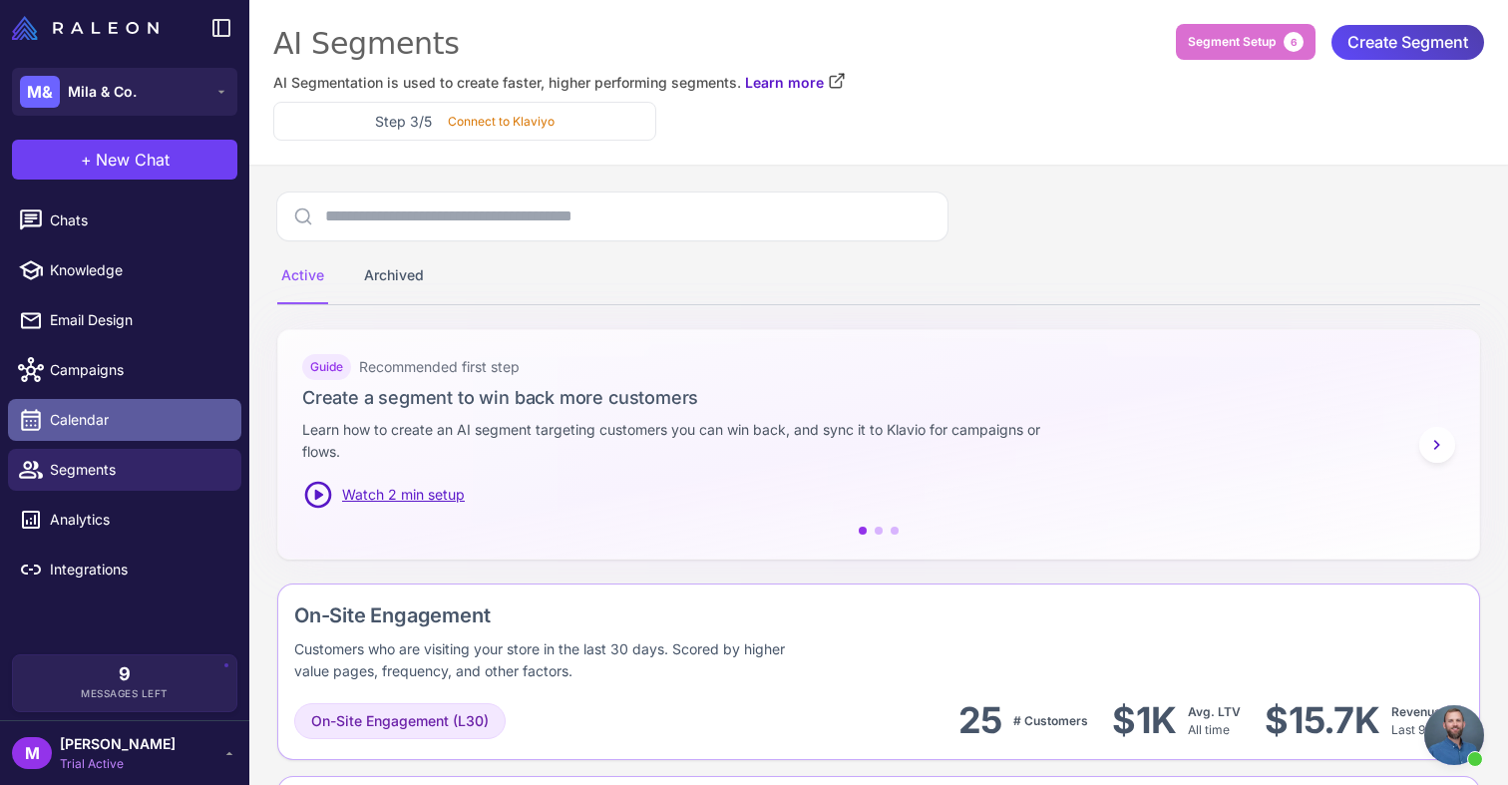
click at [153, 424] on span "Calendar" at bounding box center [138, 420] width 176 height 22
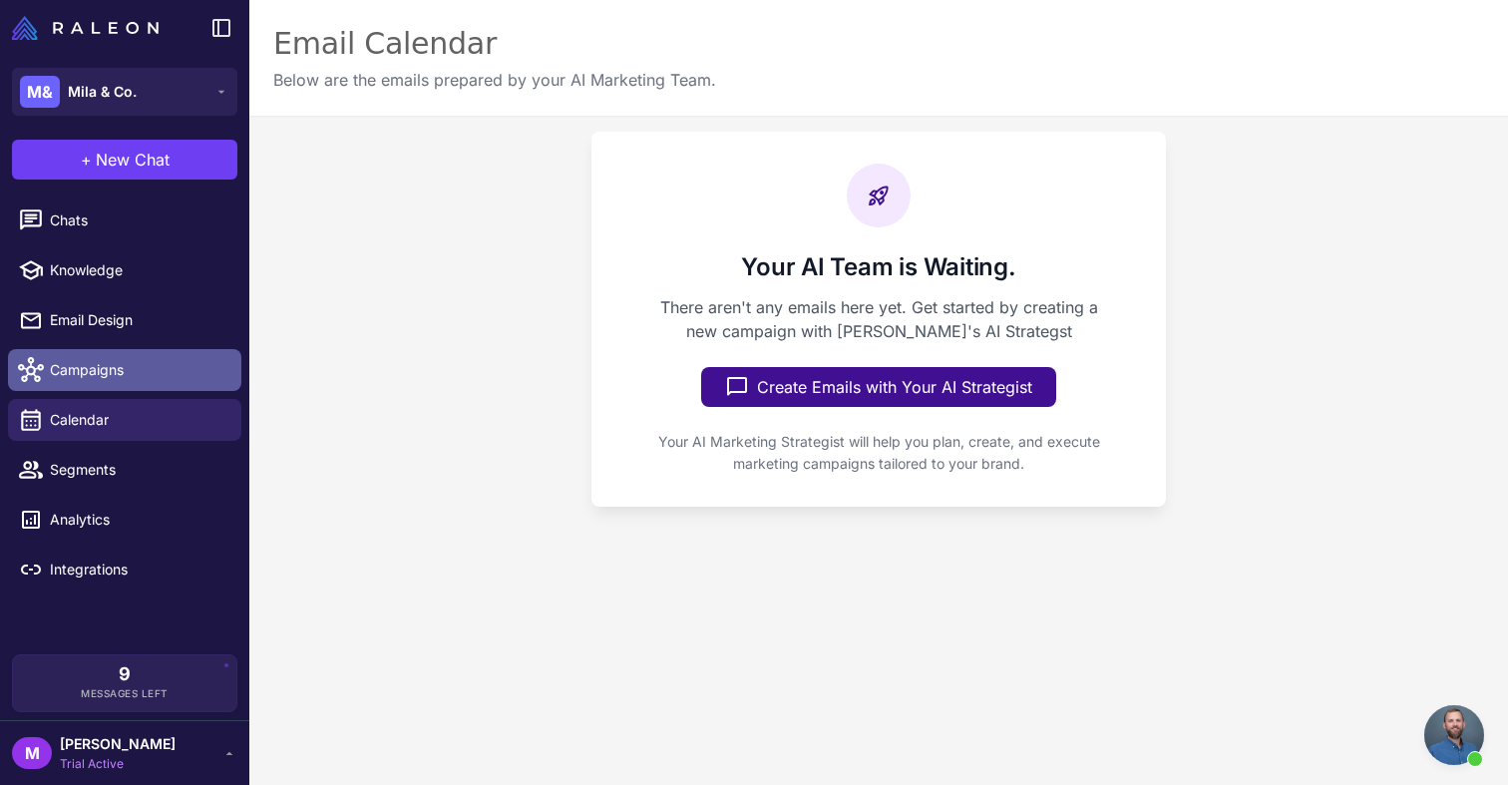
click at [133, 368] on span "Campaigns" at bounding box center [138, 370] width 176 height 22
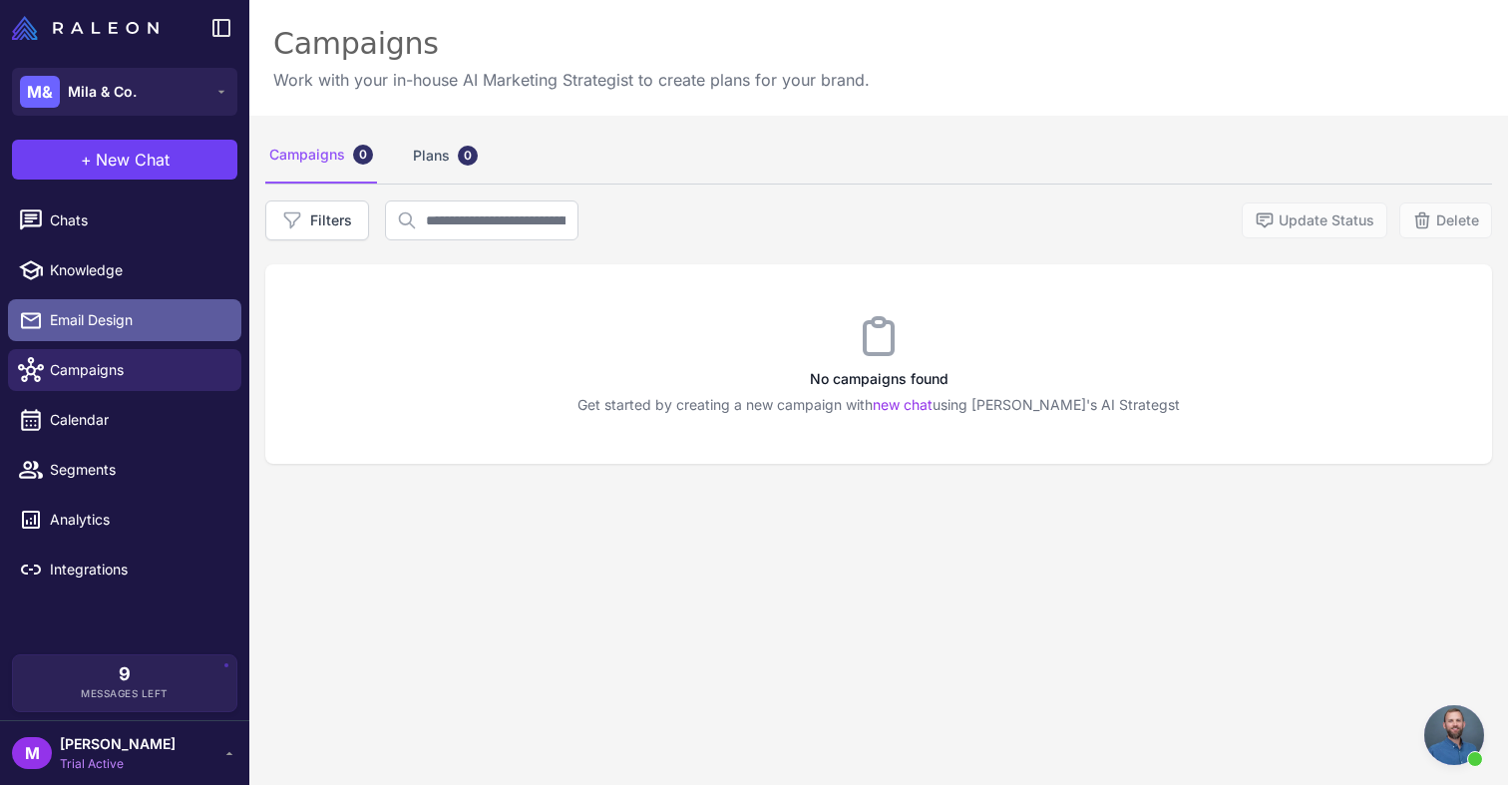
click at [119, 313] on span "Email Design" at bounding box center [138, 320] width 176 height 22
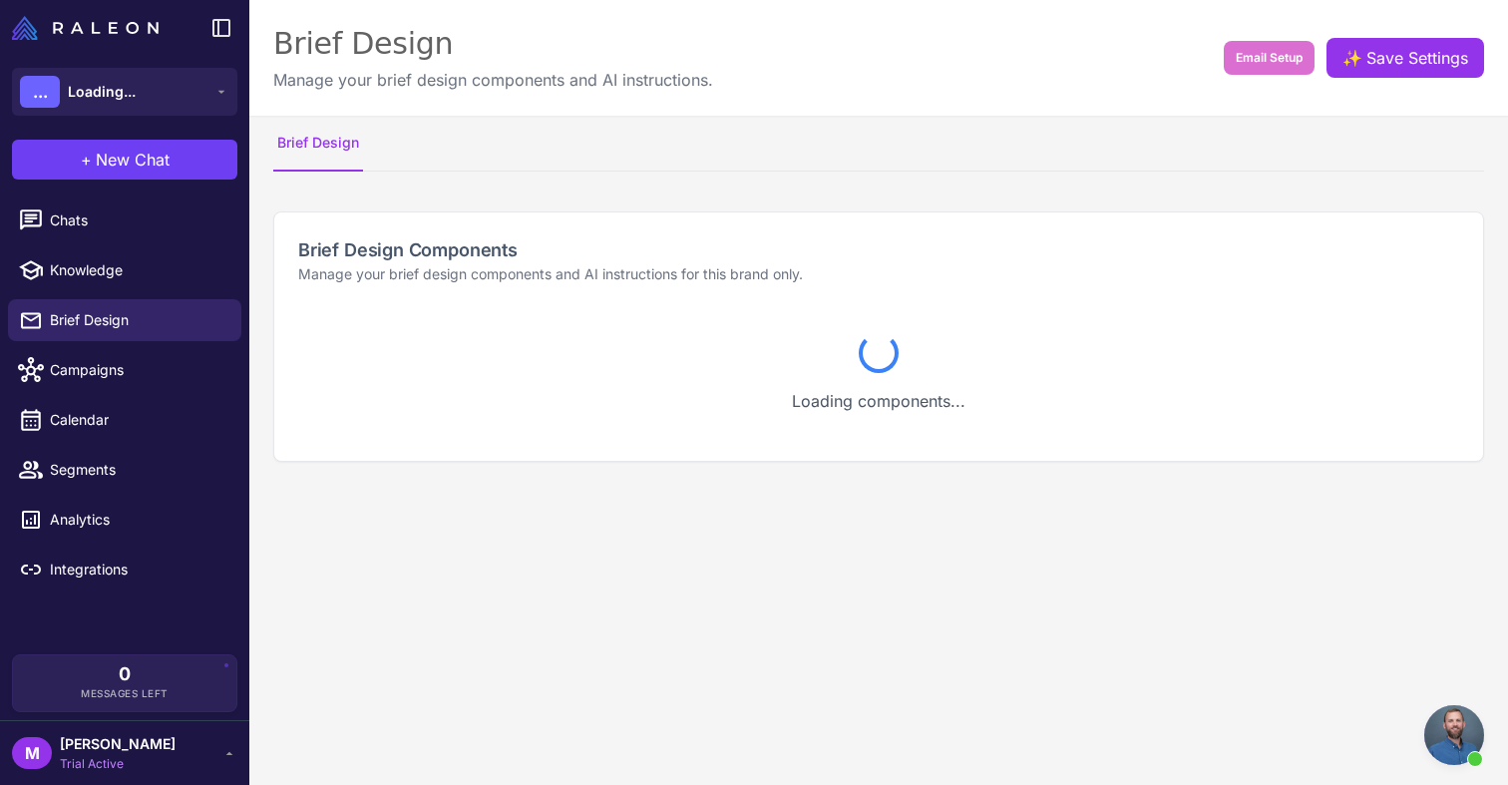
scroll to position [1466, 0]
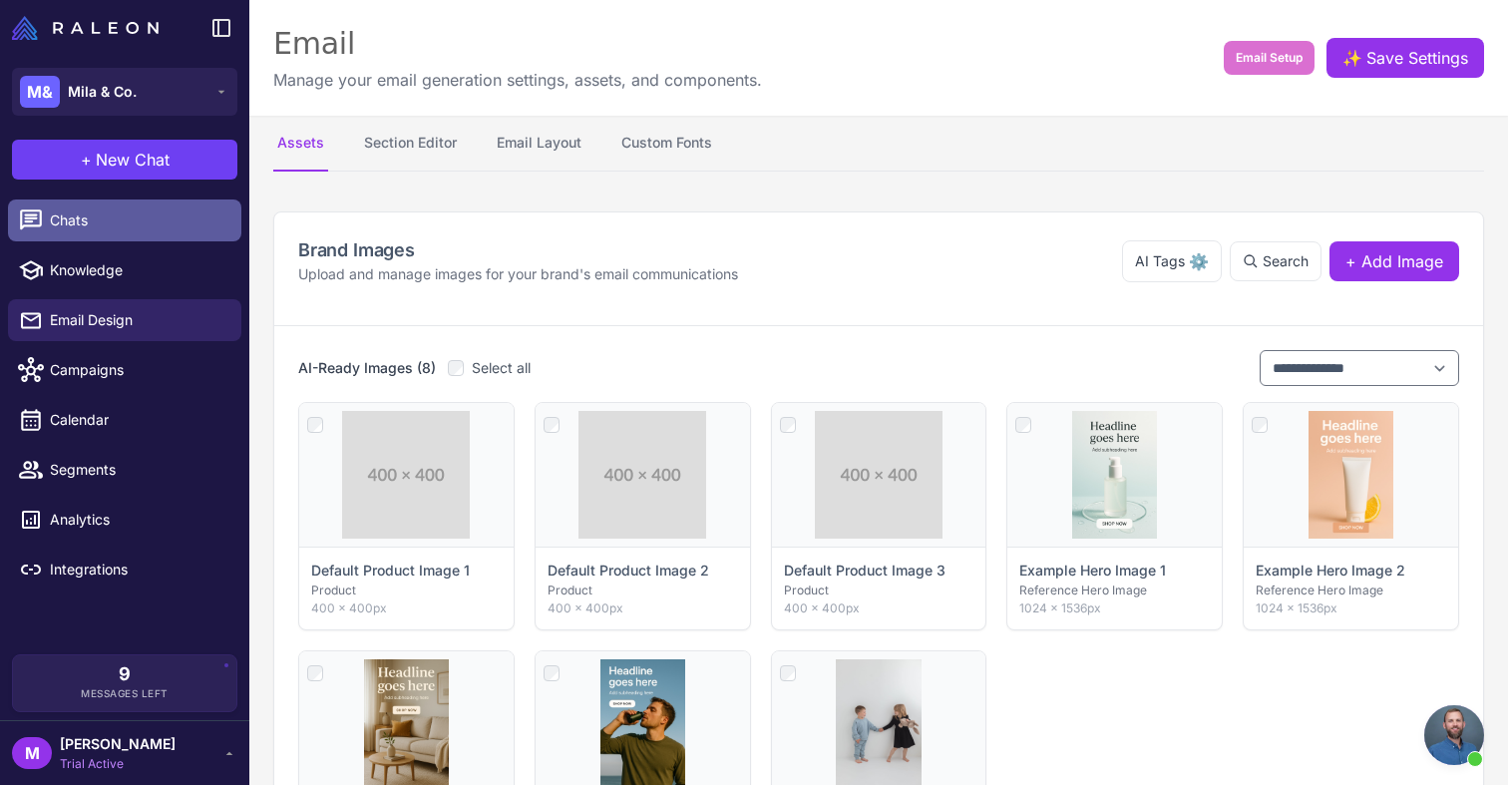
click at [97, 230] on span "Chats" at bounding box center [138, 220] width 176 height 22
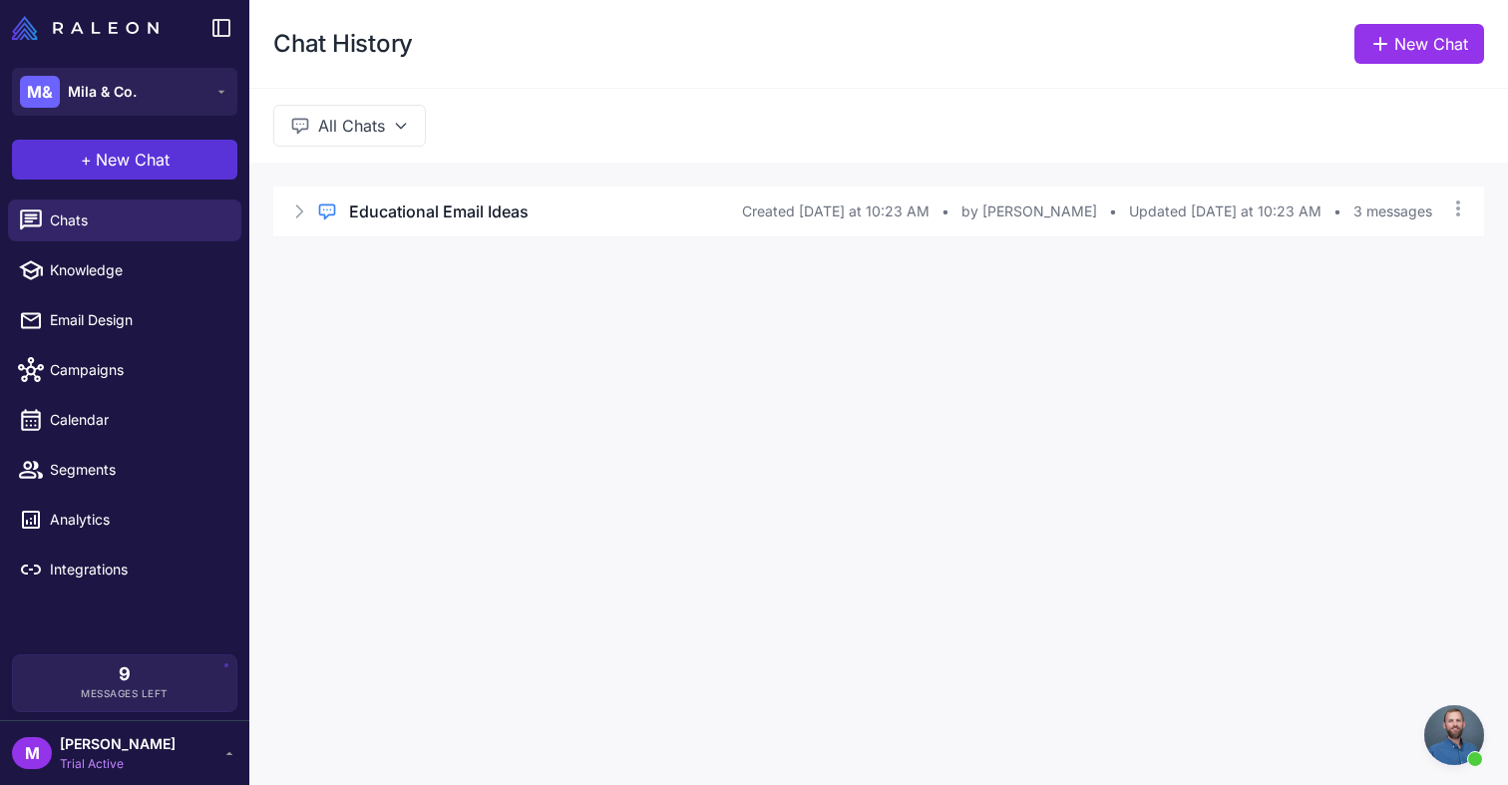
click at [134, 156] on span "New Chat" at bounding box center [133, 160] width 74 height 24
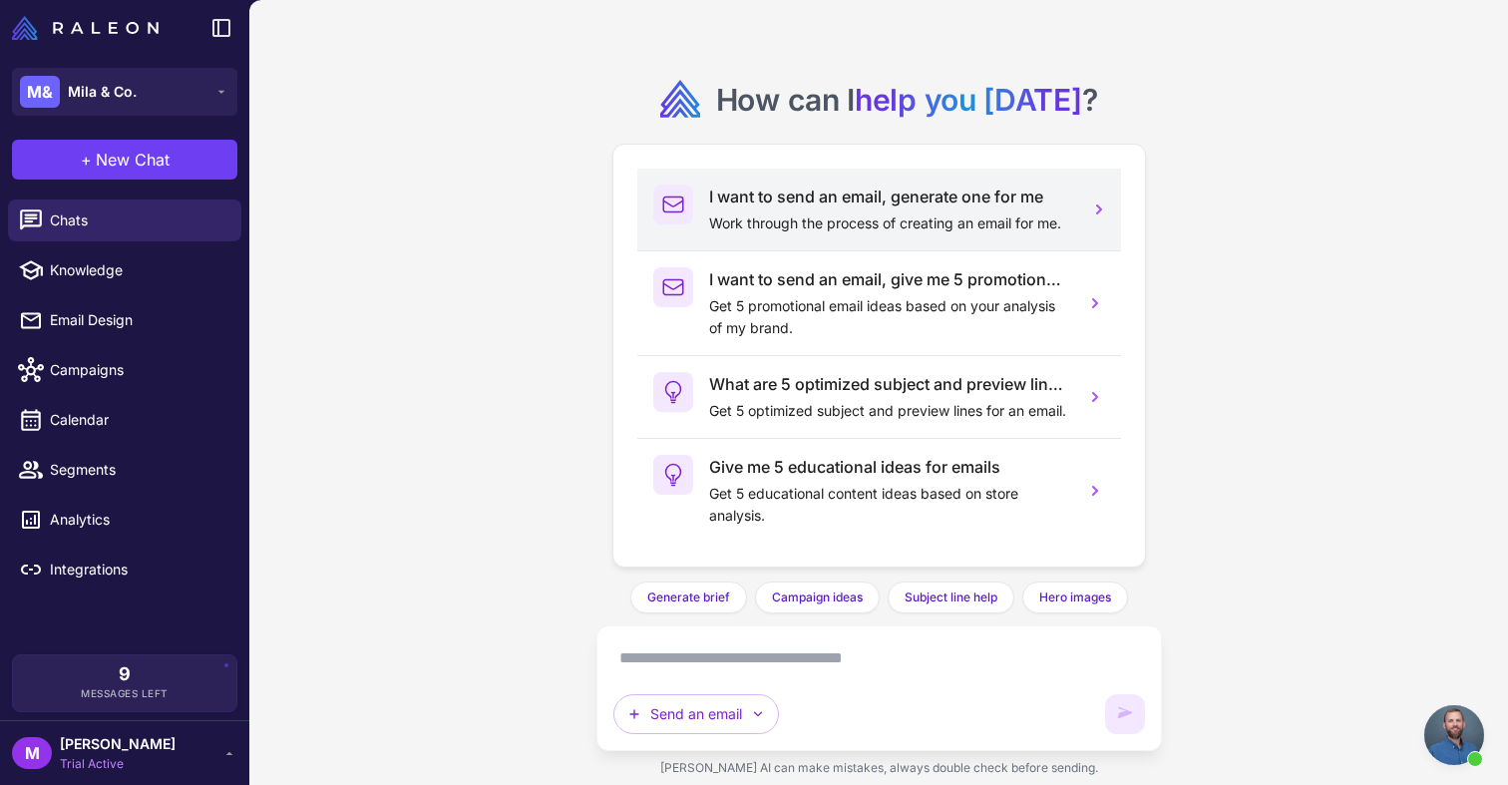
click at [829, 223] on p "Work through the process of creating an email for me." at bounding box center [889, 223] width 360 height 22
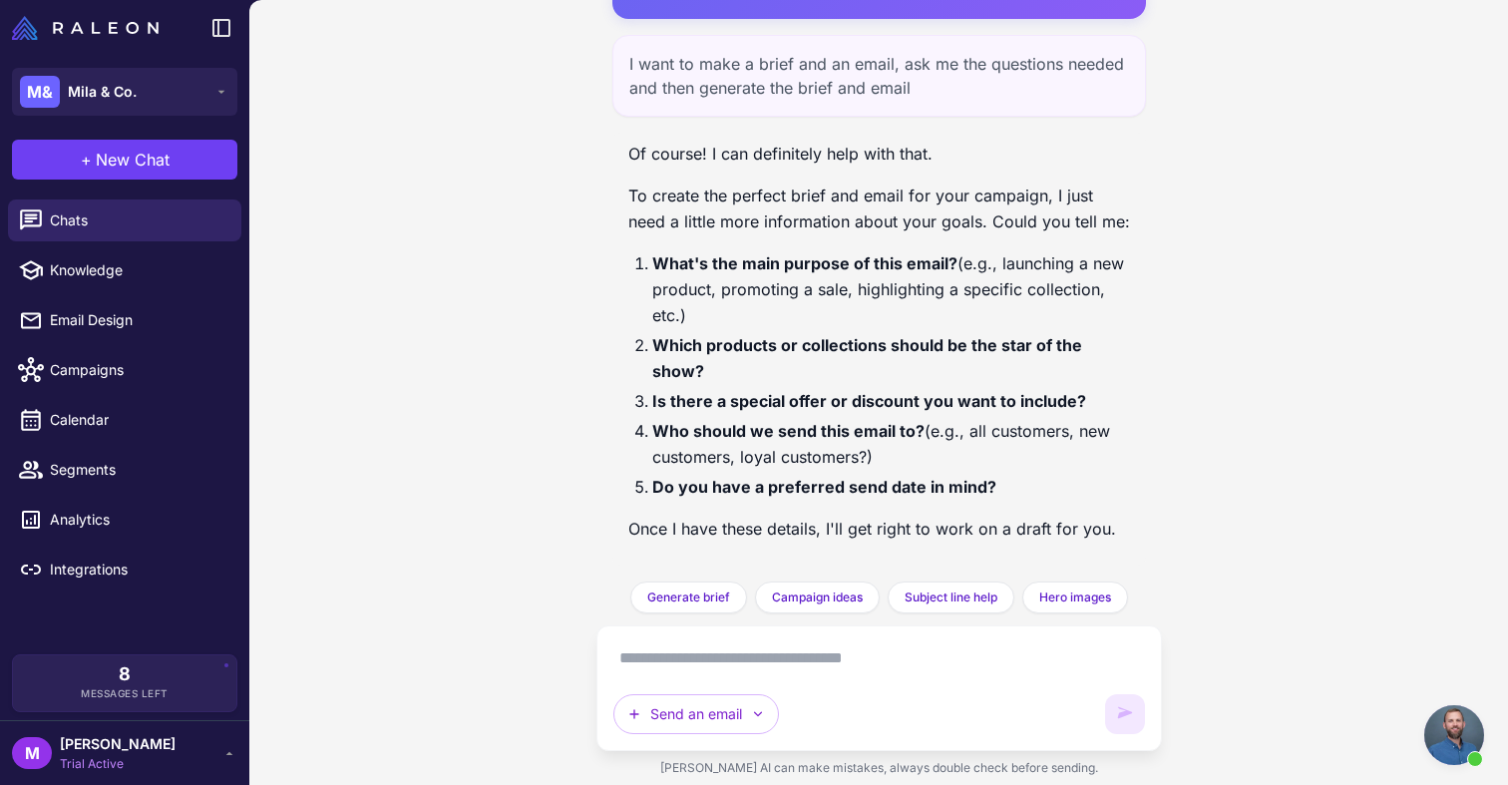
scroll to position [214, 0]
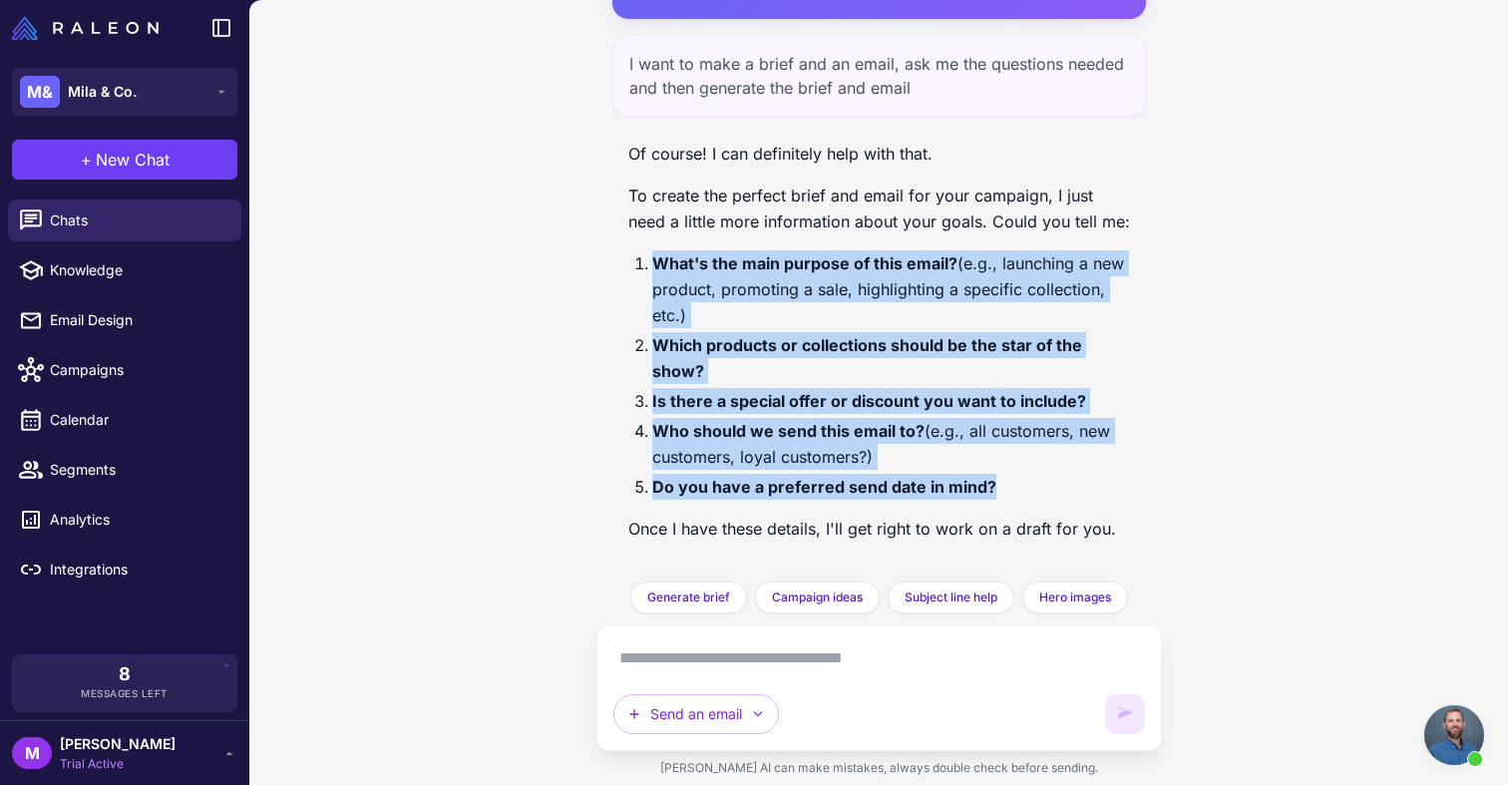
drag, startPoint x: 997, startPoint y: 489, endPoint x: 622, endPoint y: 253, distance: 442.0
click at [622, 253] on div "Of course! I can definitely help with that. To create the perfect brief and ema…" at bounding box center [879, 349] width 534 height 433
copy ol "What's the main purpose of this email? (e.g., launching a new product, promotin…"
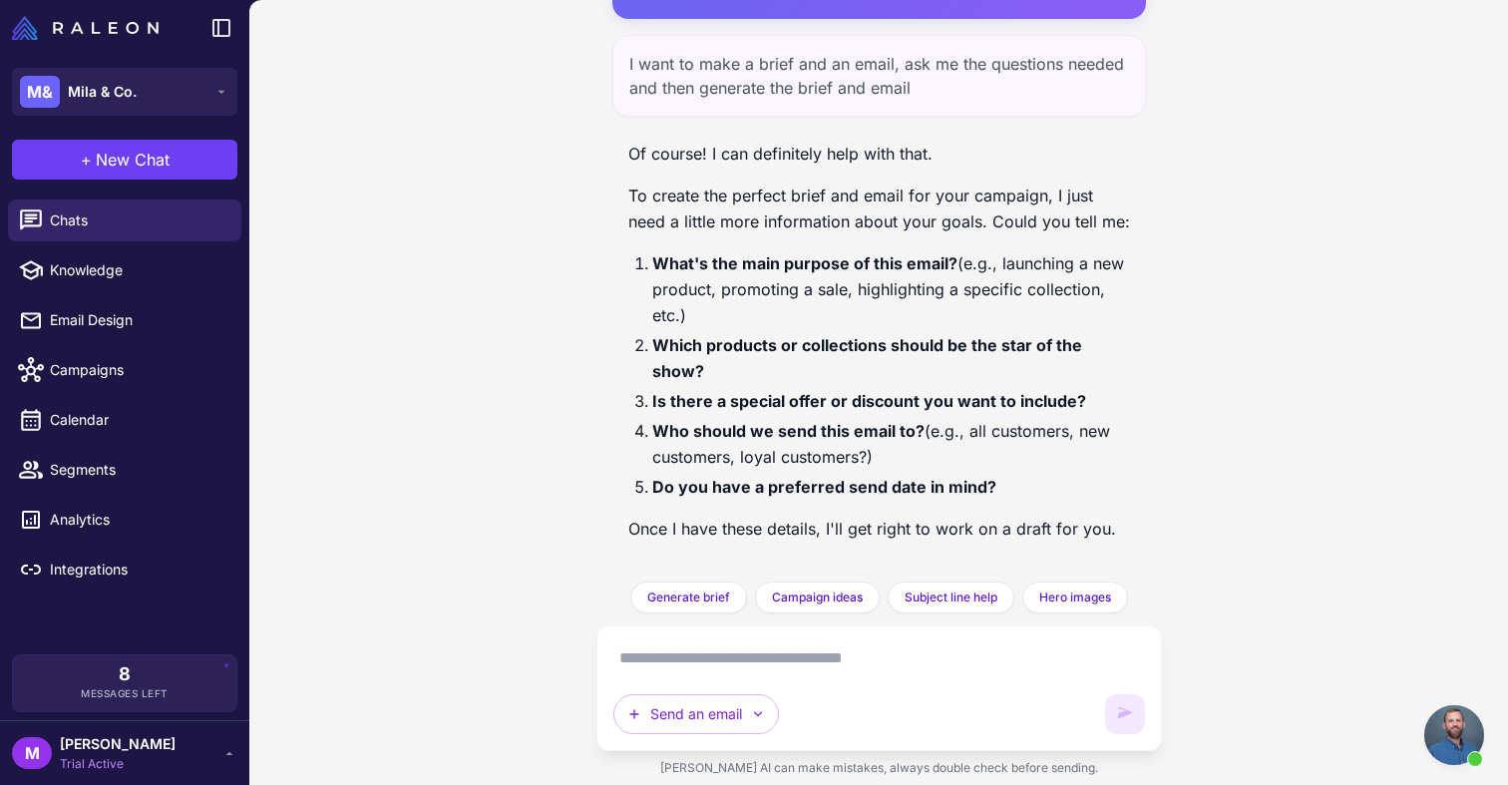
click at [684, 660] on textarea at bounding box center [879, 658] width 532 height 32
paste textarea "**********"
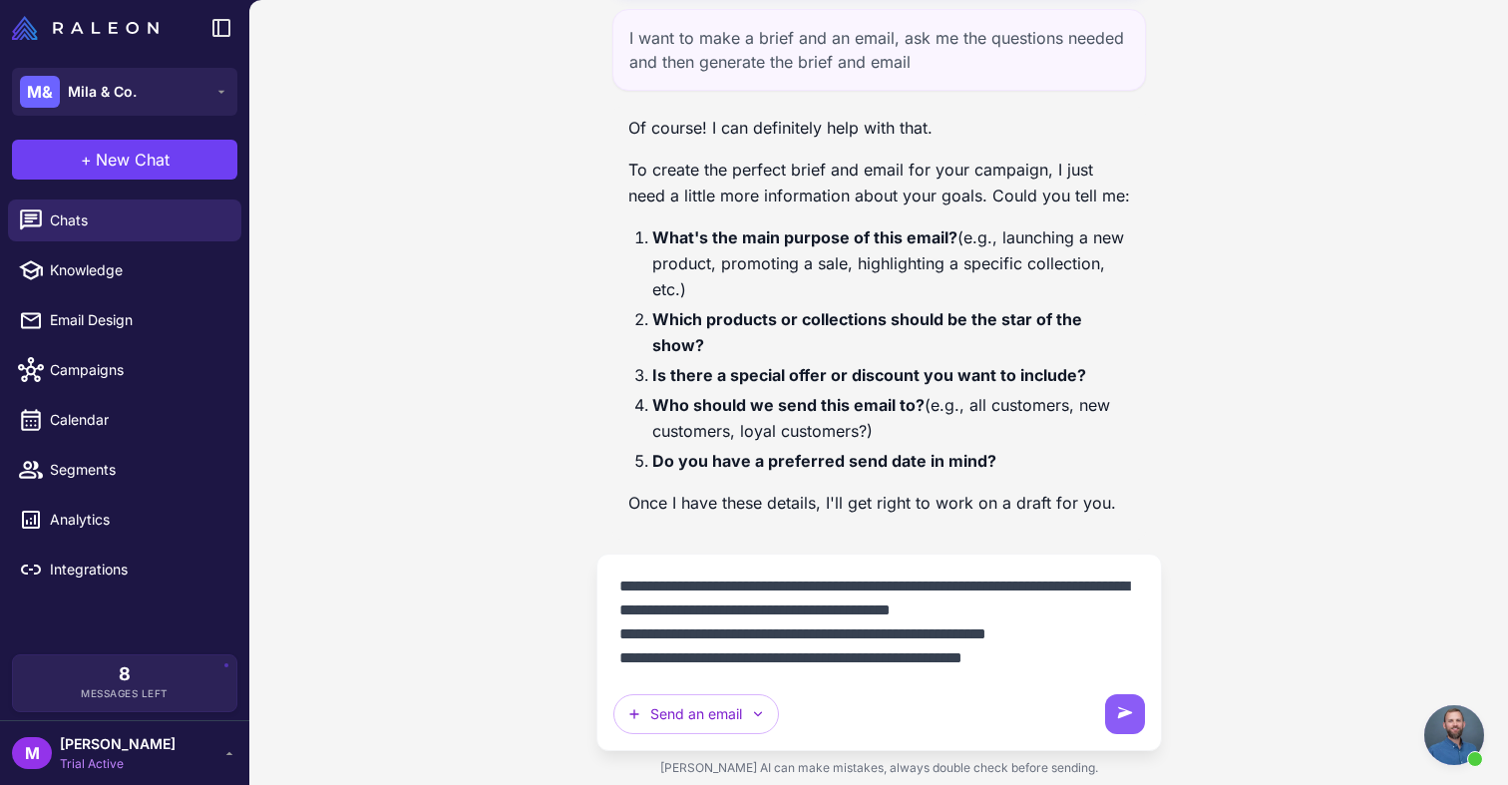
scroll to position [0, 0]
drag, startPoint x: 1048, startPoint y: 612, endPoint x: 911, endPoint y: 584, distance: 140.7
click at [911, 584] on textarea "**********" at bounding box center [879, 623] width 532 height 104
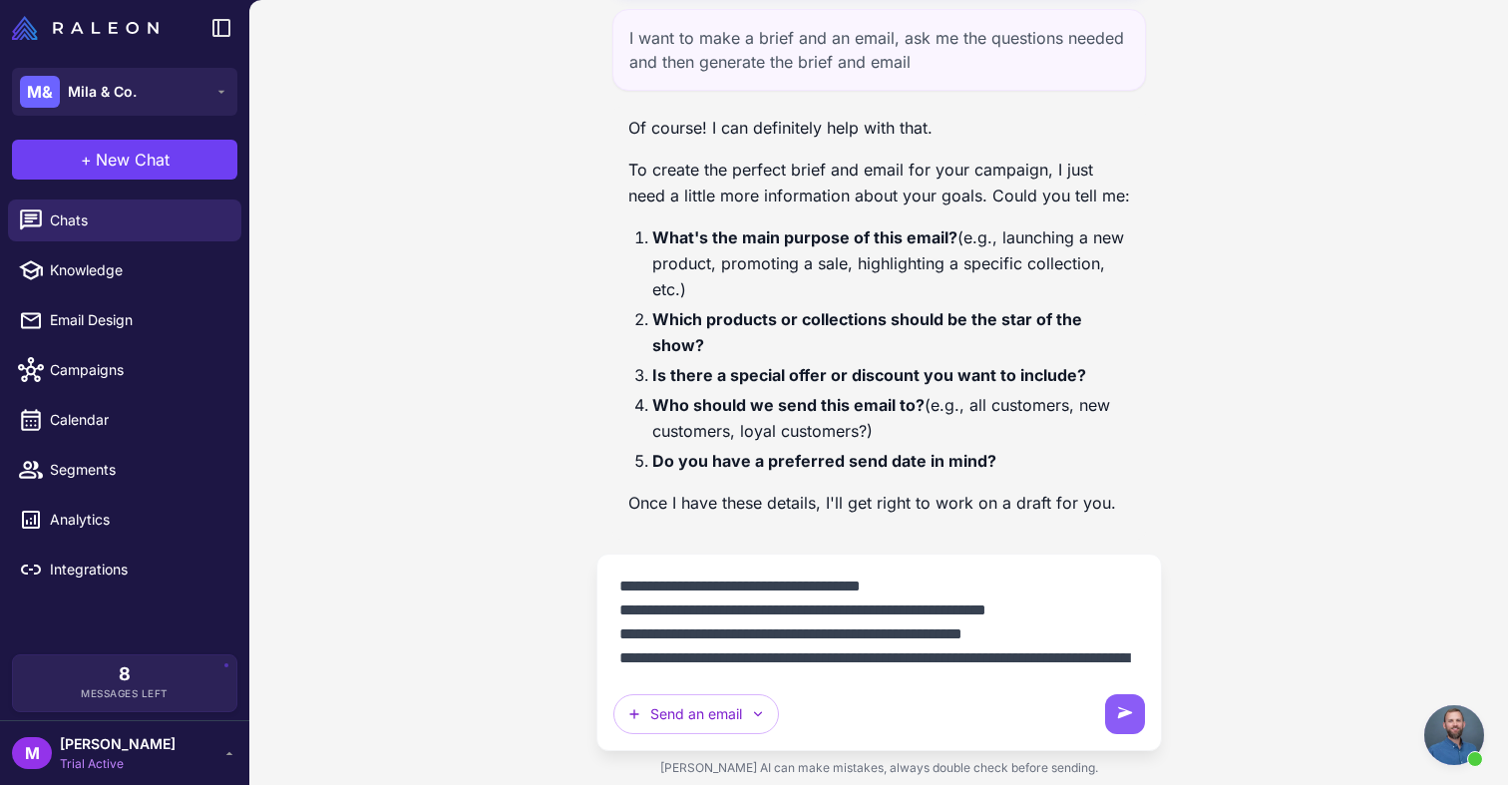
scroll to position [171, 0]
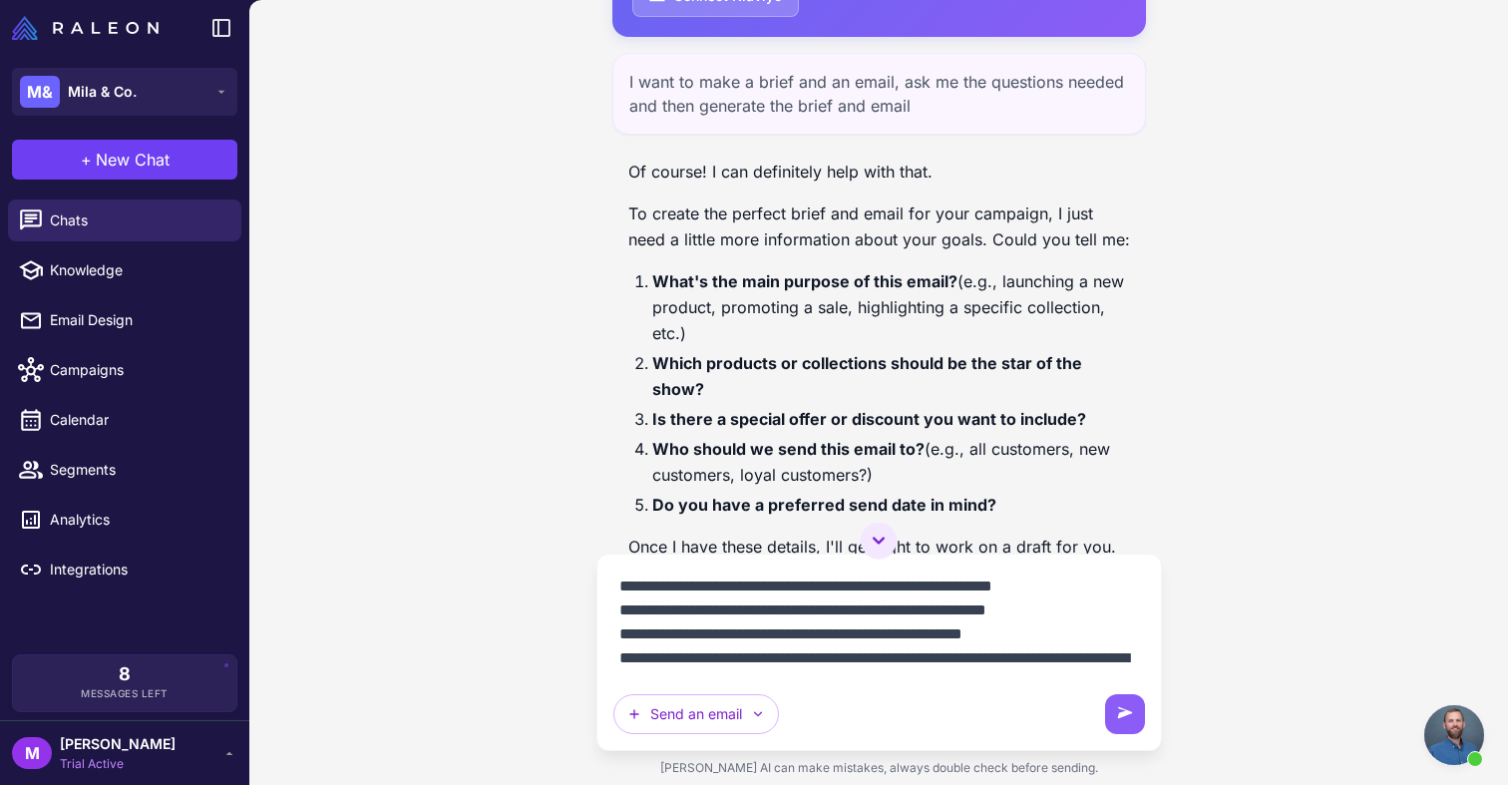
click at [1090, 614] on textarea "**********" at bounding box center [879, 623] width 532 height 104
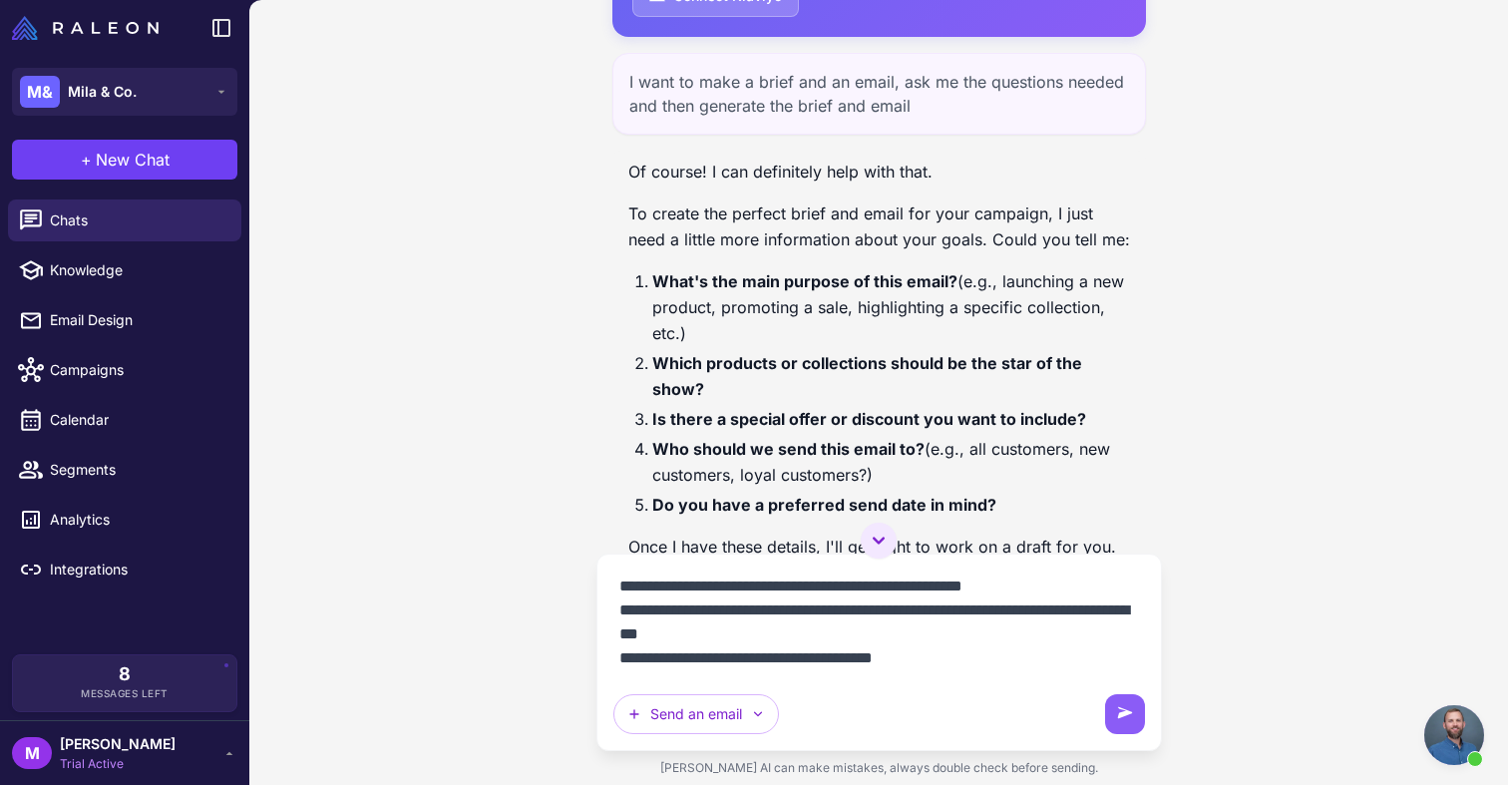
scroll to position [72, 0]
click at [1040, 594] on textarea "**********" at bounding box center [879, 623] width 532 height 104
click at [909, 629] on textarea "**********" at bounding box center [879, 623] width 532 height 104
click at [1003, 656] on textarea "**********" at bounding box center [879, 623] width 532 height 104
click at [988, 640] on textarea "**********" at bounding box center [879, 623] width 532 height 104
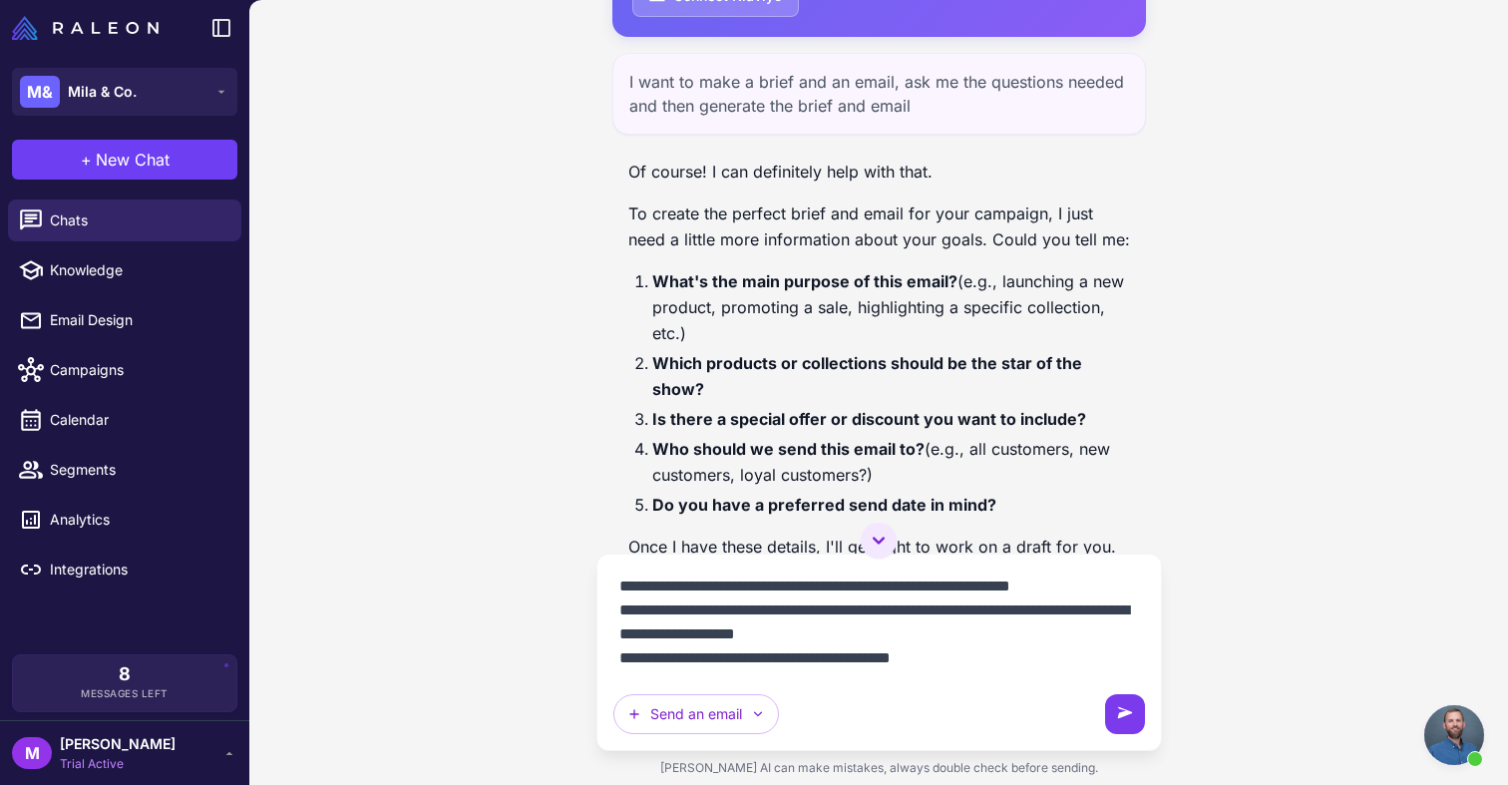
type textarea "**********"
click at [1115, 722] on icon at bounding box center [1125, 714] width 20 height 20
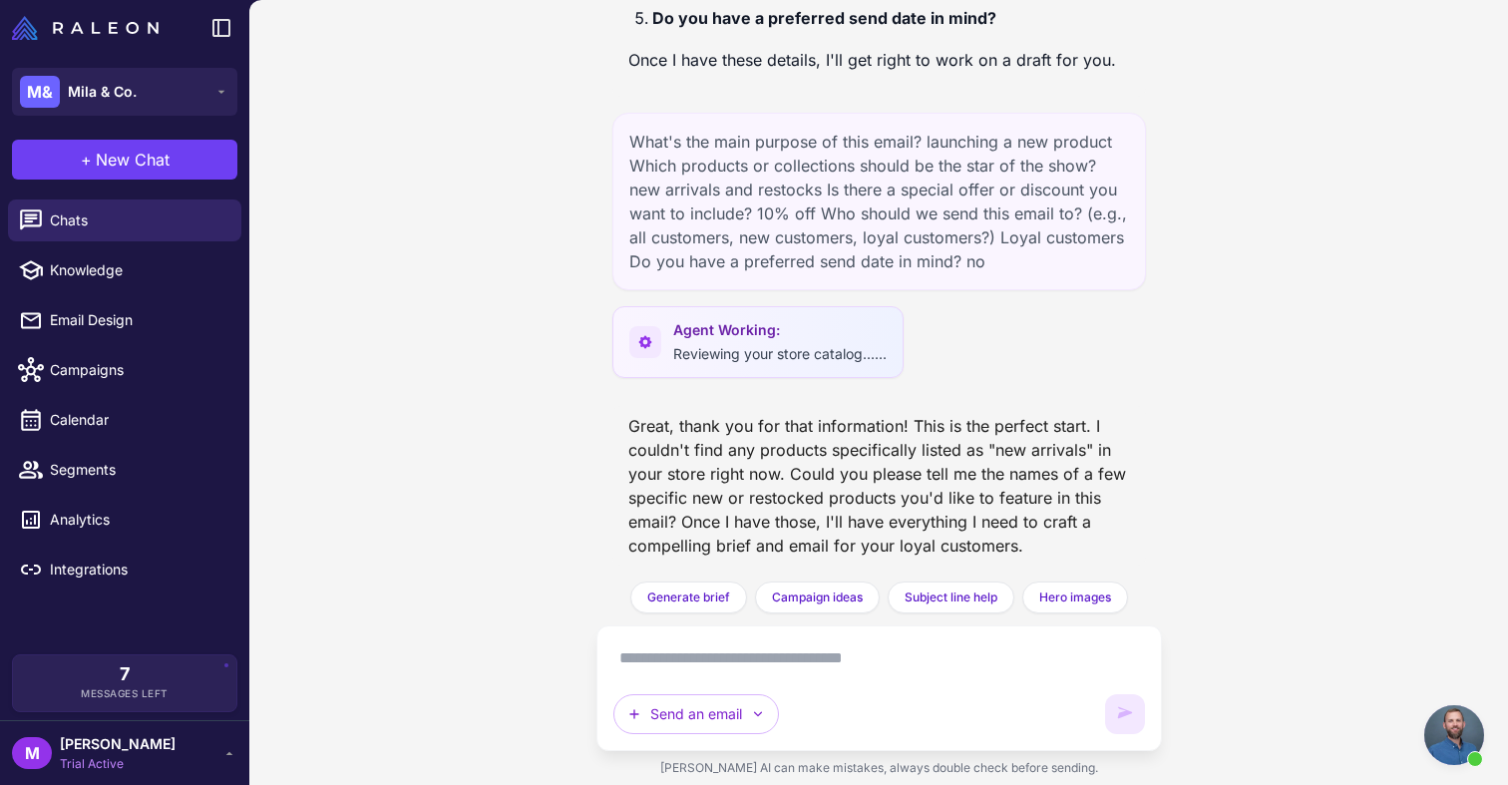
scroll to position [476, 0]
click at [662, 649] on textarea at bounding box center [879, 658] width 532 height 32
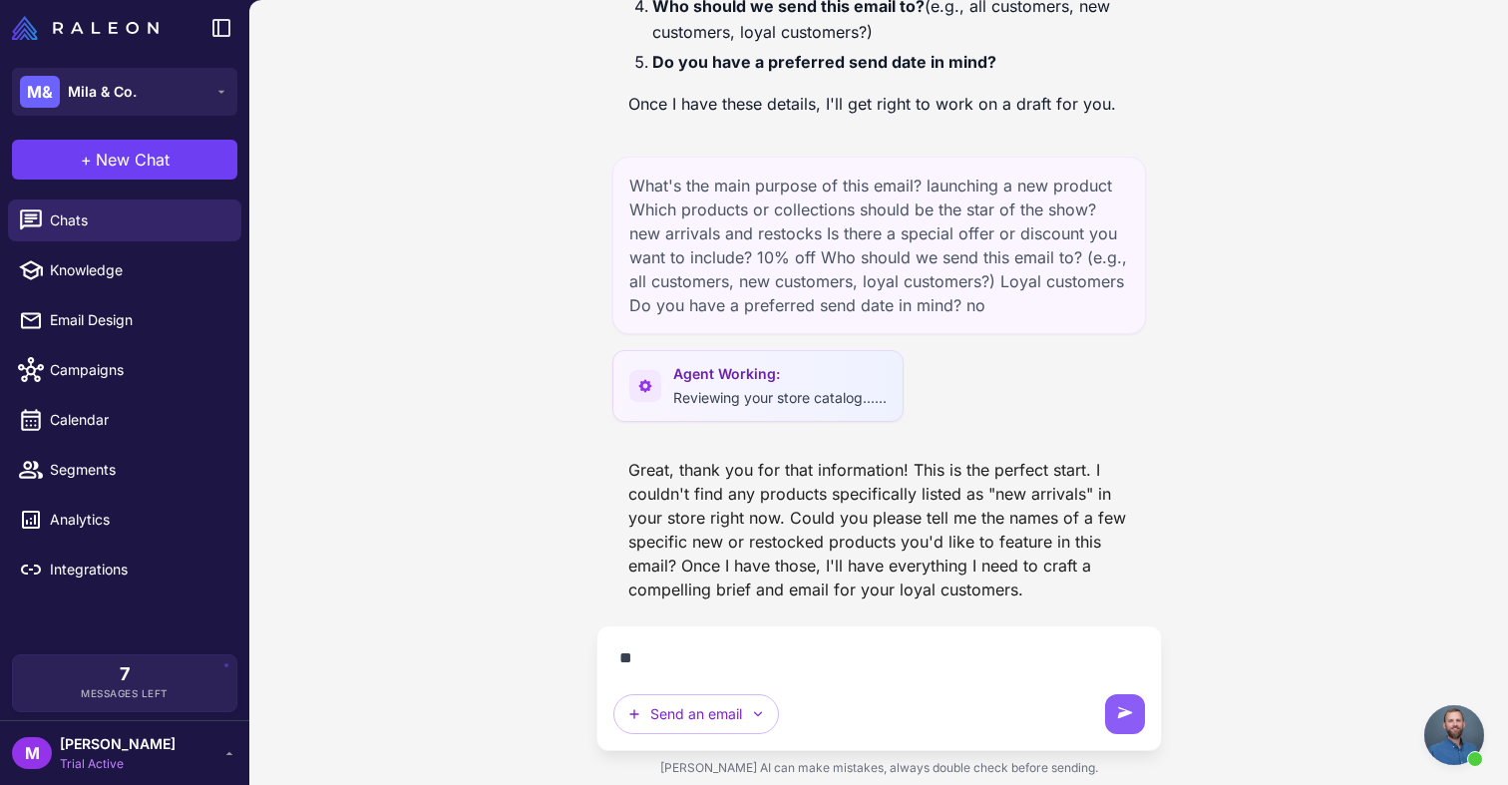
scroll to position [432, 0]
type textarea "**********"
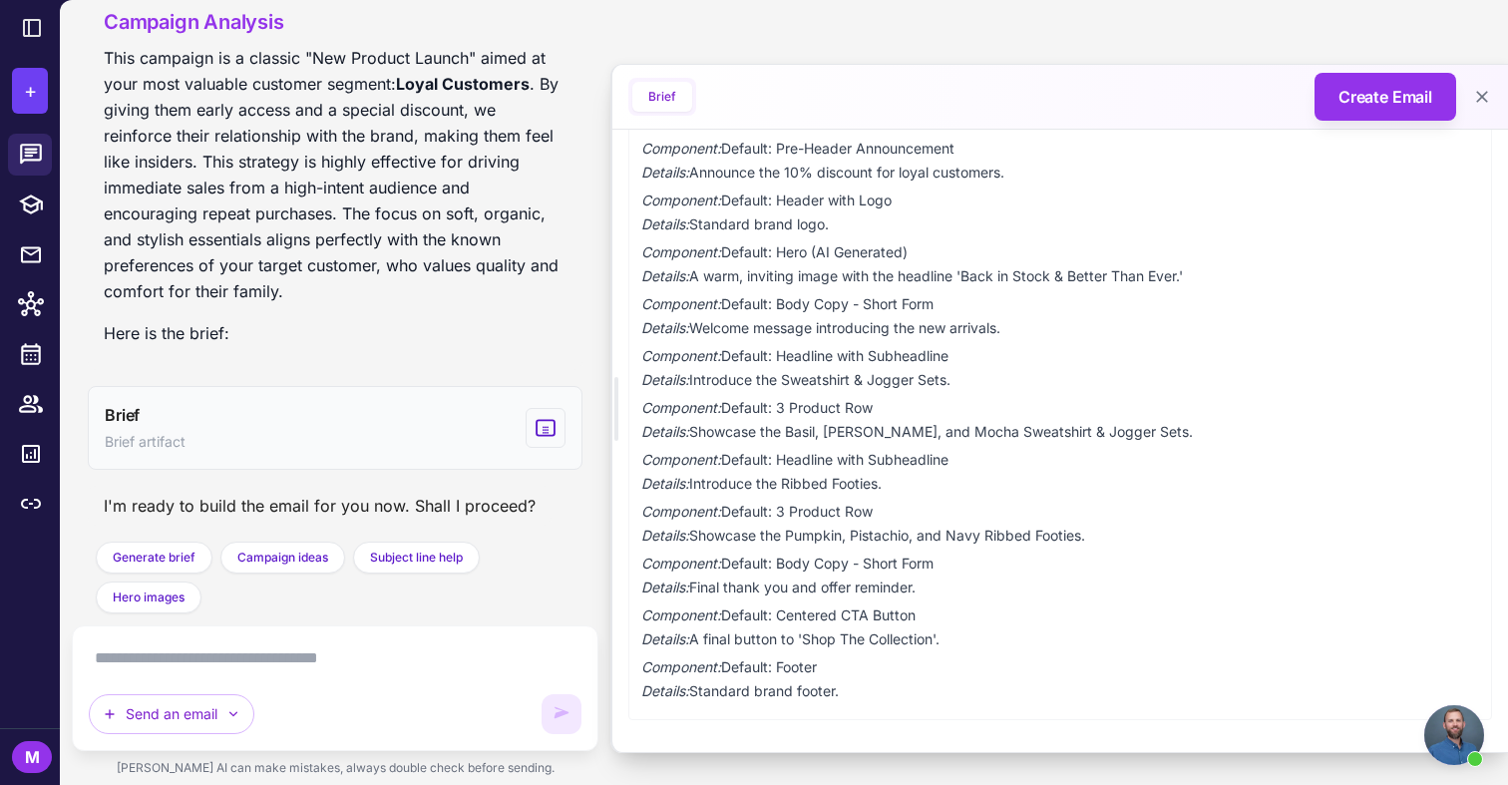
scroll to position [0, 0]
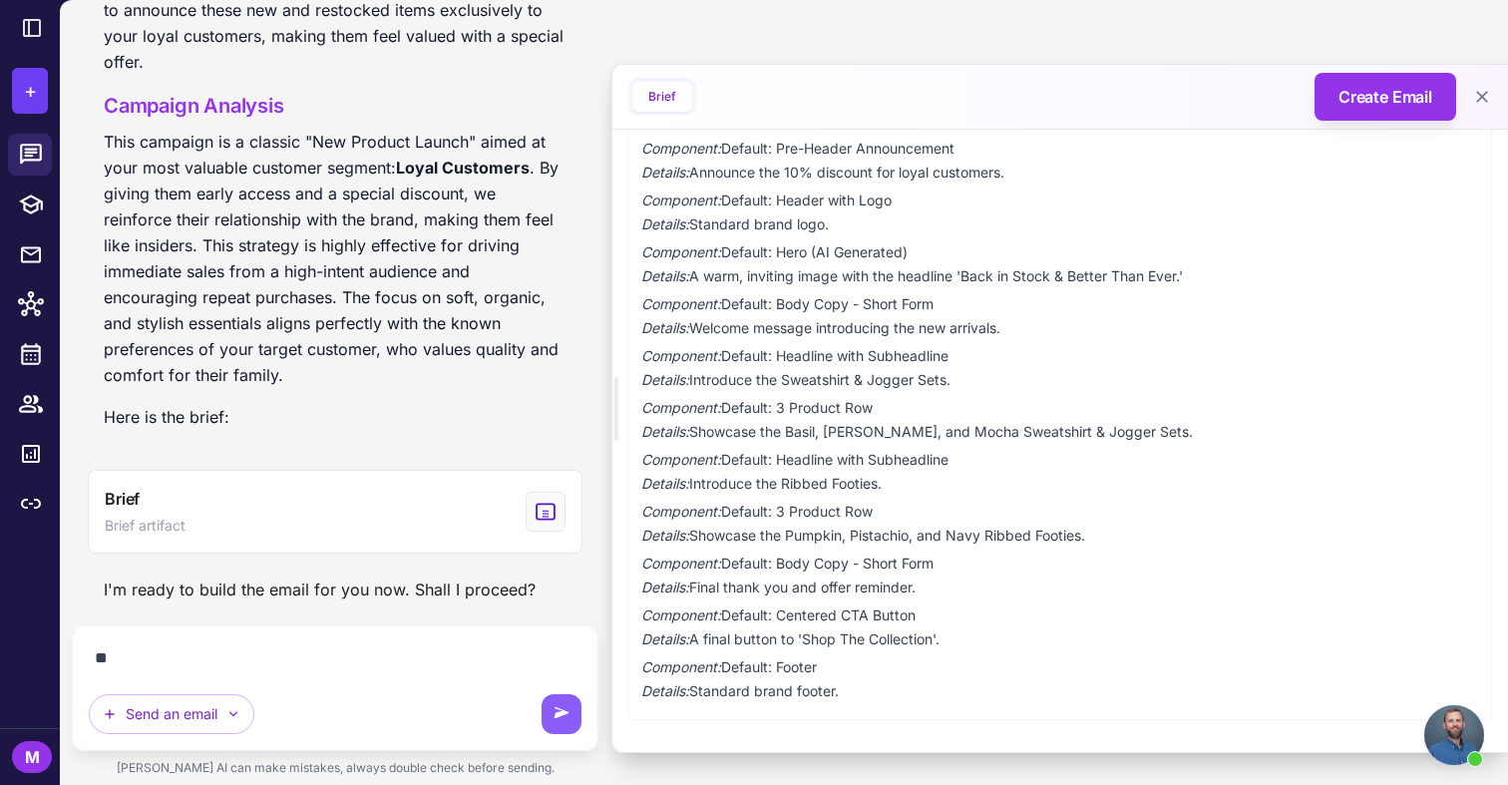
type textarea "***"
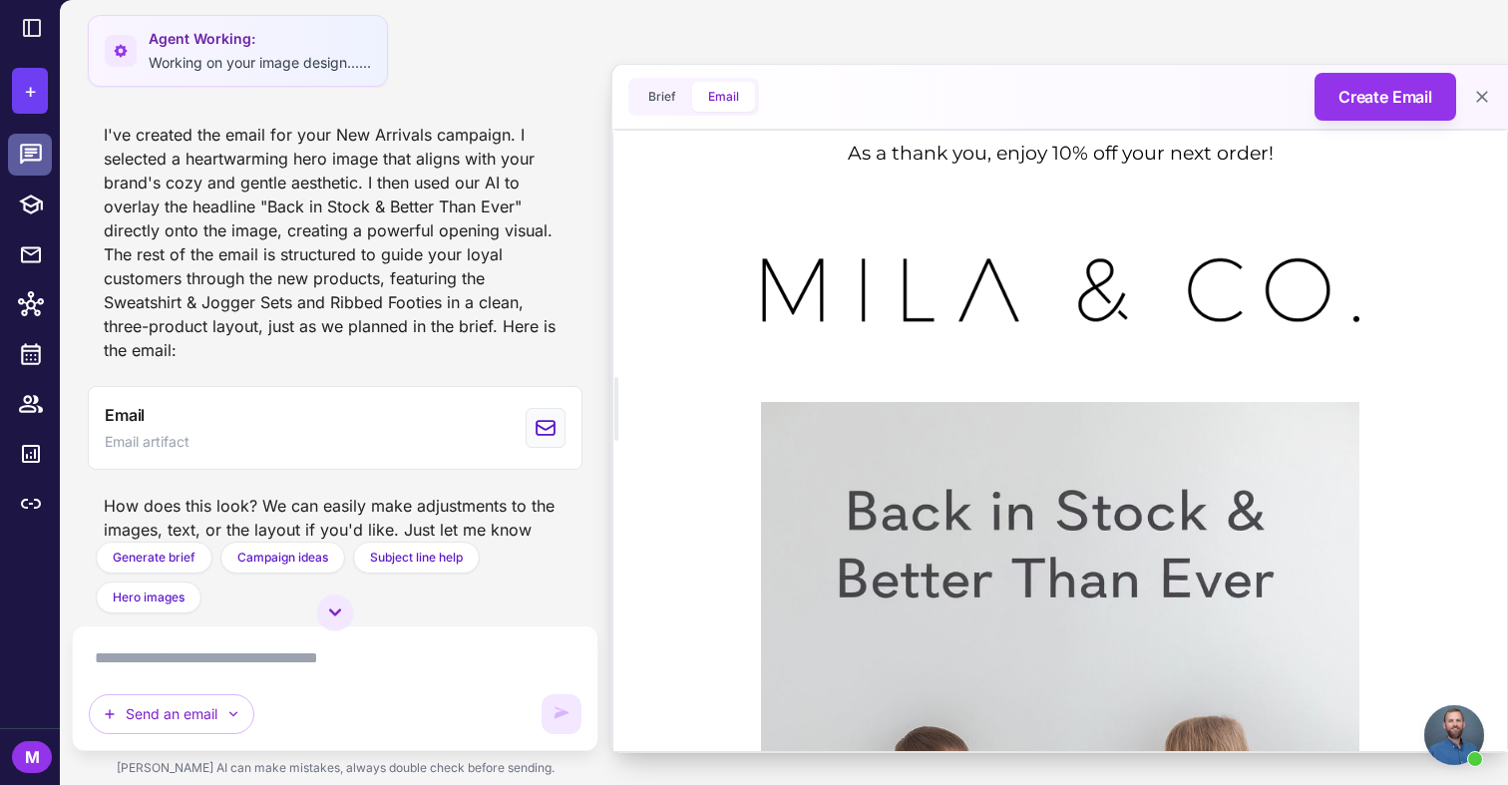
click at [33, 151] on icon at bounding box center [31, 155] width 26 height 26
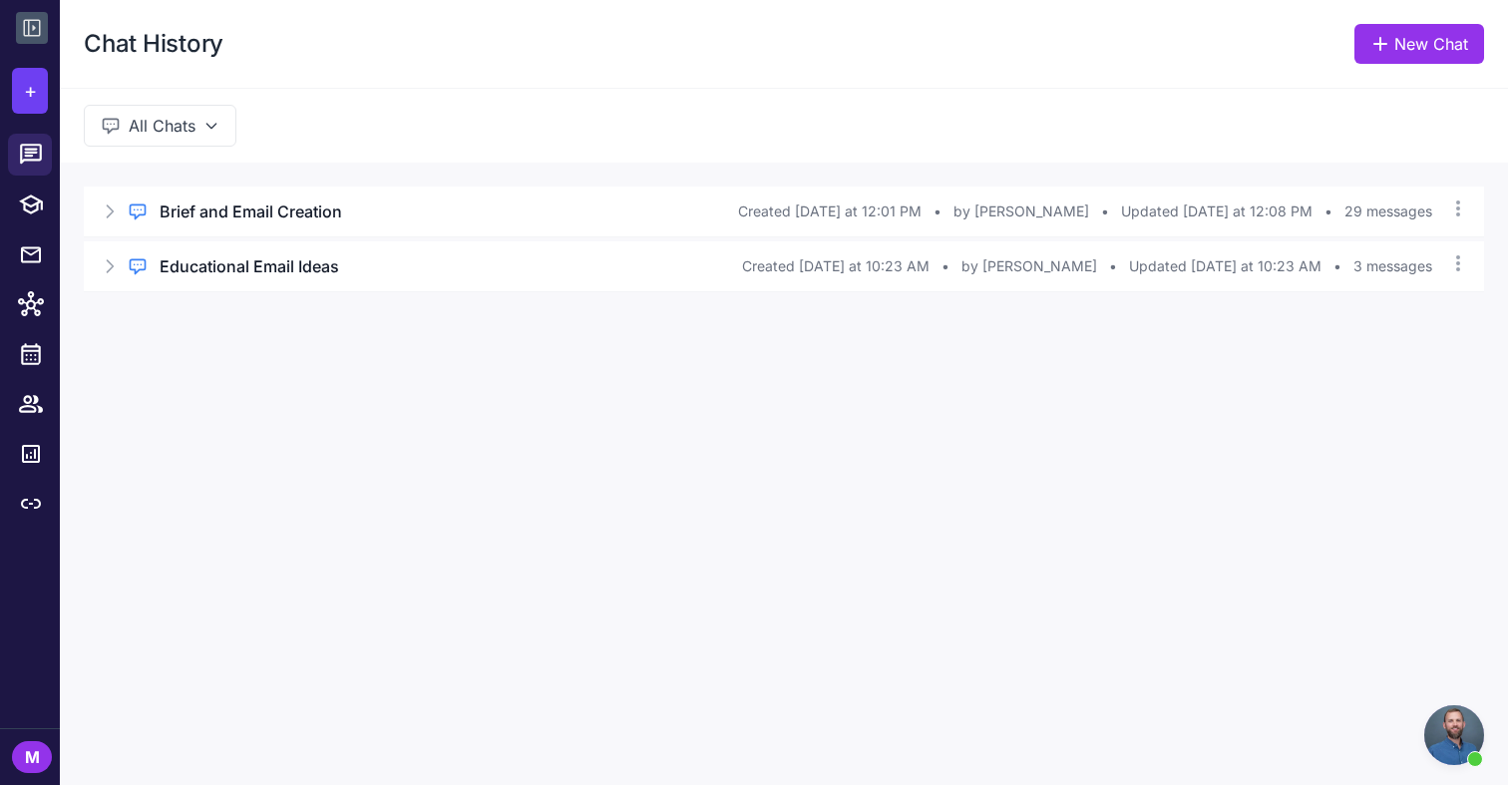
click at [43, 19] on icon at bounding box center [32, 28] width 24 height 24
